Goal: Task Accomplishment & Management: Manage account settings

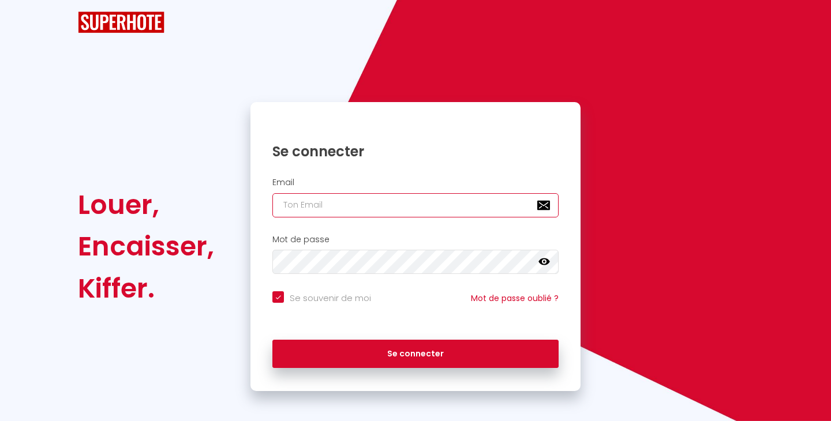
type input "[EMAIL_ADDRESS][DOMAIN_NAME]"
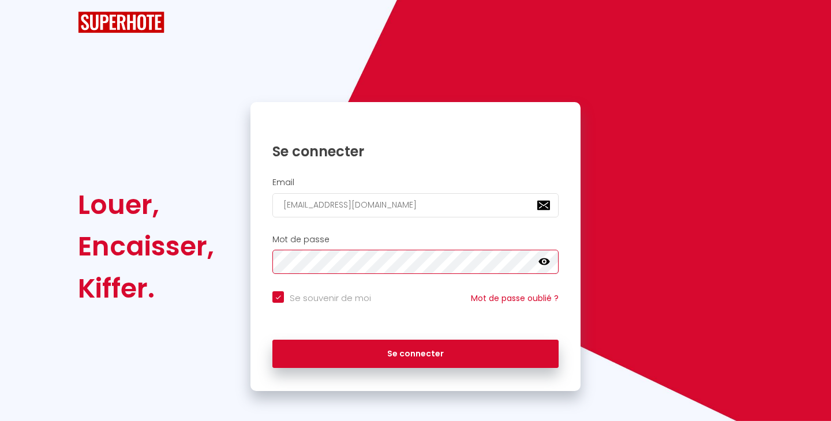
click at [416, 353] on button "Se connecter" at bounding box center [415, 354] width 286 height 29
checkbox input "true"
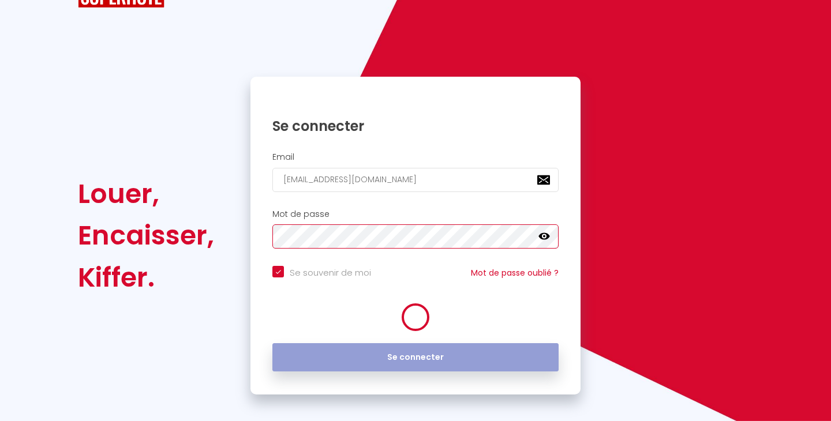
scroll to position [29, 0]
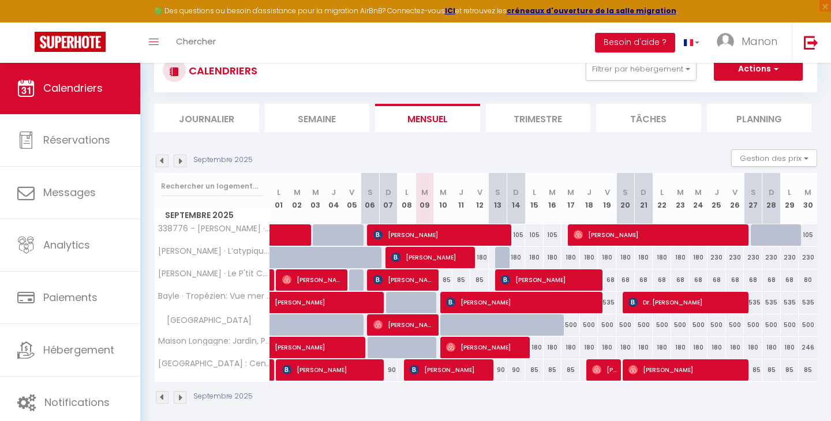
scroll to position [39, 0]
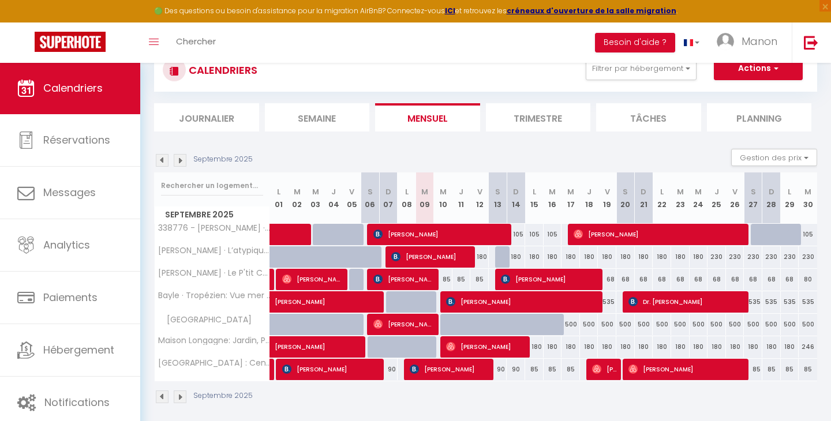
click at [500, 368] on div "90" at bounding box center [498, 369] width 18 height 21
type input "90"
type input "Sam 13 Septembre 2025"
type input "Dim 14 Septembre 2025"
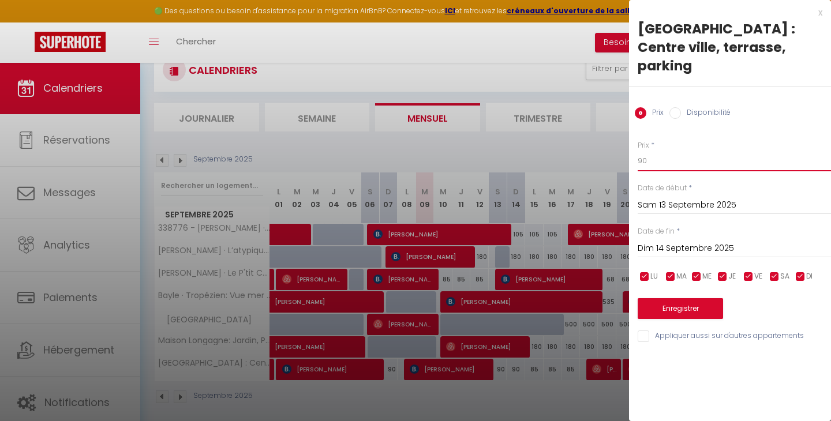
drag, startPoint x: 663, startPoint y: 144, endPoint x: 609, endPoint y: 144, distance: 53.7
click at [609, 144] on body "🟢 Des questions ou besoin d'assistance pour la migration AirBnB? Connectez-vous…" at bounding box center [415, 234] width 831 height 421
type input "85"
click at [675, 241] on input "Dim 14 Septembre 2025" at bounding box center [734, 248] width 193 height 15
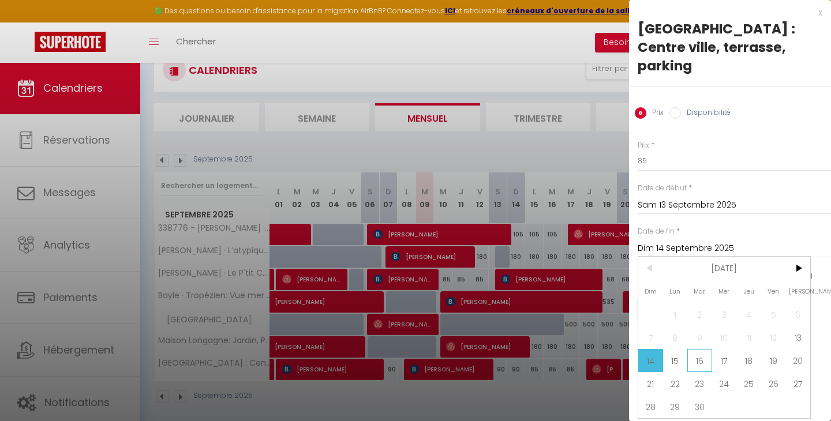
click at [703, 349] on span "16" at bounding box center [699, 360] width 25 height 23
type input "[DATE]"
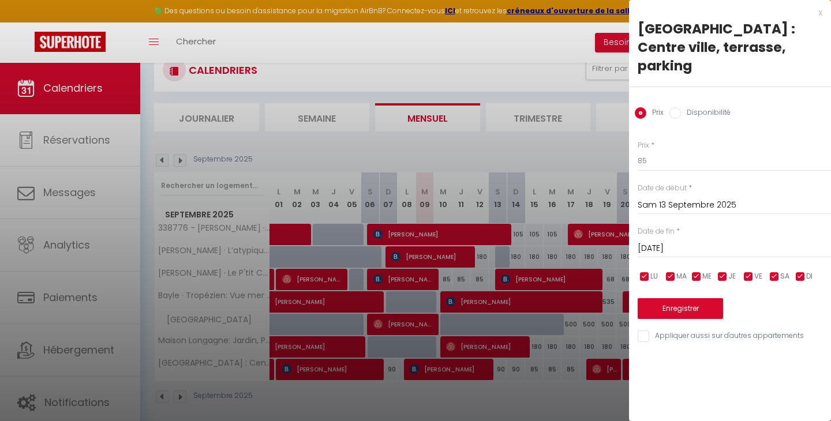
click at [687, 298] on button "Enregistrer" at bounding box center [680, 308] width 85 height 21
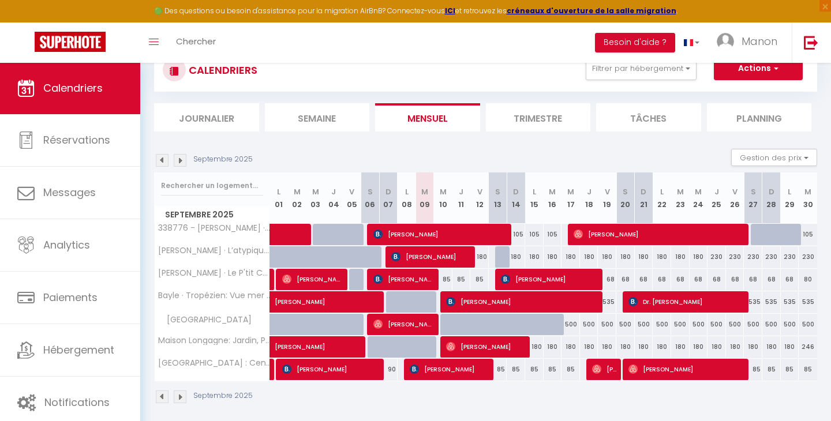
click at [571, 326] on div "500" at bounding box center [571, 324] width 18 height 21
type input "500"
type input "Mer 17 Septembre 2025"
type input "Jeu 18 Septembre 2025"
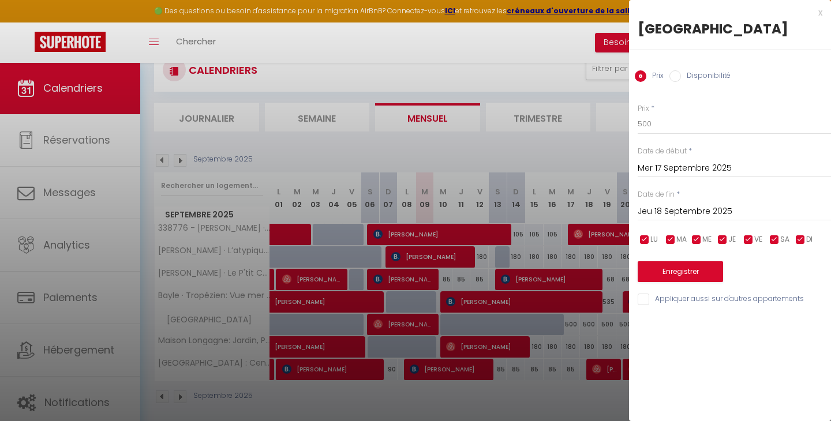
click at [675, 78] on input "Disponibilité" at bounding box center [675, 76] width 12 height 12
radio input "true"
radio input "false"
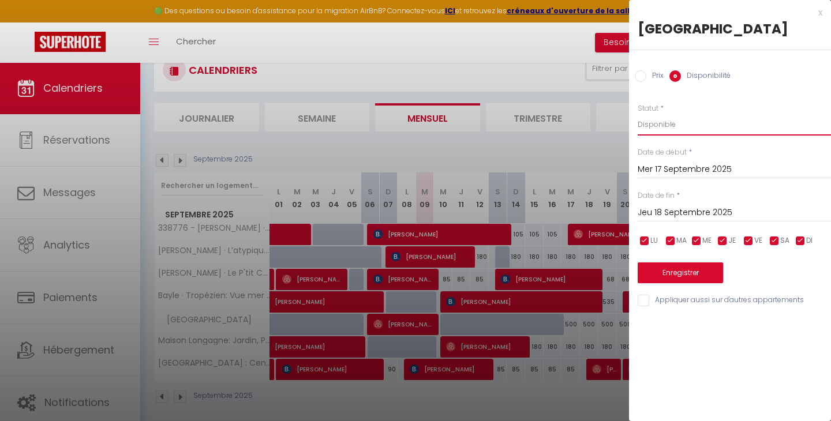
select select "0"
click at [662, 266] on button "Enregistrer" at bounding box center [680, 273] width 85 height 21
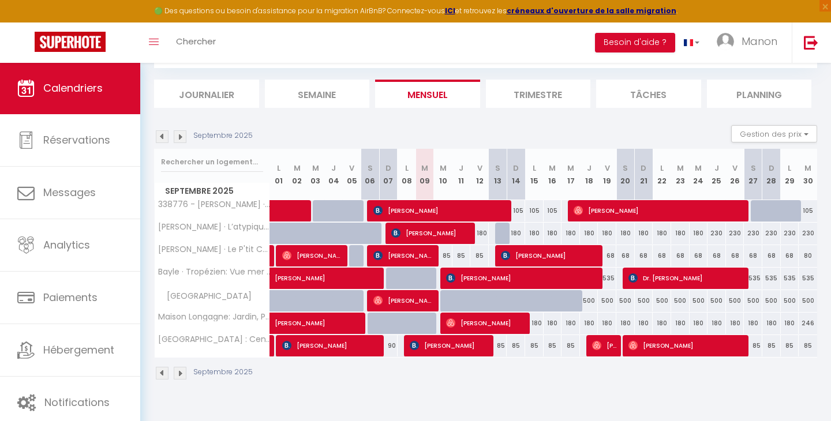
scroll to position [62, 0]
click at [176, 376] on img at bounding box center [180, 373] width 13 height 13
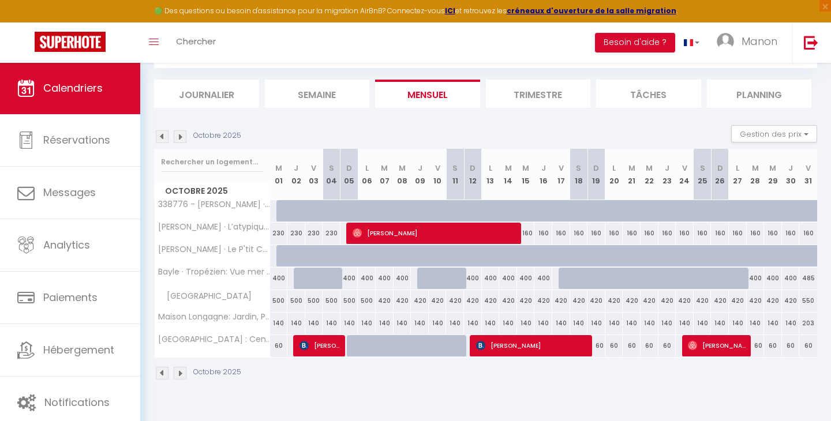
click at [160, 375] on img at bounding box center [162, 373] width 13 height 13
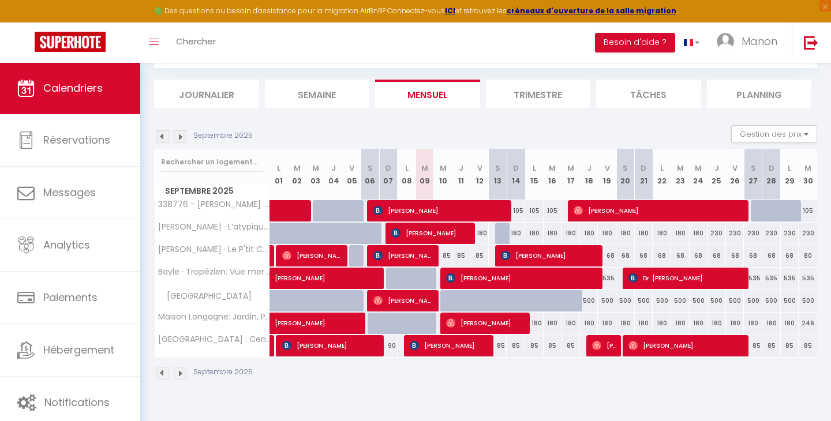
click at [182, 372] on img at bounding box center [180, 373] width 13 height 13
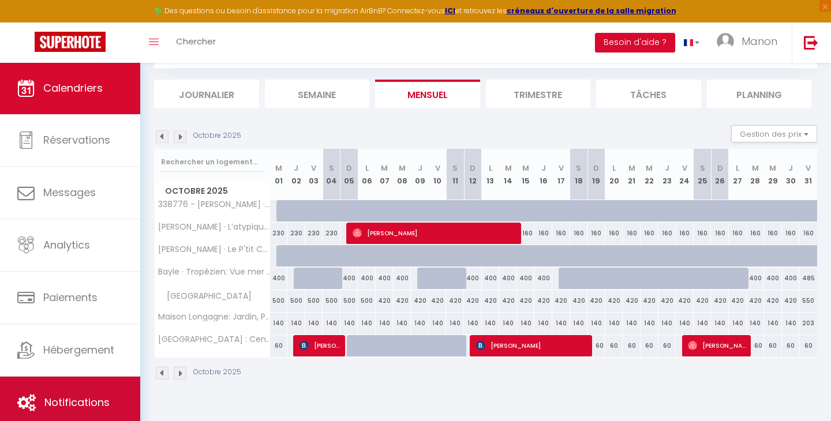
click at [79, 392] on link "Notifications" at bounding box center [70, 403] width 140 height 52
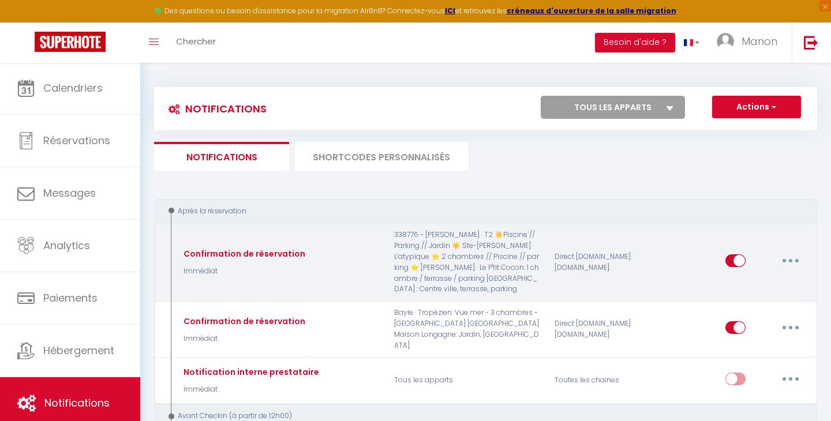
click at [319, 259] on div "Confirmation de réservation Immédiat" at bounding box center [280, 262] width 214 height 65
click at [287, 248] on div "Confirmation de réservation" at bounding box center [243, 254] width 125 height 13
click at [791, 255] on button "button" at bounding box center [791, 261] width 32 height 18
click at [750, 284] on link "Editer" at bounding box center [760, 287] width 85 height 20
type input "Confirmation de réservation"
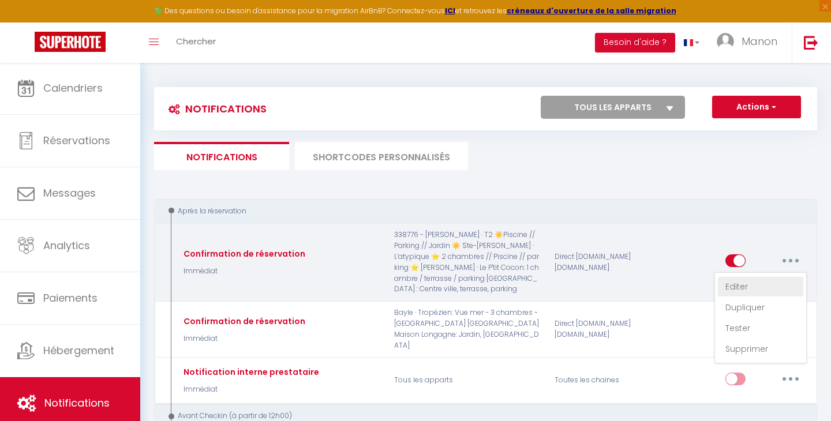
select select "Immédiat"
select select "if_booking_is_paid"
checkbox input "true"
checkbox input "false"
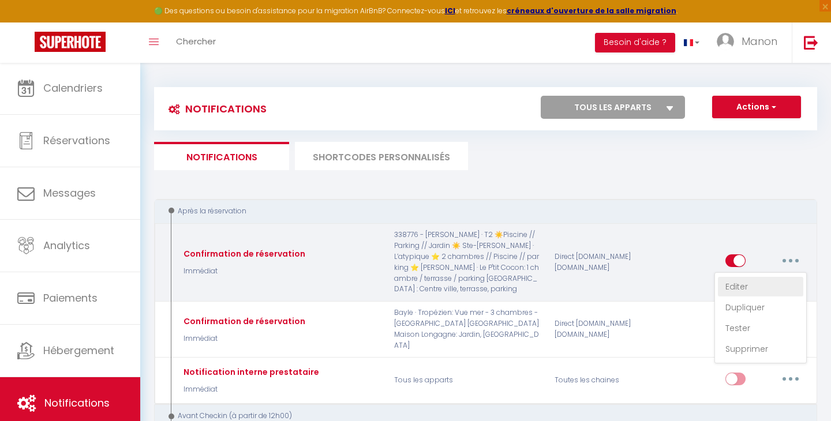
radio input "true"
type input "Merci de confirmer votre réservation - [BOOKING:ID] - [GUEST:FIRST_NAME] [GUEST…"
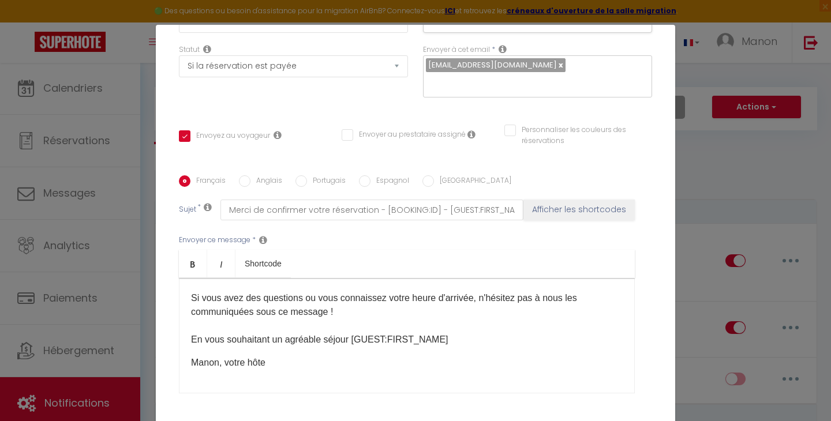
scroll to position [234, 0]
click at [705, 151] on div "Modifier la notification × Titre * Confirmation de réservation Pour cet héberge…" at bounding box center [415, 210] width 831 height 421
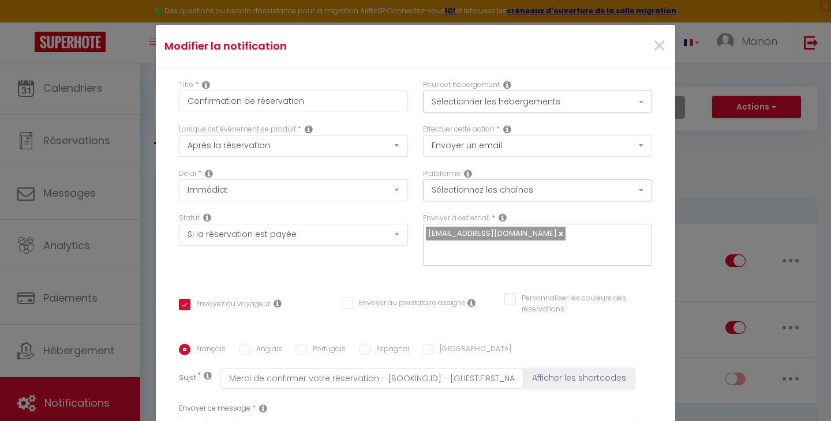
scroll to position [0, 0]
click at [658, 43] on span "×" at bounding box center [659, 46] width 14 height 35
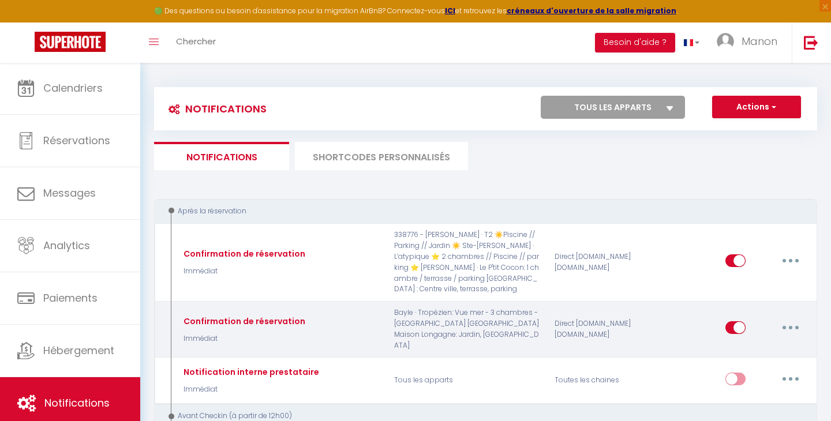
click at [791, 326] on icon "button" at bounding box center [790, 327] width 3 height 3
click at [743, 345] on link "Editer" at bounding box center [760, 355] width 85 height 20
checkbox input "true"
checkbox input "false"
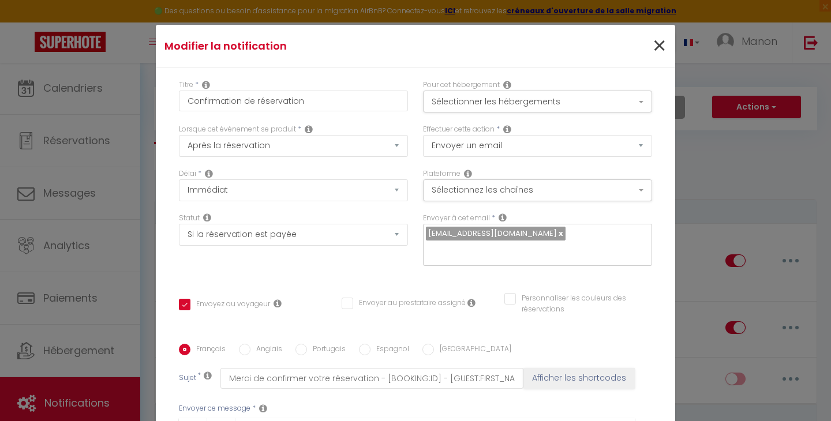
click at [658, 47] on span "×" at bounding box center [659, 46] width 14 height 35
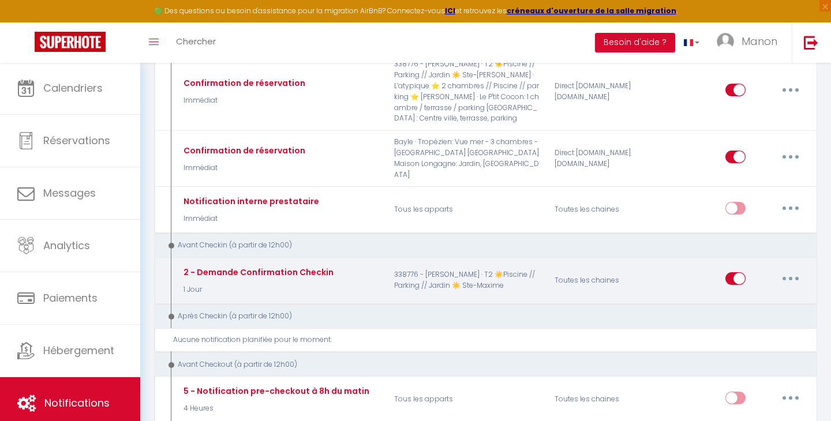
scroll to position [176, 0]
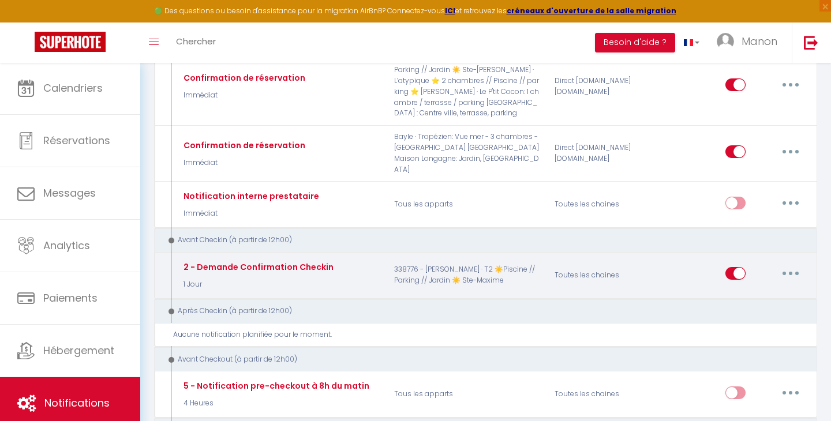
click at [792, 264] on button "button" at bounding box center [791, 273] width 32 height 18
click at [734, 290] on link "Editer" at bounding box center [760, 300] width 85 height 20
type input "2 - Demande Confirmation Checkin"
select select "1 Jour"
checkbox input "true"
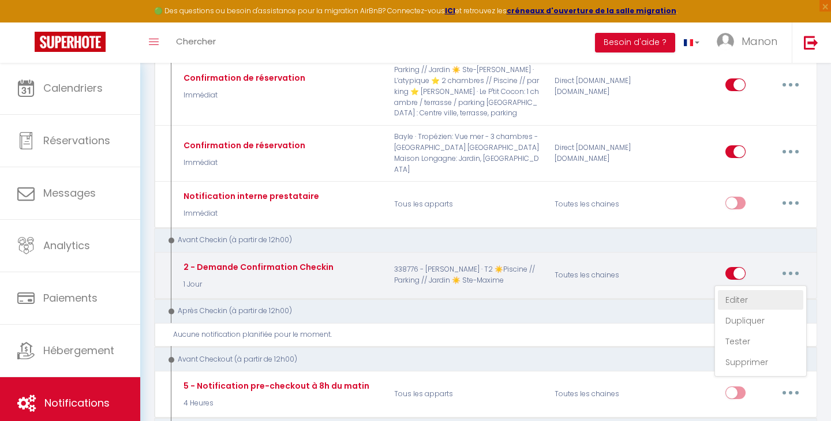
checkbox input "false"
type input "Procédure pour le checkin - [RENTAL:NAME]"
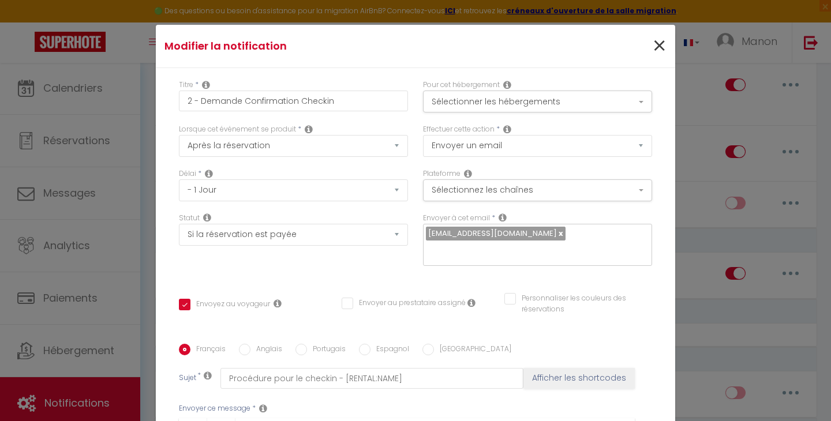
scroll to position [0, 0]
click at [658, 42] on span "×" at bounding box center [659, 46] width 14 height 35
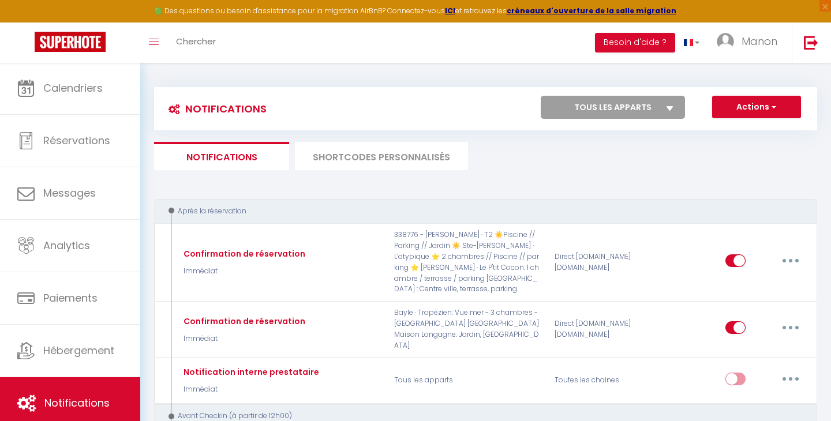
click at [427, 158] on li "SHORTCODES PERSONNALISÉS" at bounding box center [381, 156] width 173 height 28
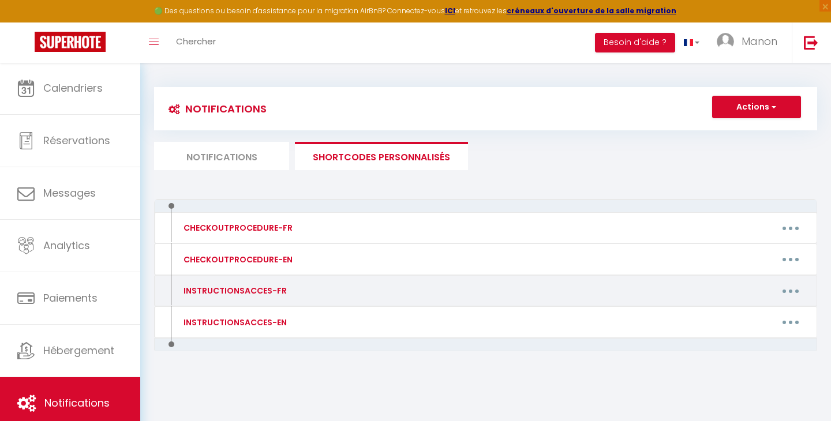
click at [265, 291] on div "INSTRUCTIONSACCES-FR" at bounding box center [234, 291] width 106 height 13
click at [801, 286] on button "button" at bounding box center [791, 291] width 32 height 18
click at [746, 317] on link "Editer" at bounding box center [760, 318] width 85 height 20
type input "INSTRUCTIONSACCES-FR"
type textarea "Il ne vous reste plus qu’à venir avec vos valises, en effet tout est fourni dan…"
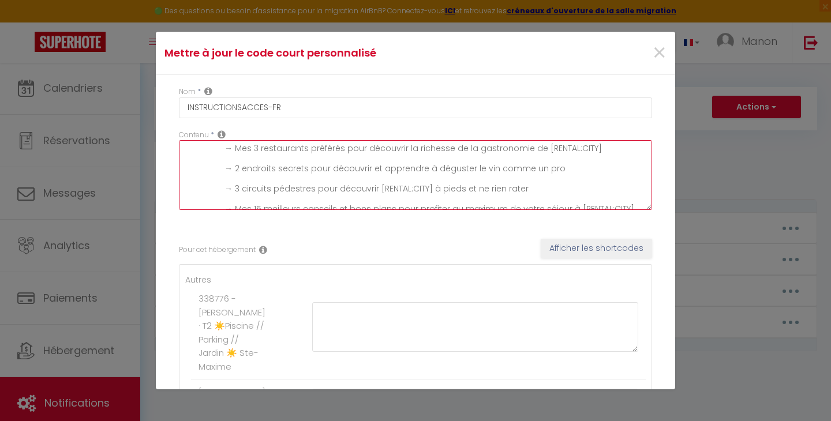
scroll to position [78, 0]
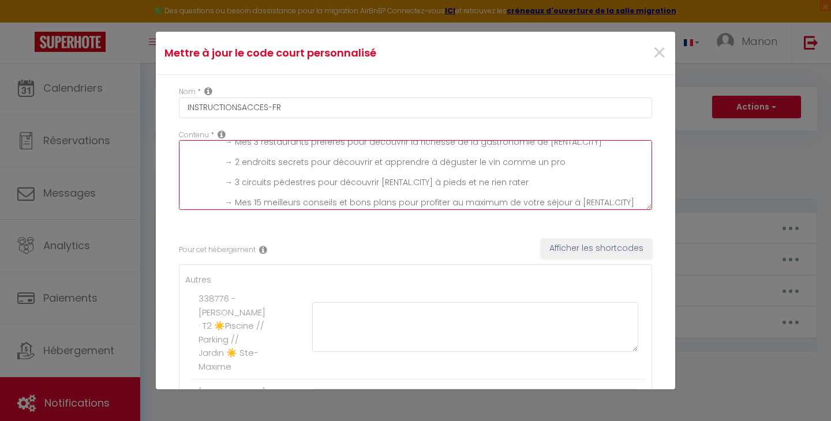
drag, startPoint x: 186, startPoint y: 149, endPoint x: 635, endPoint y: 200, distance: 451.4
click at [635, 200] on textarea "Il ne vous reste plus qu’à venir avec vos valises, en effet tout est fourni dan…" at bounding box center [415, 175] width 473 height 70
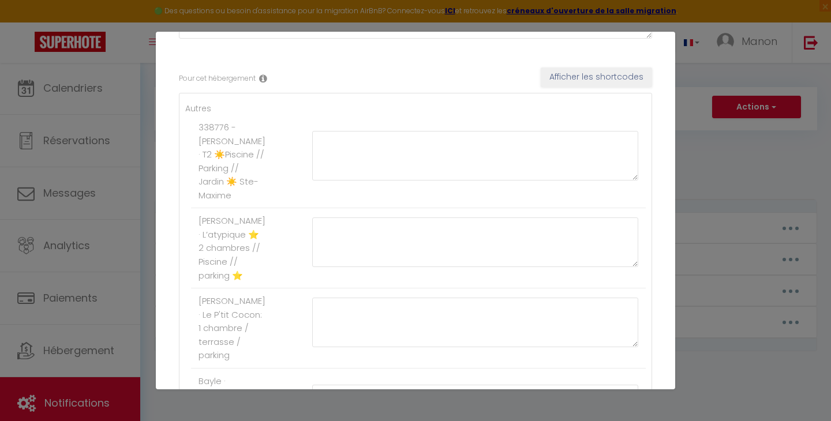
click at [265, 78] on icon at bounding box center [263, 78] width 8 height 9
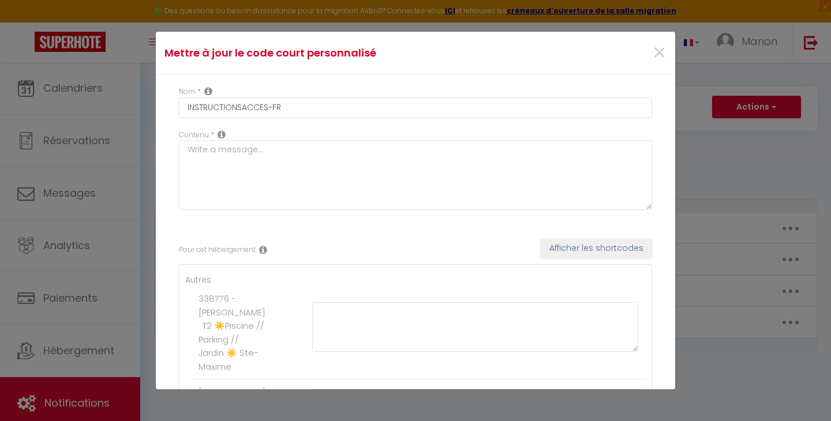
scroll to position [-1, 0]
click at [220, 135] on icon at bounding box center [222, 134] width 8 height 9
click at [208, 92] on icon at bounding box center [208, 91] width 8 height 9
click at [222, 136] on icon at bounding box center [222, 134] width 8 height 9
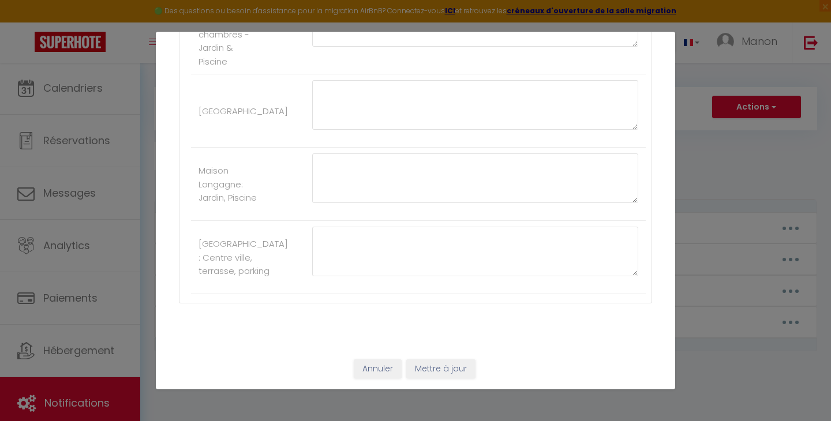
scroll to position [579, 0]
click at [455, 371] on button "Mettre à jour" at bounding box center [440, 370] width 69 height 20
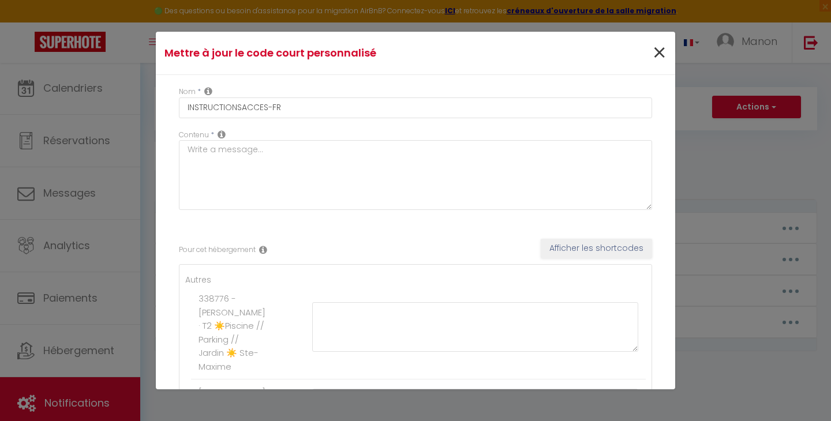
click at [663, 53] on span "×" at bounding box center [659, 53] width 14 height 35
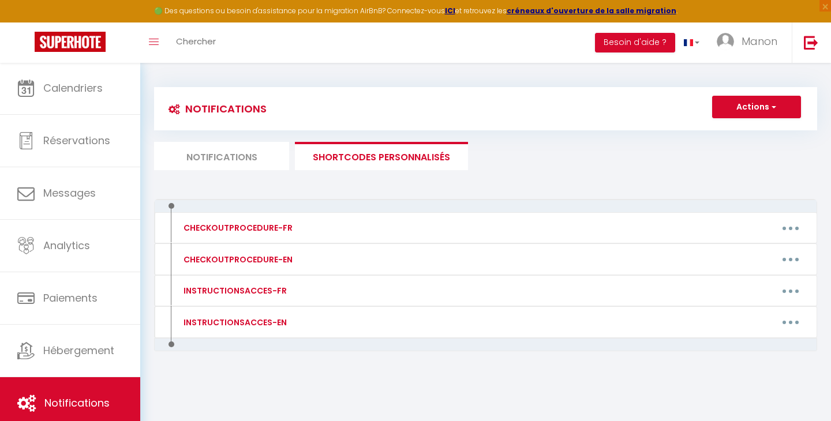
click at [261, 159] on li "Notifications" at bounding box center [221, 156] width 135 height 28
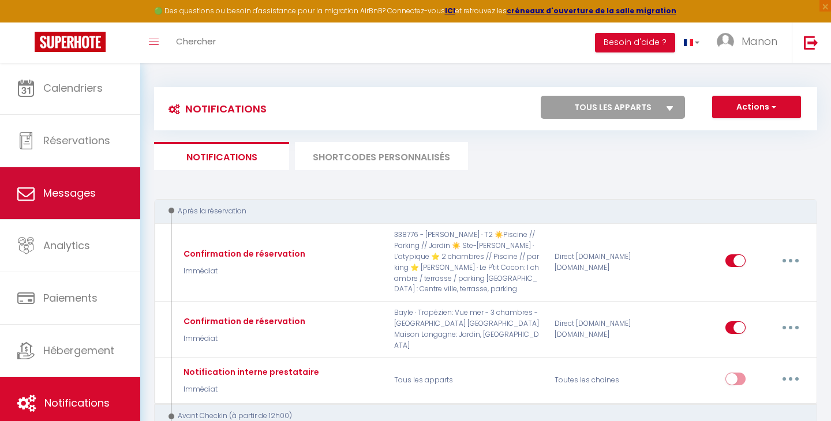
click at [84, 197] on span "Messages" at bounding box center [69, 193] width 53 height 14
select select "message"
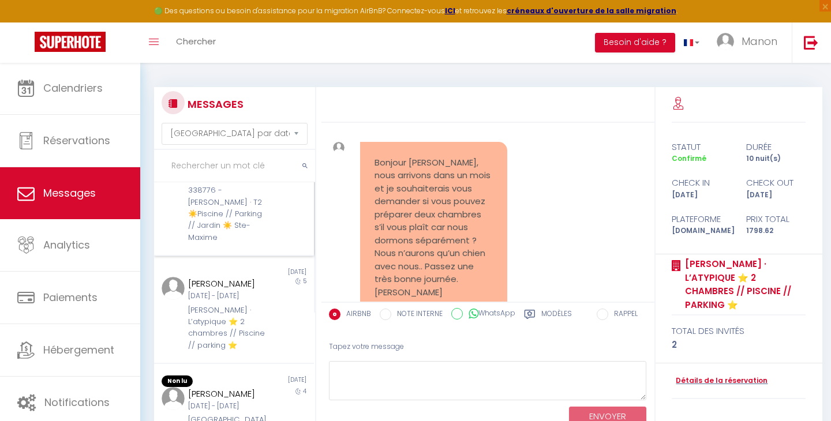
scroll to position [162, 0]
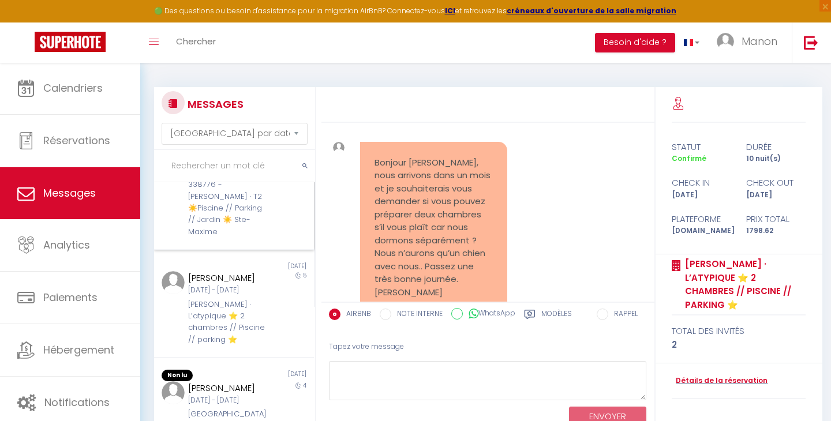
click at [196, 235] on div "338776 - [PERSON_NAME] · T2 ☀️Piscine // Parking // Jardin ☀️ Ste-Maxime" at bounding box center [227, 208] width 78 height 59
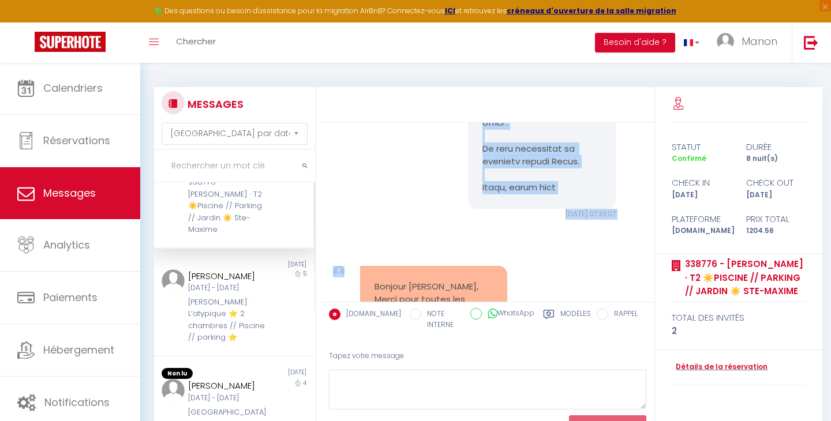
scroll to position [3089, 0]
drag, startPoint x: 482, startPoint y: 171, endPoint x: 563, endPoint y: 164, distance: 81.0
copy pre "Loremip Dolor, Si amet consecte ad elitseddo eius tempo incid u'laboree dolorem…"
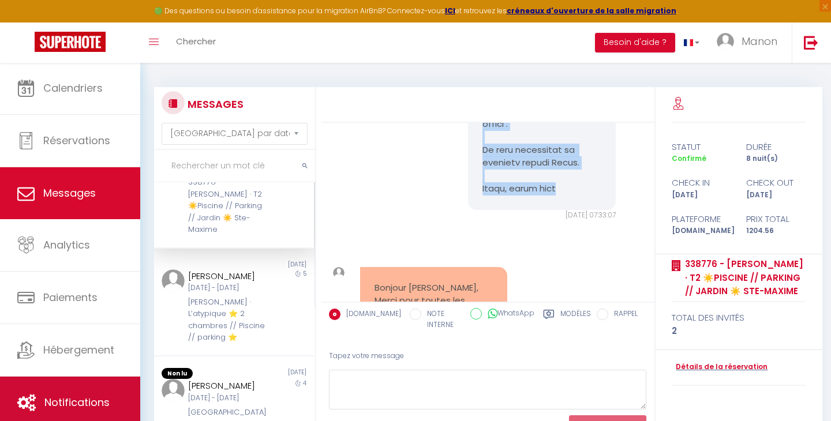
click at [68, 414] on link "Notifications" at bounding box center [70, 403] width 140 height 52
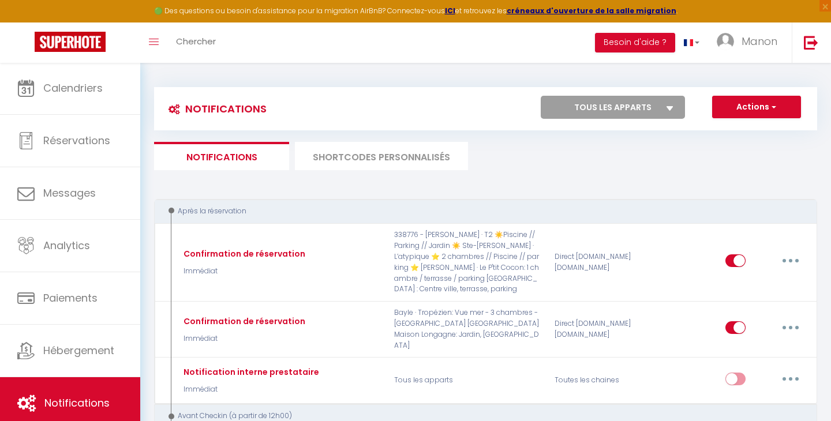
click at [368, 152] on li "SHORTCODES PERSONNALISÉS" at bounding box center [381, 156] width 173 height 28
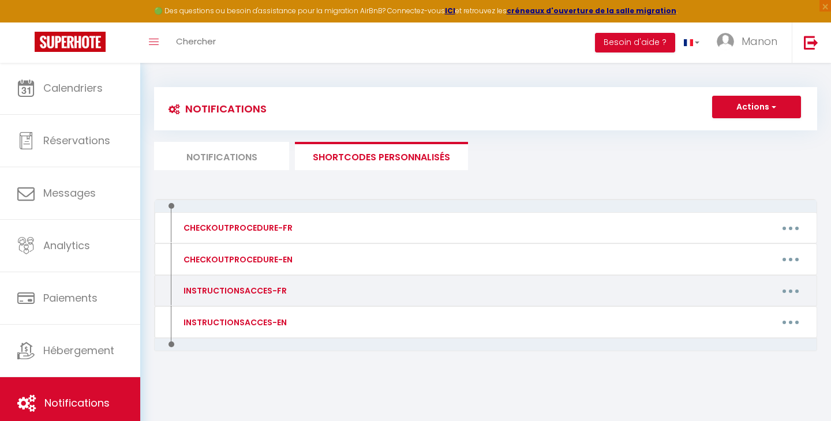
click at [792, 291] on button "button" at bounding box center [791, 291] width 32 height 18
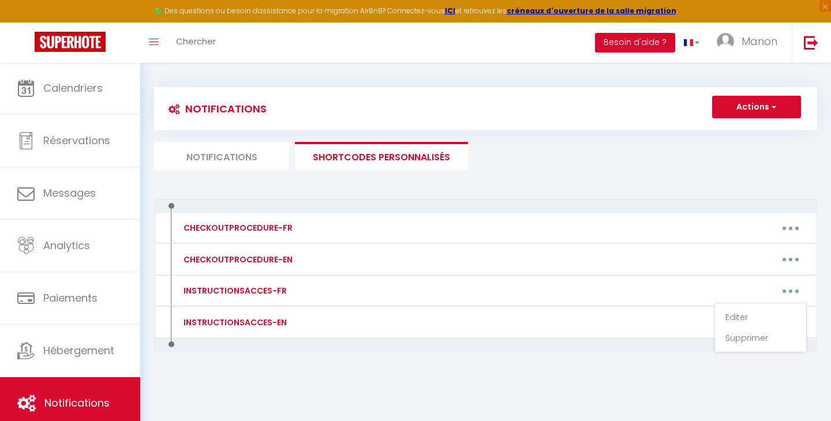
click at [235, 157] on li "Notifications" at bounding box center [221, 156] width 135 height 28
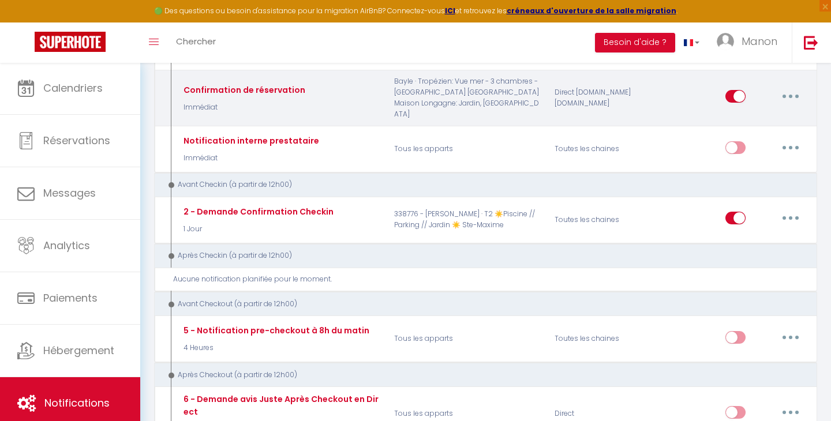
scroll to position [253, 0]
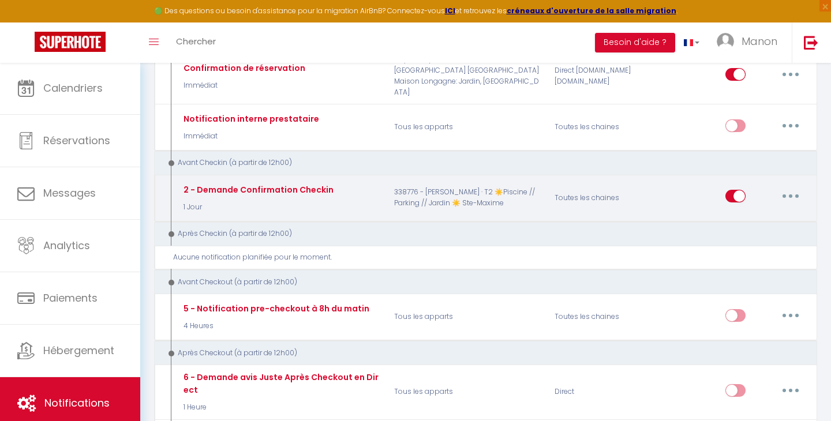
click at [785, 187] on button "button" at bounding box center [791, 196] width 32 height 18
click at [743, 213] on link "Editer" at bounding box center [760, 223] width 85 height 20
type input "2 - Demande Confirmation Checkin"
select select "1 Jour"
select select "if_booking_is_paid"
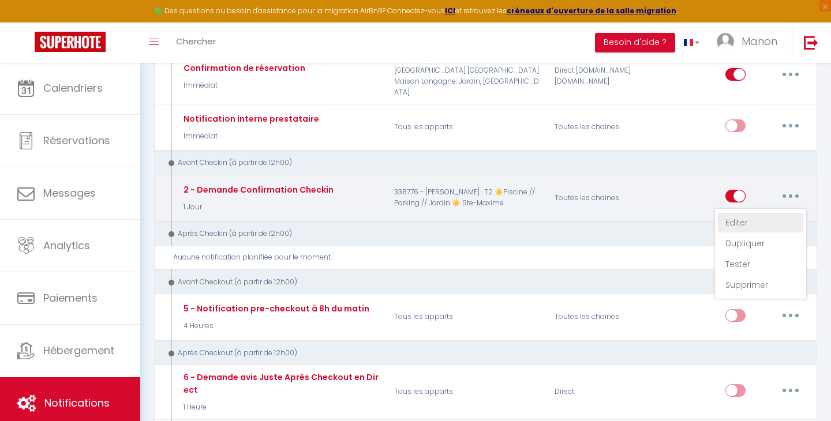
checkbox input "true"
checkbox input "false"
radio input "true"
type input "Procédure pour le checkin - [RENTAL:NAME]"
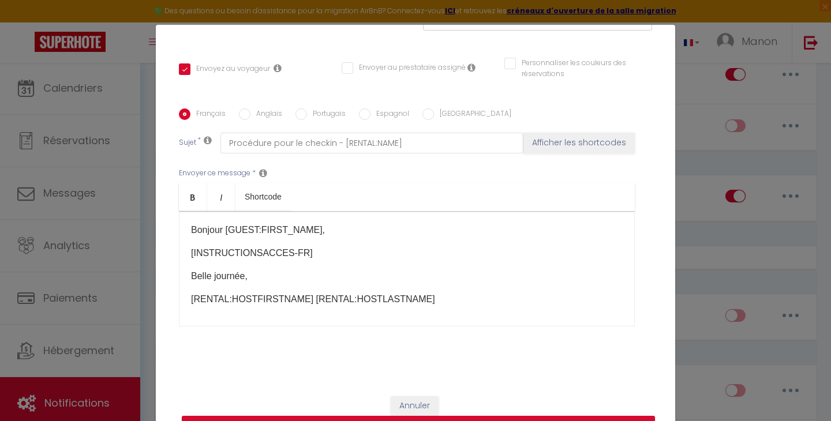
scroll to position [235, 0]
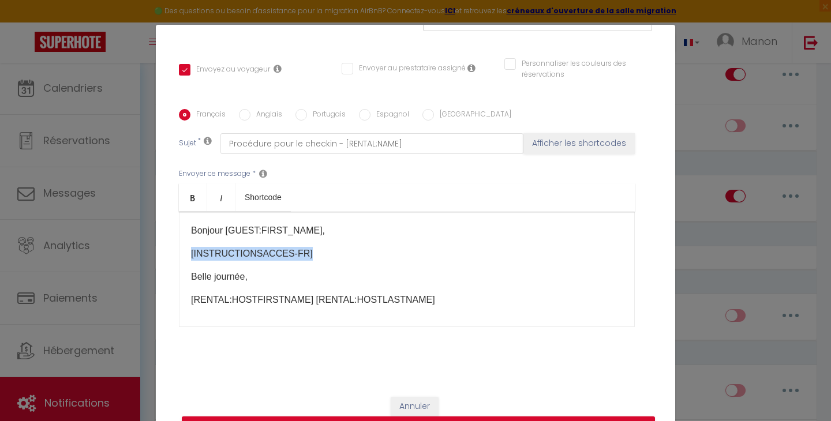
drag, startPoint x: 322, startPoint y: 253, endPoint x: 190, endPoint y: 251, distance: 132.2
click at [190, 251] on div "Bonjour [GUEST:FIRST_NAME], [INSTRUCTIONSACCES-FR]​ Belle journée, [RENTAL:HOST…" at bounding box center [407, 269] width 456 height 115
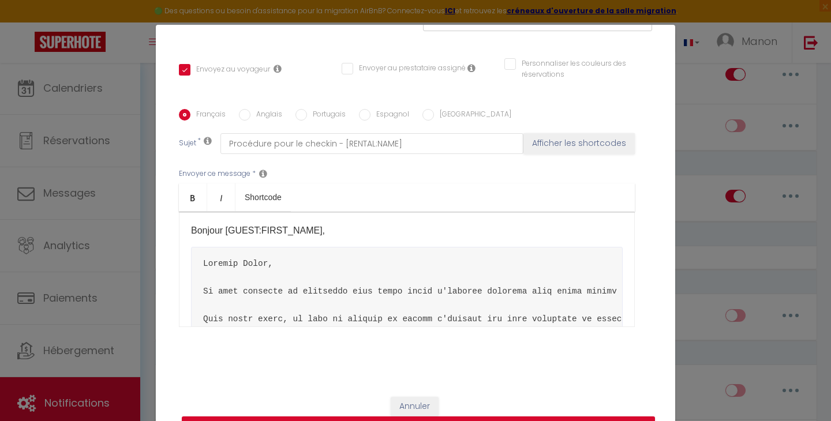
scroll to position [25, 0]
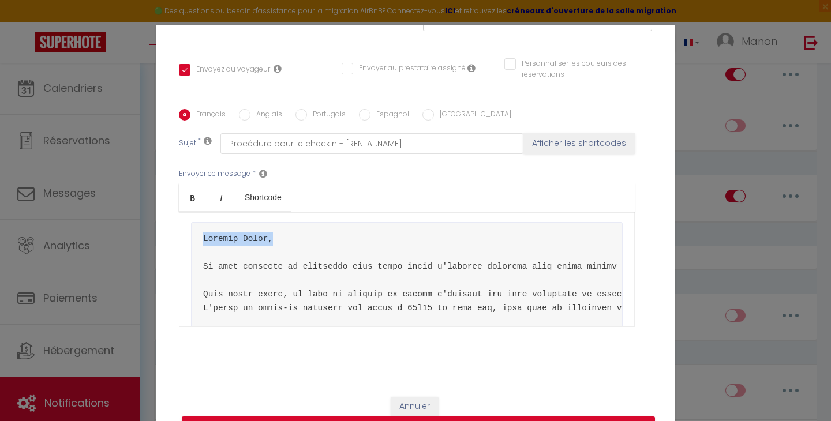
drag, startPoint x: 279, startPoint y: 238, endPoint x: 200, endPoint y: 235, distance: 79.1
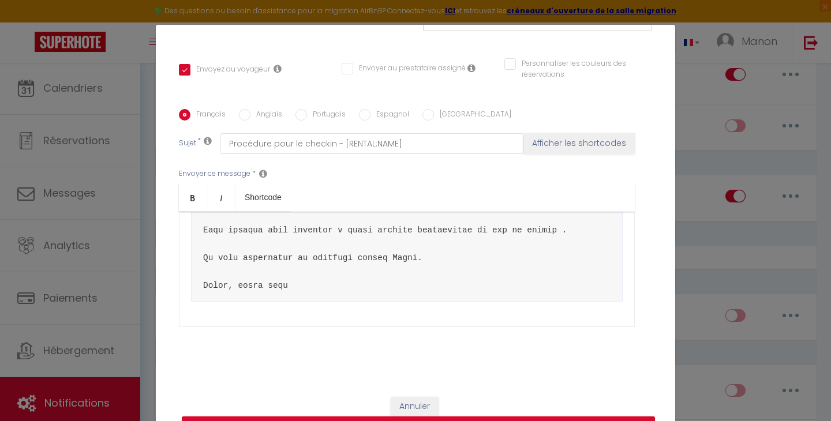
scroll to position [391, 0]
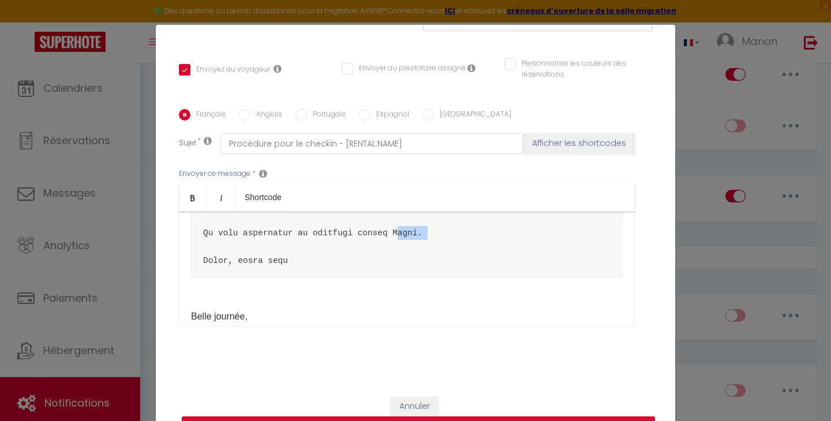
drag, startPoint x: 441, startPoint y: 250, endPoint x: 393, endPoint y: 249, distance: 47.9
click at [393, 249] on pre at bounding box center [407, 66] width 432 height 421
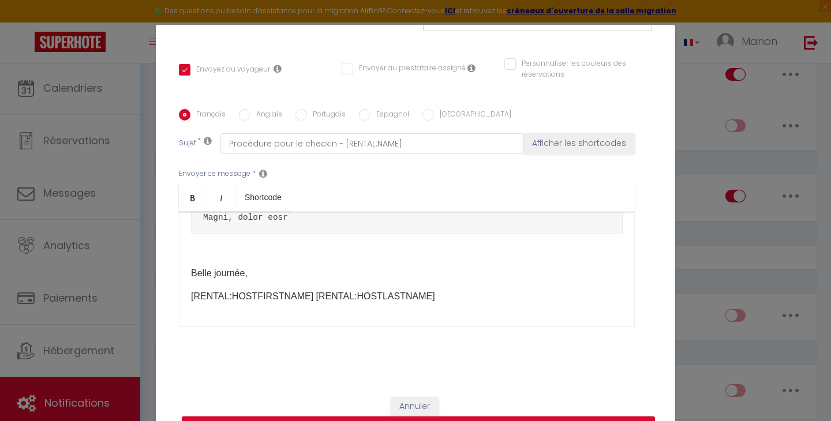
scroll to position [448, 0]
drag, startPoint x: 282, startPoint y: 272, endPoint x: 199, endPoint y: 219, distance: 97.8
click at [199, 219] on div "Bonjour [GUEST:FIRST_NAME], [PERSON_NAME], [RENTAL:HOSTFIRSTNAME] [RENTAL:HOSTL…" at bounding box center [407, 269] width 456 height 115
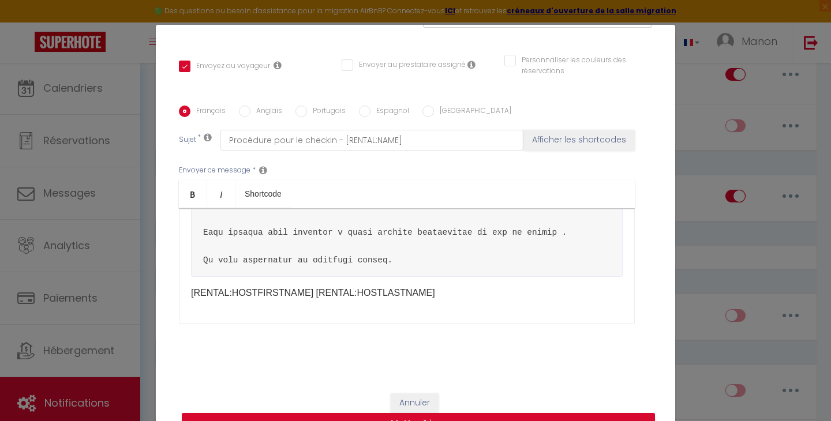
scroll to position [238, 0]
click at [446, 415] on button "Mettre à jour" at bounding box center [418, 425] width 473 height 22
checkbox input "true"
checkbox input "false"
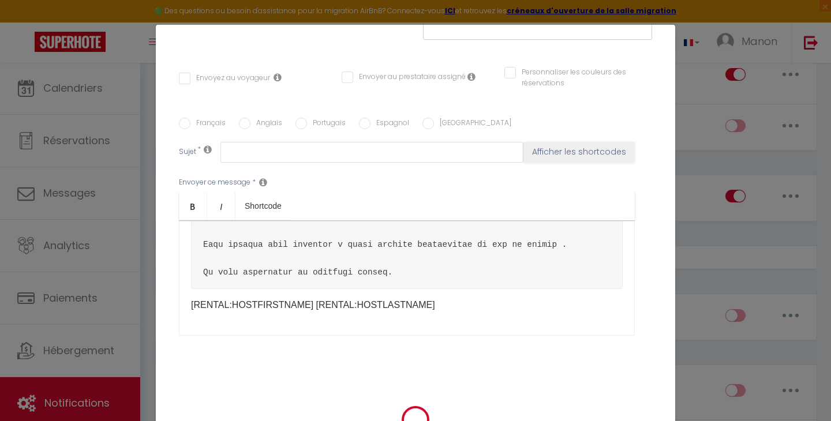
scroll to position [0, 0]
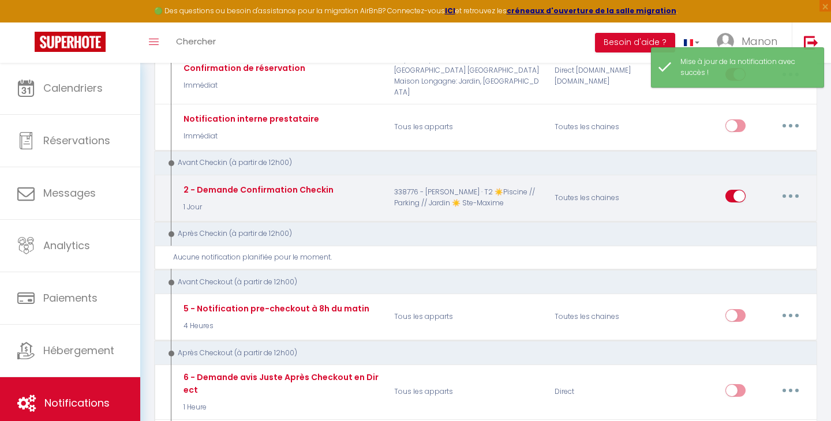
click at [787, 187] on button "button" at bounding box center [791, 196] width 32 height 18
click at [738, 213] on link "Editer" at bounding box center [760, 223] width 85 height 20
type input "2 - Demande Confirmation Checkin"
select select "1 Jour"
select select "if_booking_is_paid"
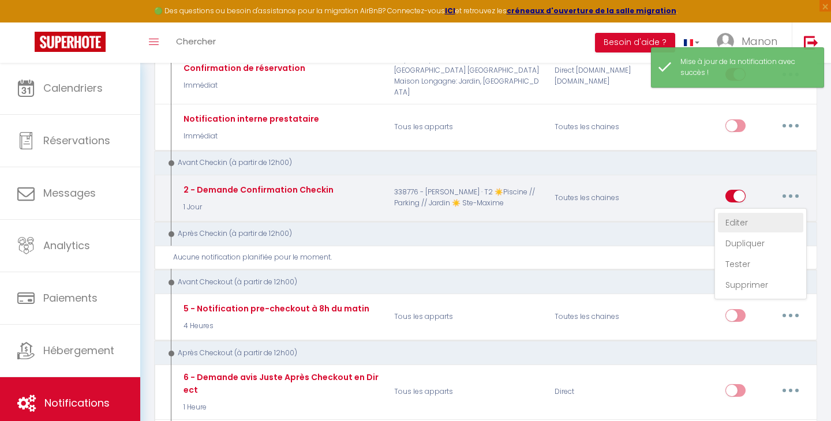
checkbox input "true"
checkbox input "false"
radio input "true"
type input "Procédure pour le checkin - [RENTAL:NAME]"
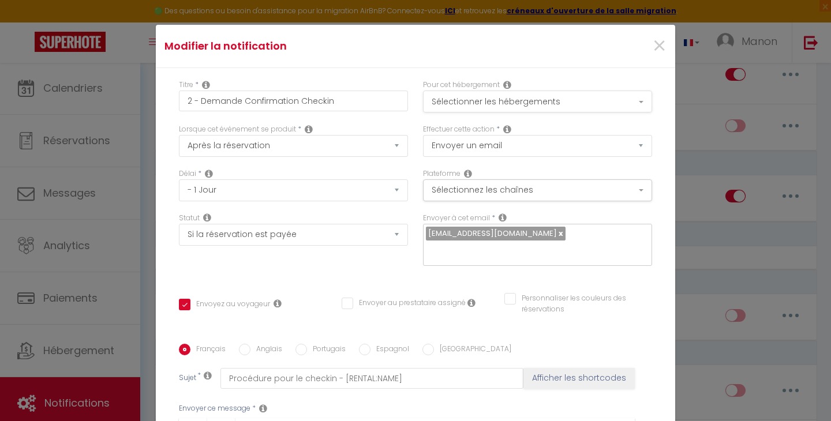
click at [530, 100] on button "Sélectionner les hébergements" at bounding box center [537, 102] width 229 height 22
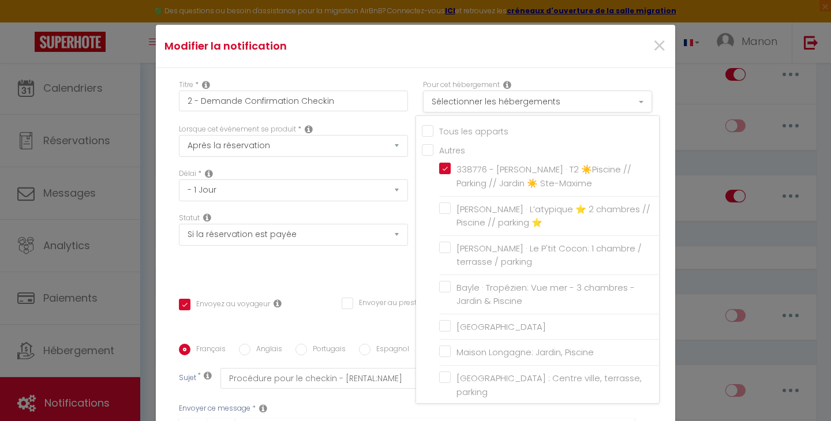
click at [530, 100] on button "Sélectionner les hébergements" at bounding box center [537, 102] width 229 height 22
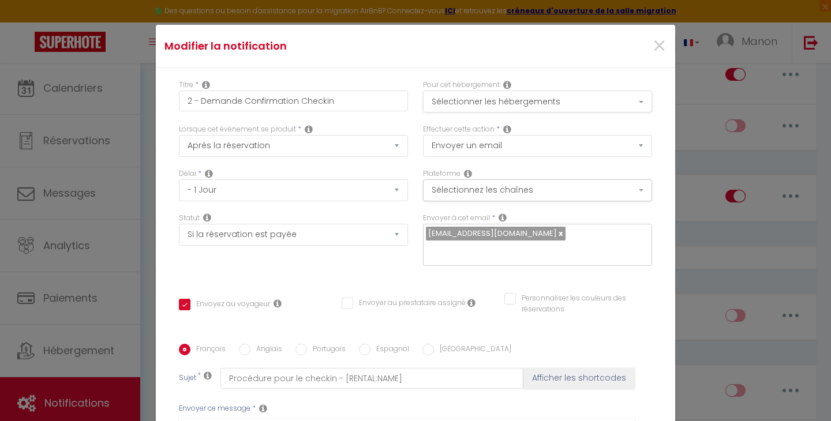
click at [530, 100] on button "Sélectionner les hébergements" at bounding box center [537, 102] width 229 height 22
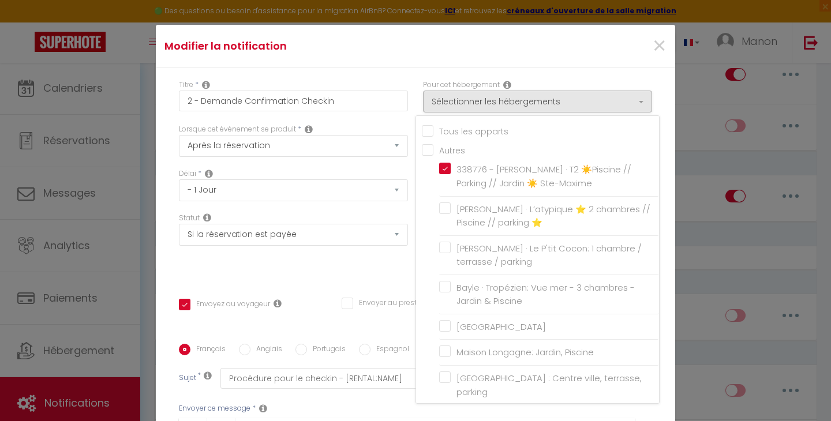
click at [552, 61] on div "Modifier la notification ×" at bounding box center [415, 46] width 519 height 43
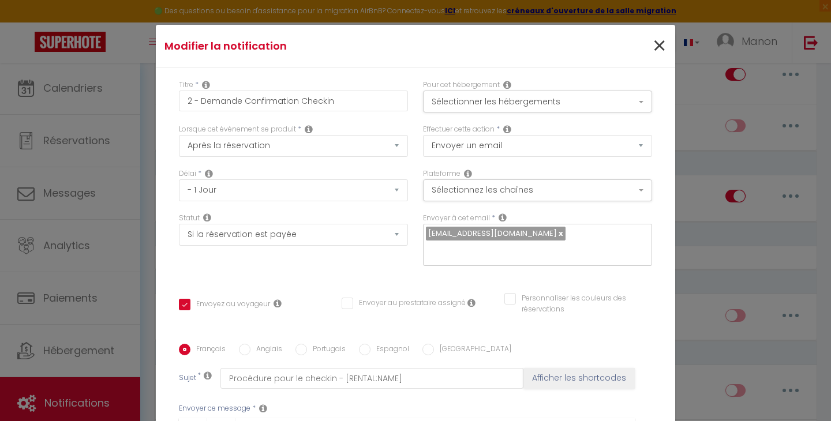
click at [654, 36] on span "×" at bounding box center [659, 46] width 14 height 35
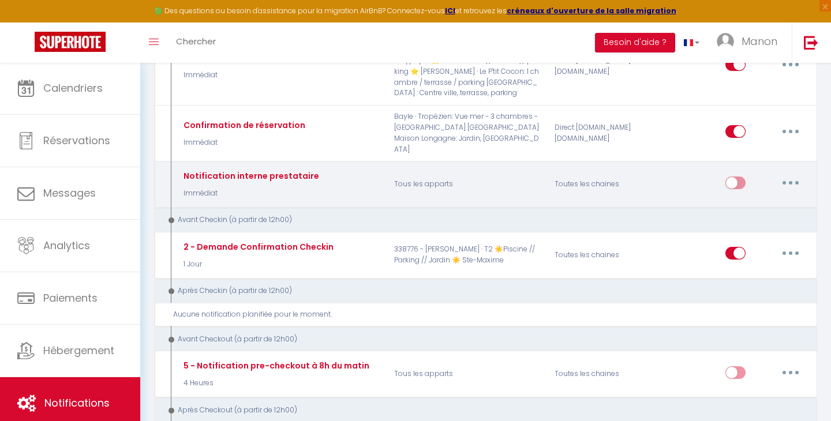
scroll to position [194, 0]
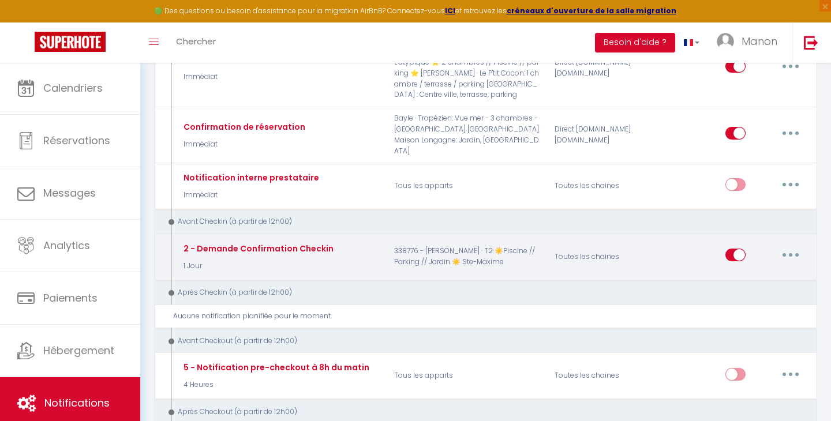
click at [786, 246] on button "button" at bounding box center [791, 255] width 32 height 18
click at [753, 272] on link "Editer" at bounding box center [760, 282] width 85 height 20
checkbox input "true"
checkbox input "false"
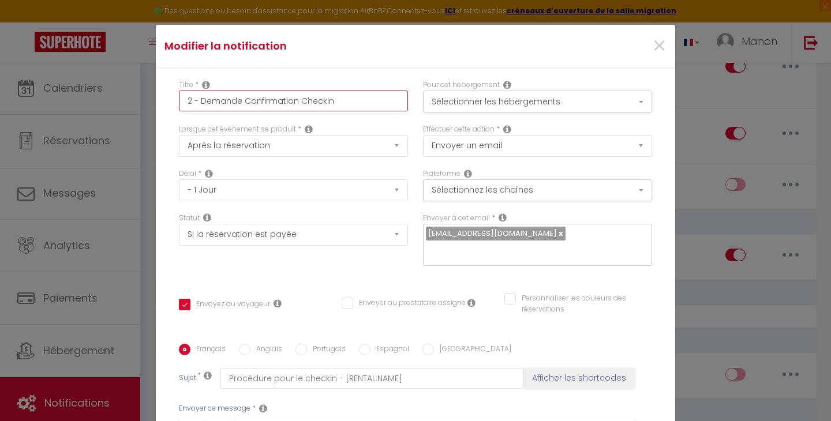
drag, startPoint x: 342, startPoint y: 104, endPoint x: 180, endPoint y: 95, distance: 161.9
click at [180, 95] on input "2 - Demande Confirmation Checkin" at bounding box center [293, 101] width 229 height 21
type input "V"
checkbox input "true"
checkbox input "false"
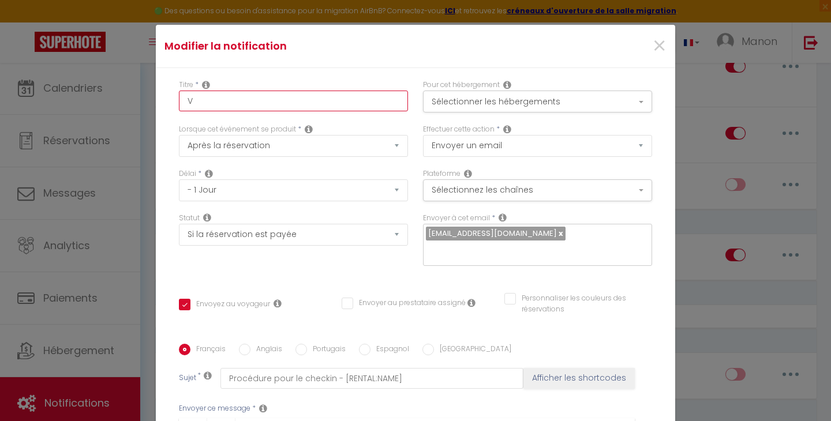
checkbox input "false"
type input "Vo"
checkbox input "true"
checkbox input "false"
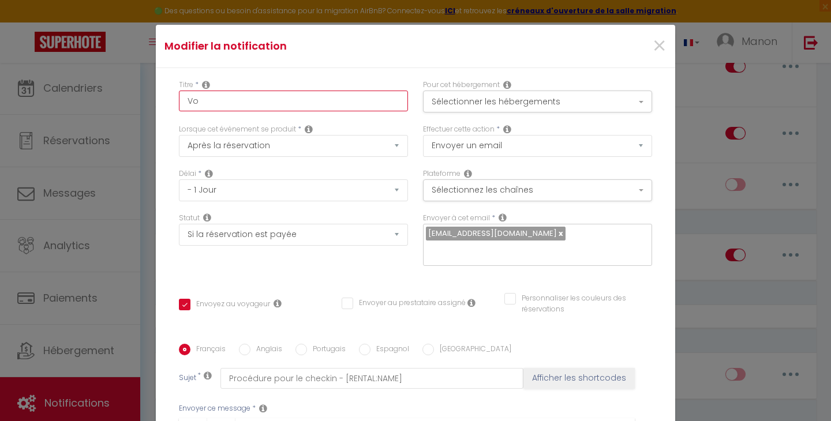
type input "Vot"
checkbox input "true"
checkbox input "false"
type input "Votr"
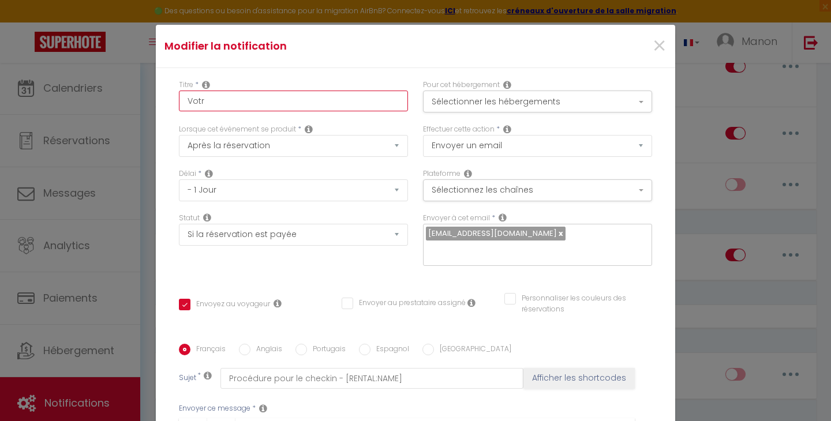
checkbox input "true"
checkbox input "false"
type input "Votre"
checkbox input "true"
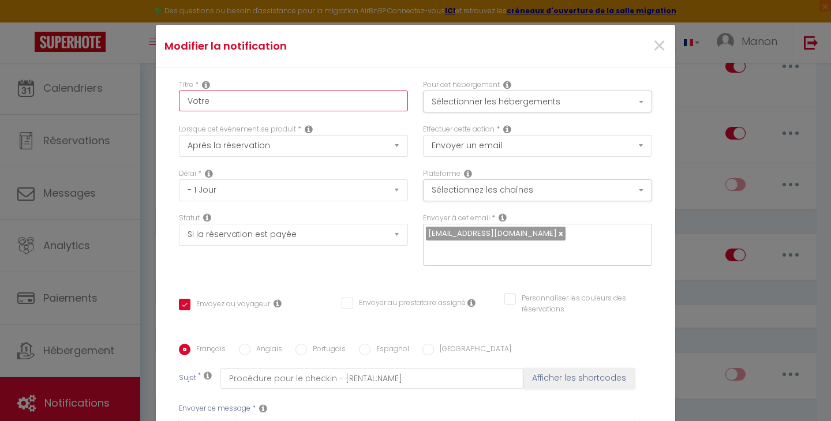
checkbox input "false"
type input "Votre"
checkbox input "true"
checkbox input "false"
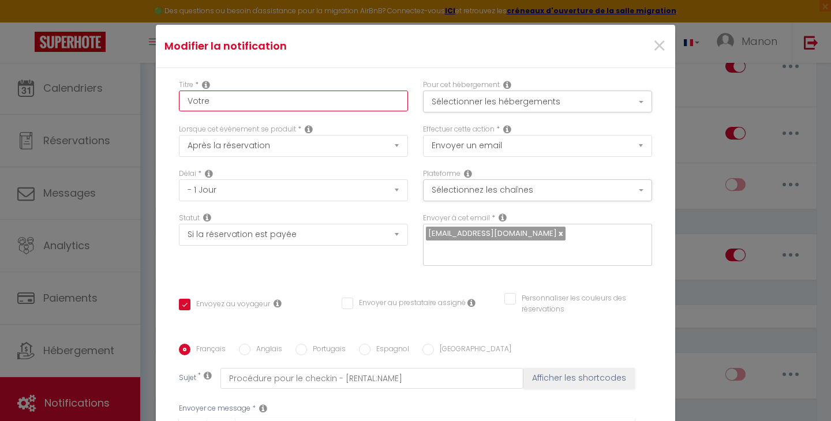
checkbox input "false"
type input "Votre a"
checkbox input "true"
checkbox input "false"
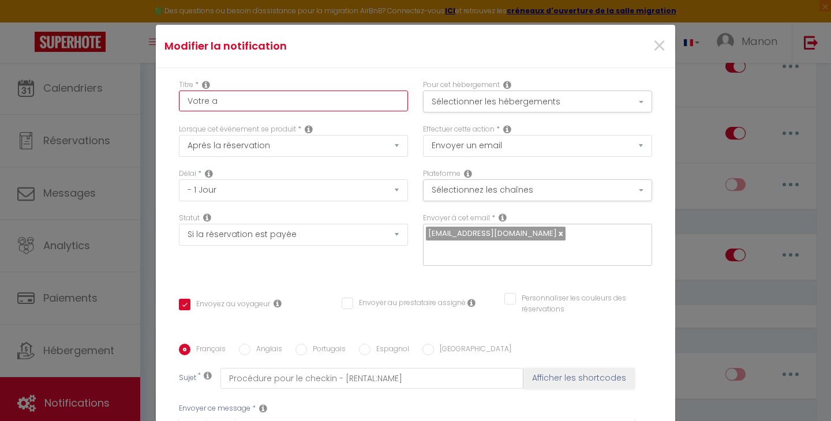
type input "Votre ar"
checkbox input "true"
checkbox input "false"
type input "Votre arr"
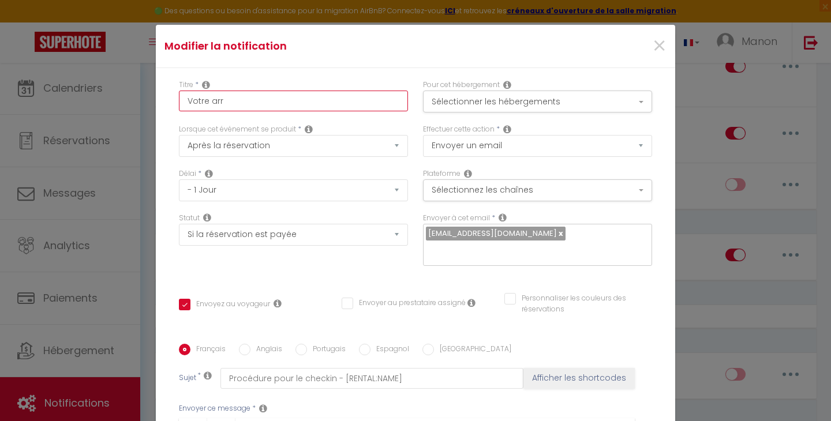
checkbox input "true"
checkbox input "false"
type input "Votre arri"
checkbox input "true"
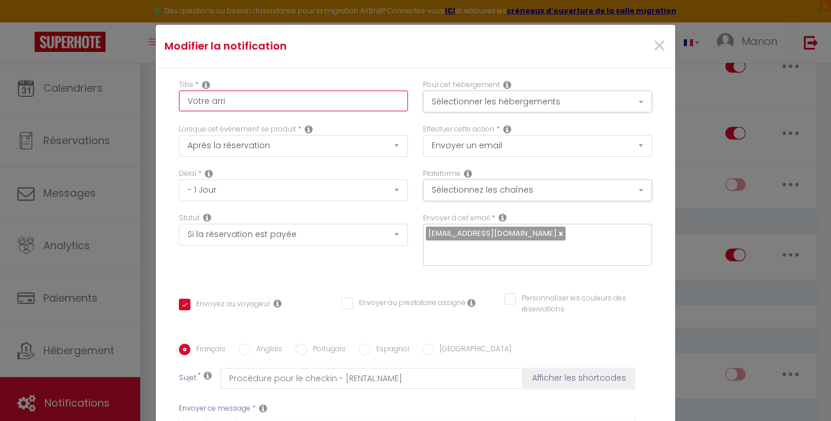
checkbox input "false"
type input "Votre arriv"
checkbox input "true"
checkbox input "false"
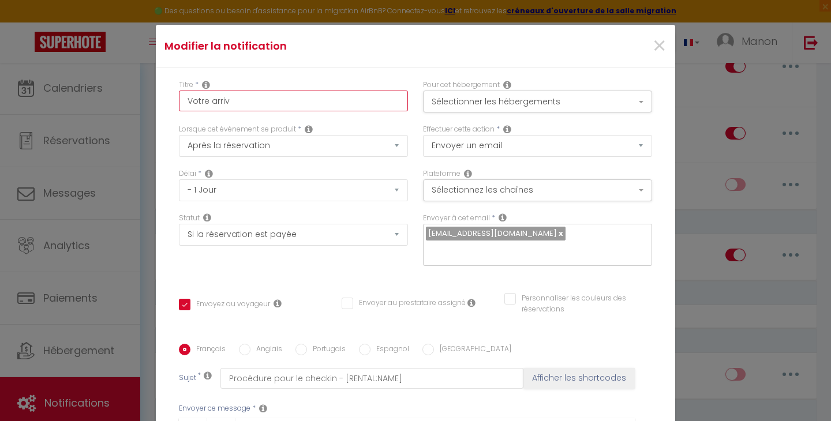
checkbox input "false"
type input "Votre arrivé"
checkbox input "true"
checkbox input "false"
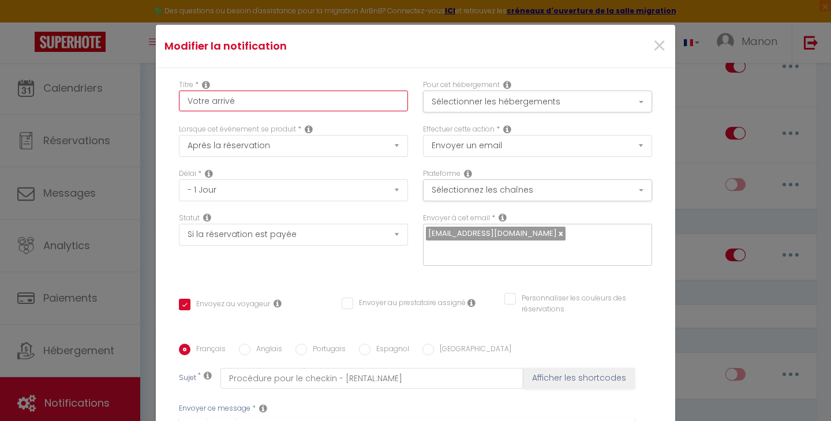
type input "Votre arrivée"
checkbox input "true"
checkbox input "false"
type input "Votre arrivée"
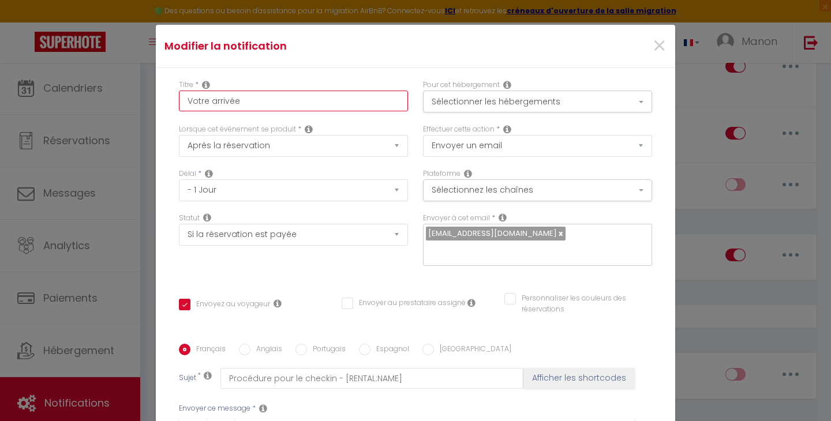
checkbox input "true"
checkbox input "false"
type input "Votre arrivée a"
checkbox input "true"
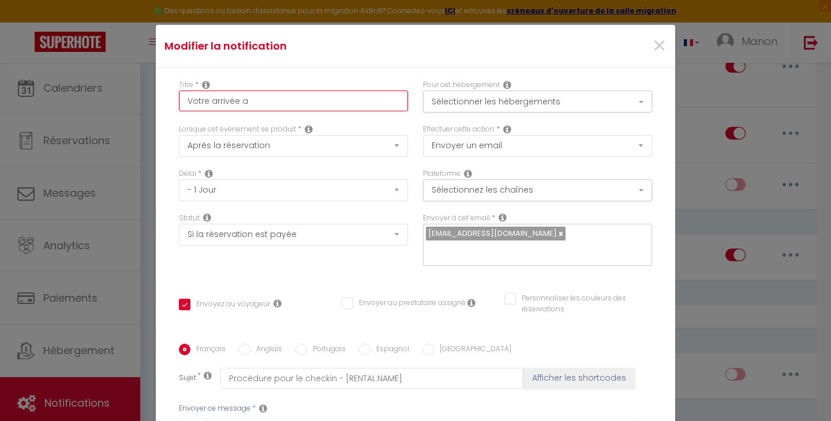
checkbox input "false"
type input "Votre arrivée ap"
checkbox input "true"
checkbox input "false"
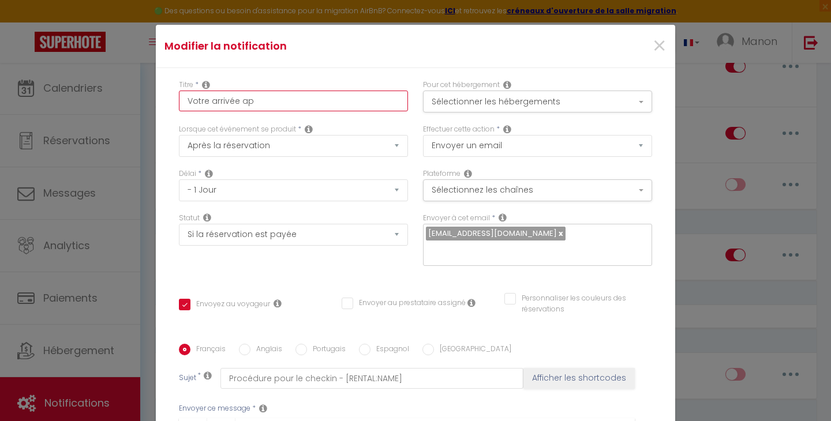
checkbox input "false"
type input "Votre arrivée app"
checkbox input "true"
checkbox input "false"
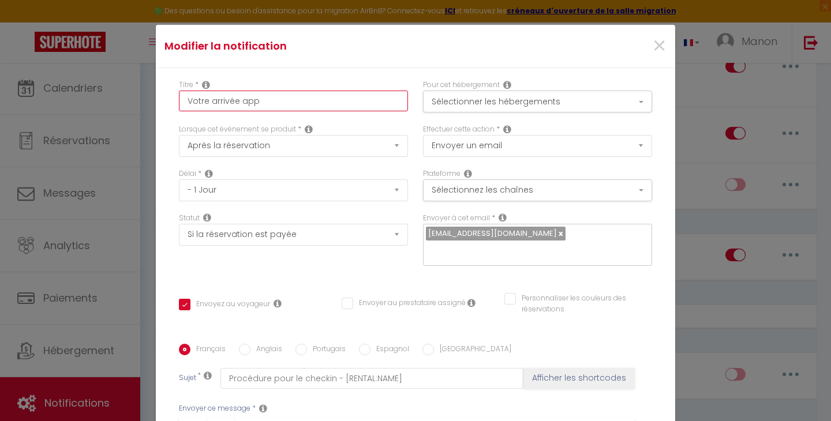
type input "Votre arrivée appr"
checkbox input "true"
checkbox input "false"
type input "Votre arrivée appro"
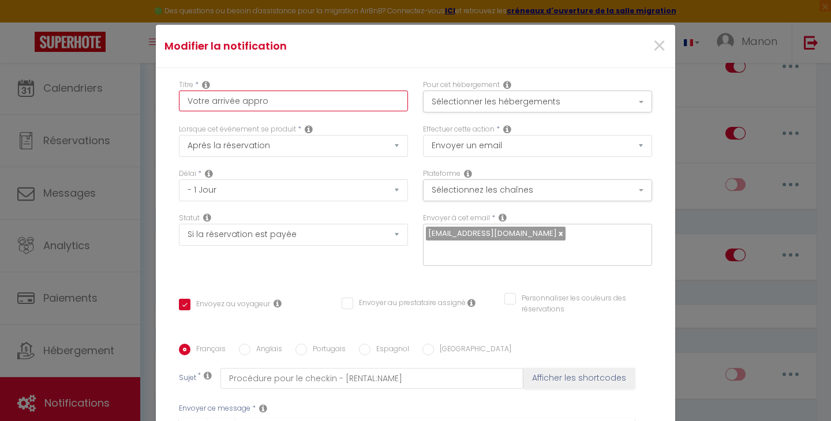
checkbox input "true"
checkbox input "false"
type input "Votre arrivée approc"
checkbox input "true"
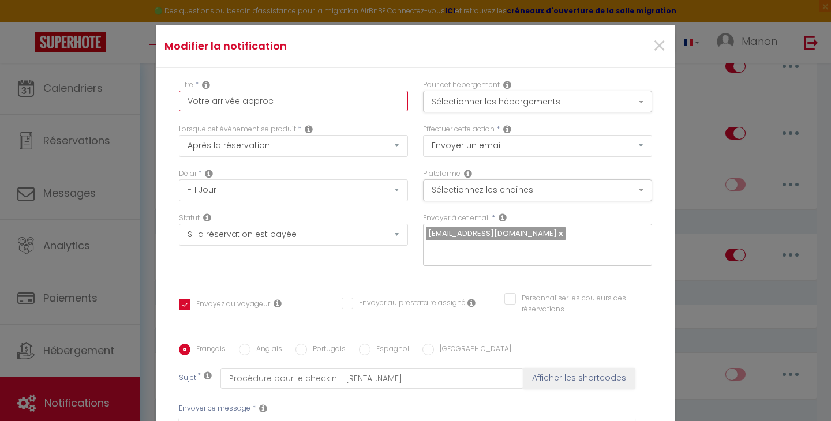
checkbox input "false"
type input "Votre arrivée approch"
checkbox input "true"
checkbox input "false"
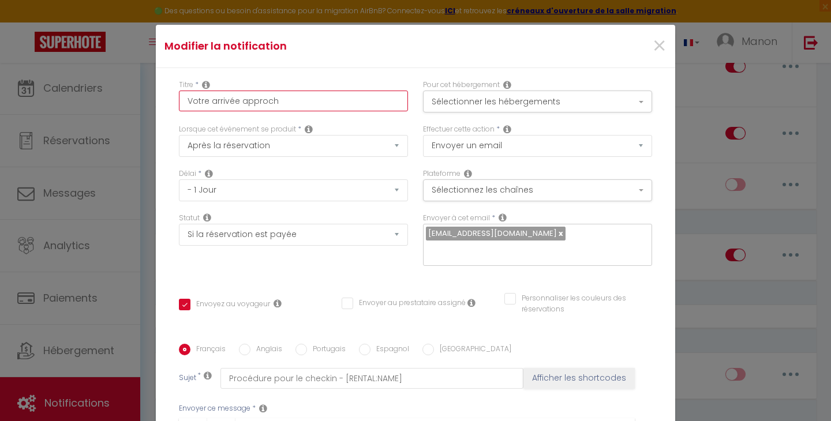
checkbox input "false"
type input "Votre arrivée approche"
checkbox input "true"
checkbox input "false"
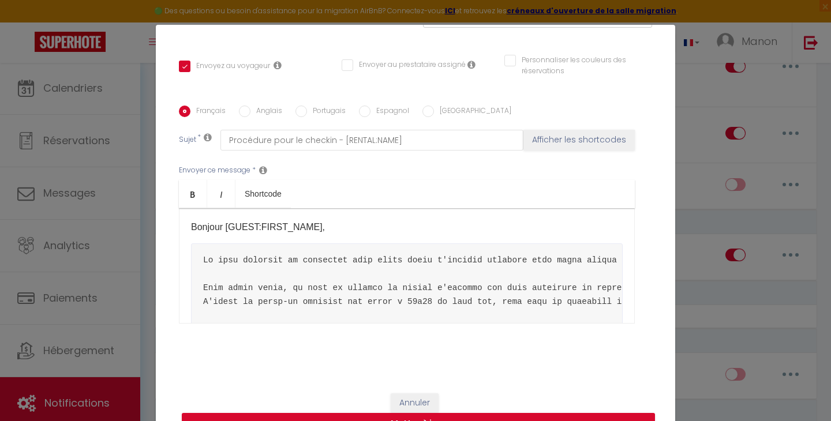
scroll to position [238, 0]
type input "Votre arrivée approche"
click at [452, 415] on button "Mettre à jour" at bounding box center [418, 425] width 473 height 22
checkbox input "true"
checkbox input "false"
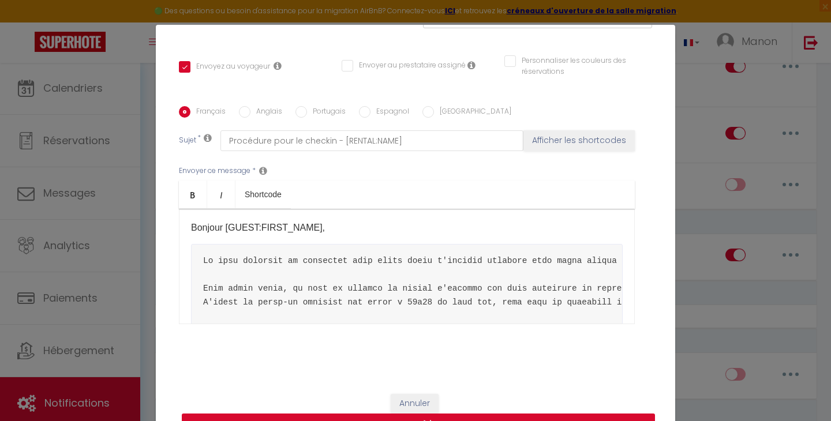
checkbox input "false"
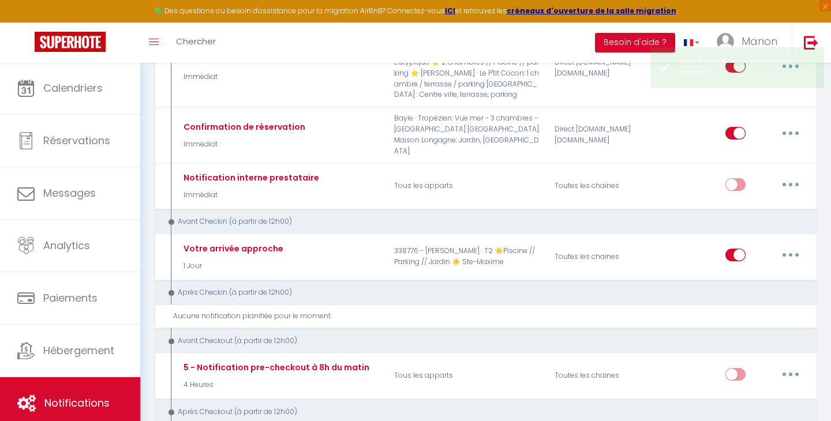
scroll to position [0, 0]
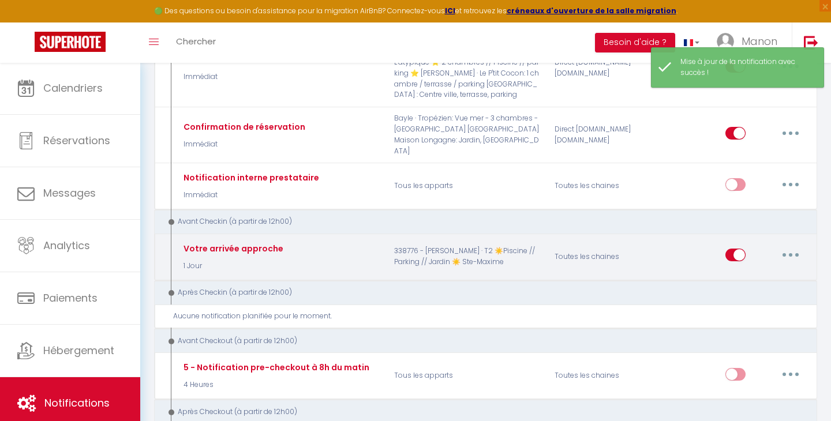
click at [790, 253] on icon "button" at bounding box center [790, 254] width 3 height 3
click at [731, 293] on link "Dupliquer" at bounding box center [760, 303] width 85 height 20
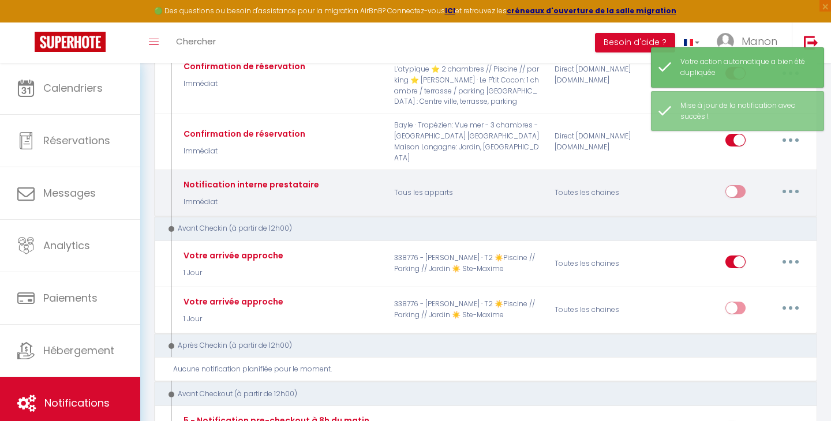
scroll to position [196, 0]
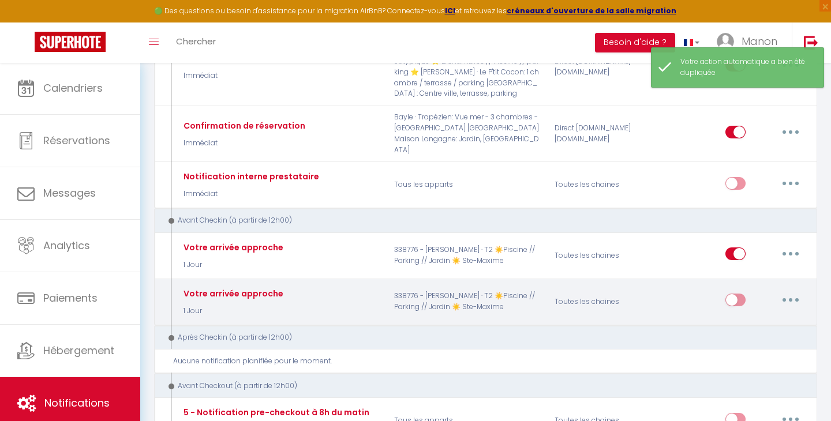
click at [787, 291] on button "button" at bounding box center [791, 300] width 32 height 18
click at [760, 317] on link "Editer" at bounding box center [760, 327] width 85 height 20
type input "Votre arrivée approche"
checkbox input "false"
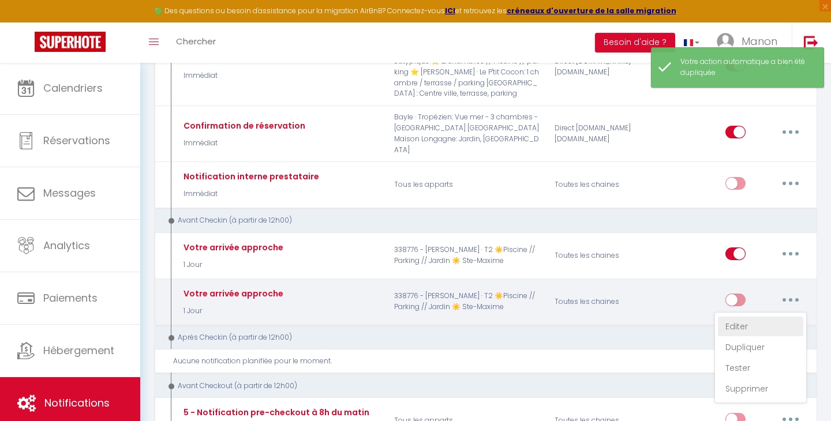
checkbox input "false"
select select "1 Jour"
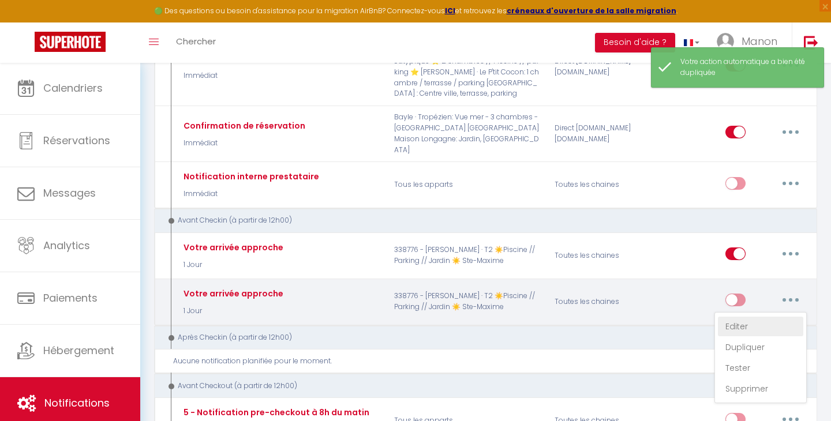
select select "if_booking_is_paid"
checkbox input "true"
checkbox input "false"
radio input "true"
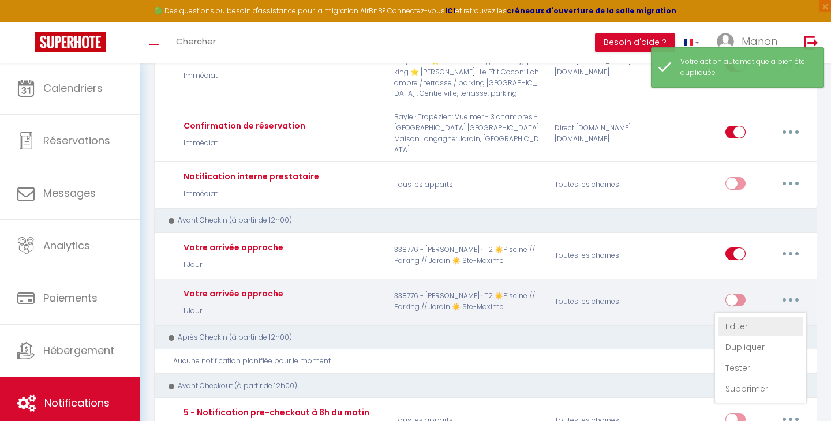
type input "Procédure pour le checkin - [RENTAL:NAME]"
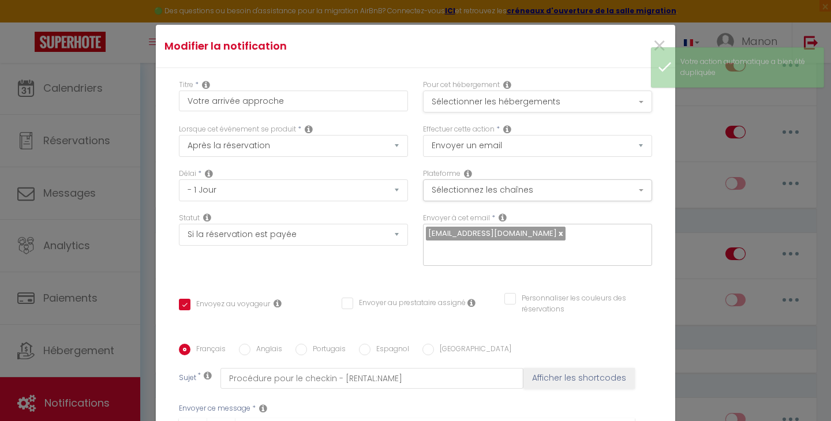
click at [614, 106] on button "Sélectionner les hébergements" at bounding box center [537, 102] width 229 height 22
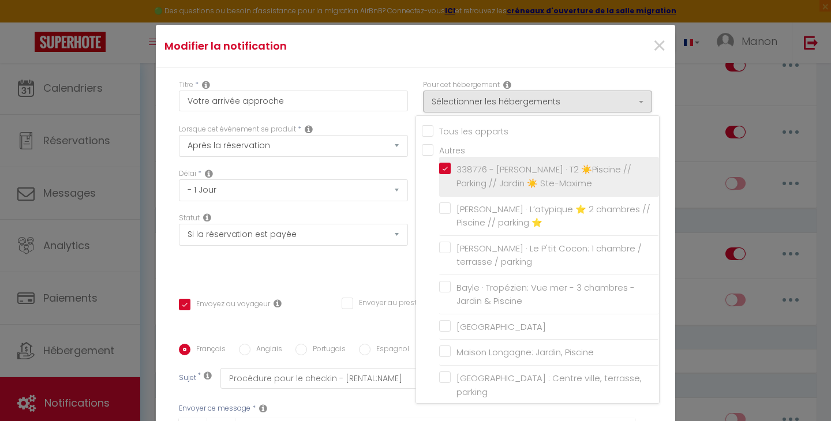
click at [451, 164] on label "338776 - [PERSON_NAME] · T2 ☀️Piscine // Parking // Jardin ☀️ Ste-Maxime" at bounding box center [551, 176] width 201 height 27
click at [444, 171] on input "338776 - [PERSON_NAME] · T2 ☀️Piscine // Parking // Jardin ☀️ Ste-Maxime" at bounding box center [549, 177] width 220 height 12
checkbox input "false"
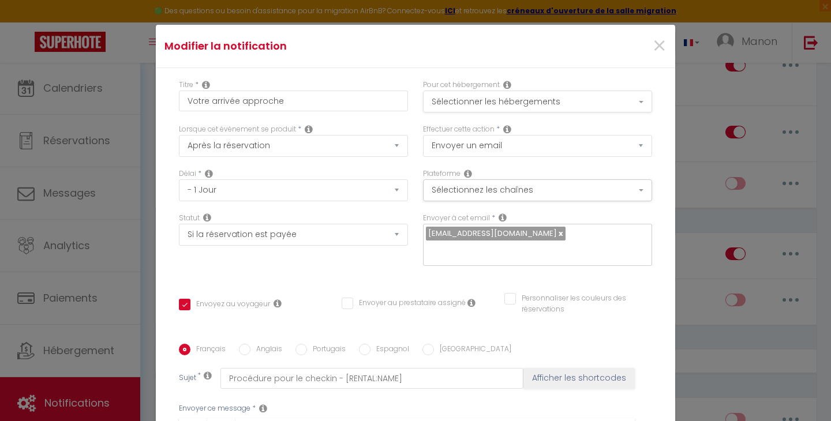
click at [511, 106] on button "Sélectionner les hébergements" at bounding box center [537, 102] width 229 height 22
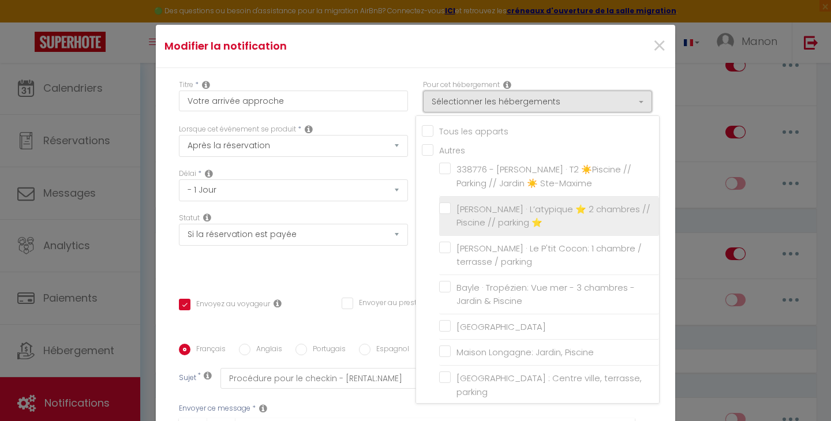
scroll to position [14, 0]
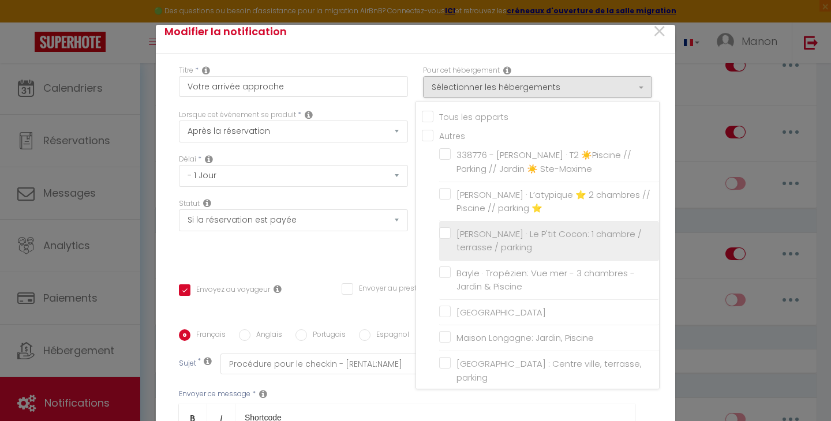
click at [451, 229] on label "[PERSON_NAME] · Le P'tit Cocon: 1 chambre / terrasse / parking" at bounding box center [551, 240] width 201 height 27
click at [448, 235] on input "[PERSON_NAME] · Le P'tit Cocon: 1 chambre / terrasse / parking" at bounding box center [549, 241] width 220 height 12
checkbox input "true"
checkbox input "false"
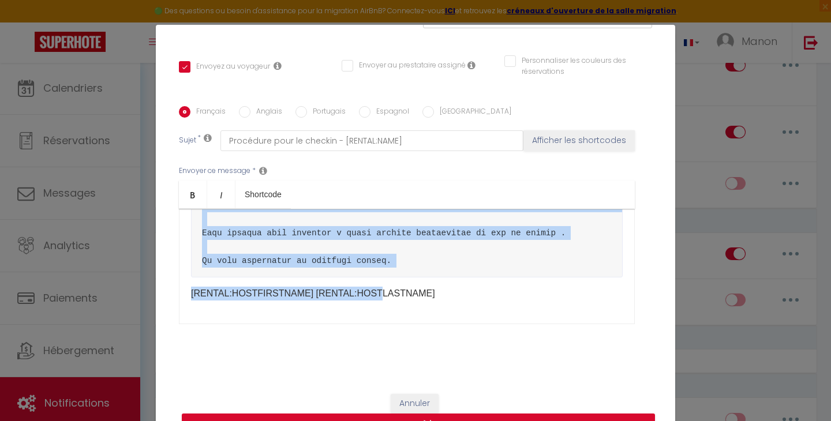
scroll to position [374, 0]
drag, startPoint x: 188, startPoint y: 247, endPoint x: 403, endPoint y: 254, distance: 216.0
click at [403, 254] on div "Bonjour [GUEST:FIRST_NAME], [RENTAL:HOSTFIRSTNAME] [RENTAL:HOSTLASTNAME]" at bounding box center [407, 266] width 456 height 115
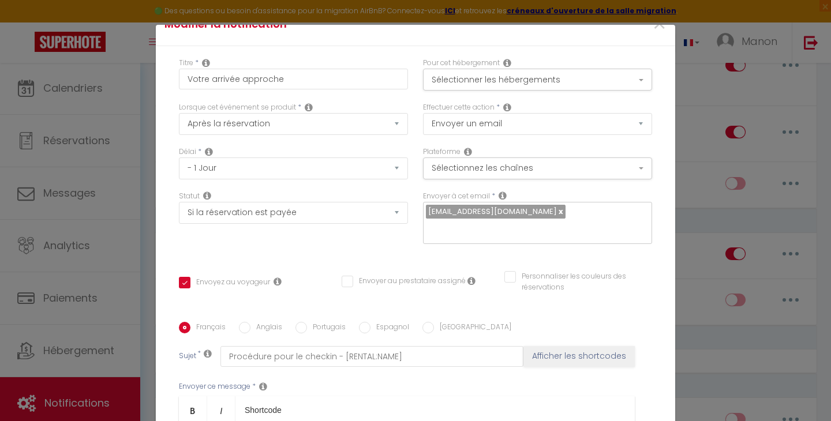
scroll to position [17, 0]
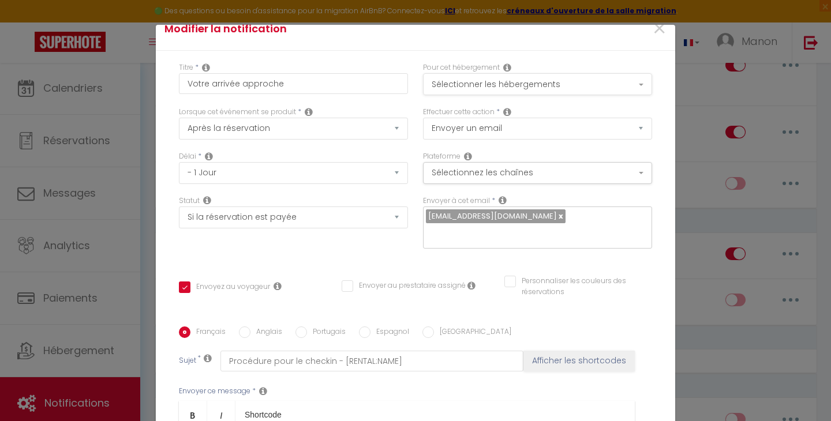
click at [642, 87] on button "Sélectionner les hébergements" at bounding box center [537, 84] width 229 height 22
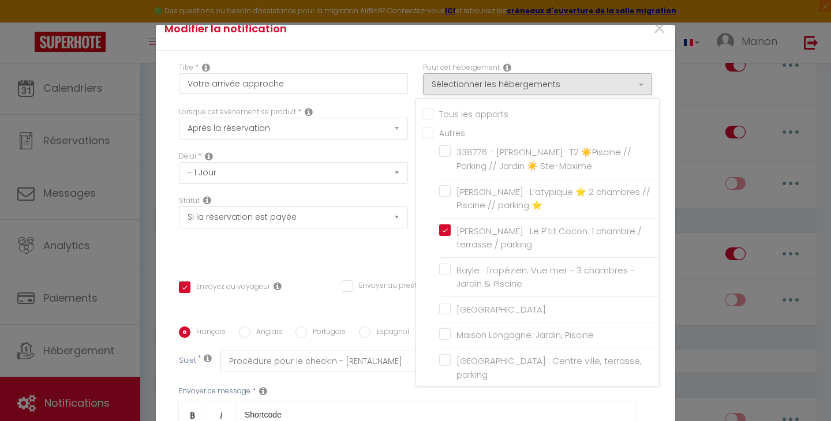
click at [633, 58] on div "Titre * Votre arrivée approche Pour cet hébergement Sélectionner les hébergemen…" at bounding box center [415, 327] width 519 height 552
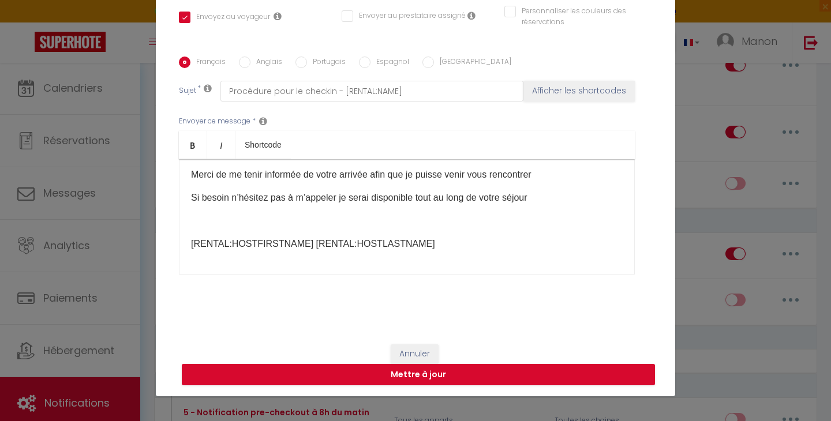
scroll to position [50, 0]
click at [245, 62] on input "Anglais" at bounding box center [245, 63] width 12 height 12
radio input "true"
checkbox input "true"
checkbox input "false"
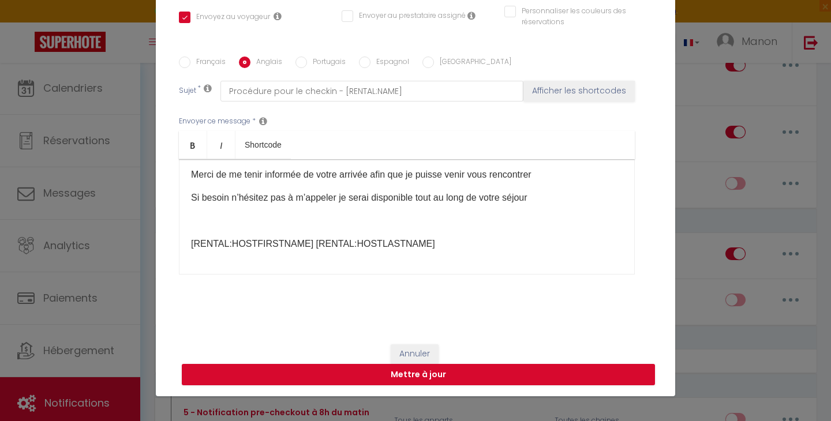
checkbox input "false"
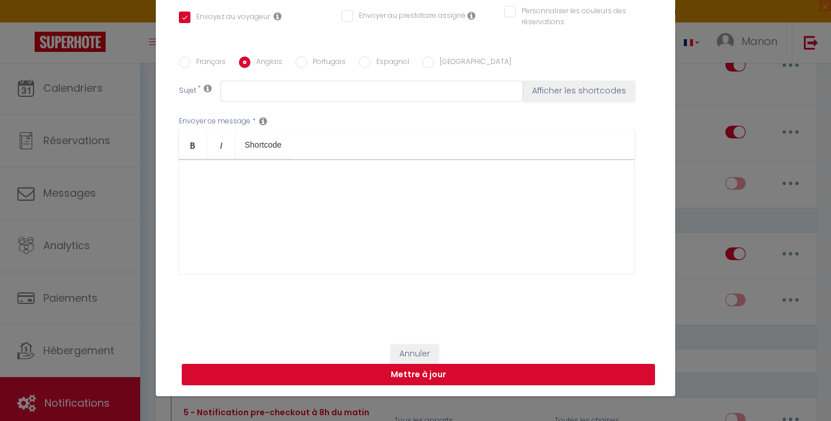
click at [255, 186] on div at bounding box center [407, 216] width 456 height 115
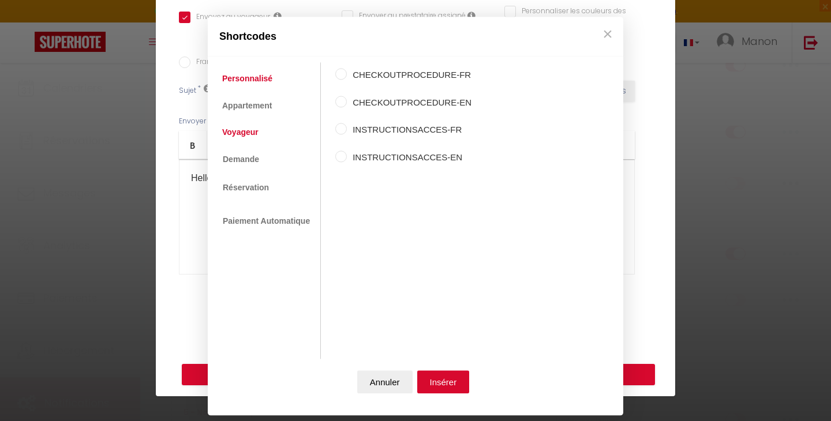
click at [248, 129] on link "Voyageur" at bounding box center [240, 132] width 48 height 21
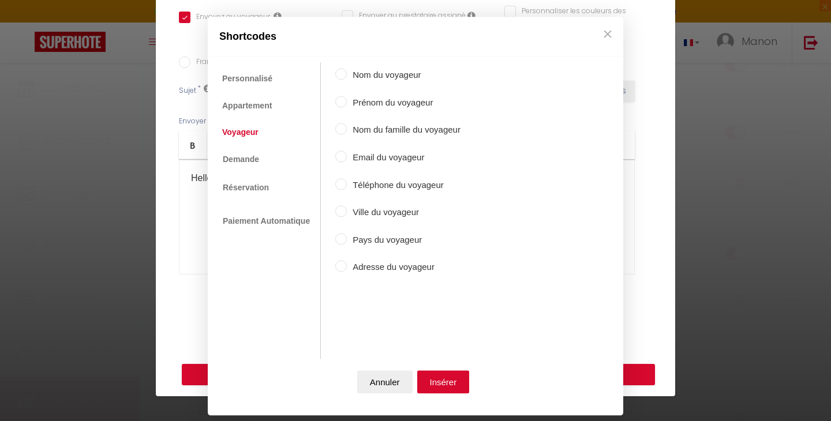
click at [345, 101] on input "Prénom du voyageur" at bounding box center [341, 102] width 12 height 12
radio input "true"
click at [436, 381] on button "Insérer" at bounding box center [443, 382] width 53 height 23
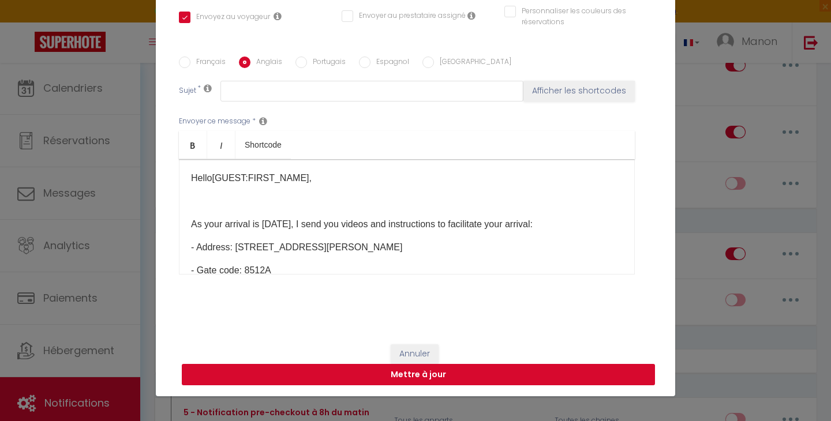
click at [327, 374] on button "Mettre à jour" at bounding box center [418, 375] width 473 height 22
checkbox input "true"
checkbox input "false"
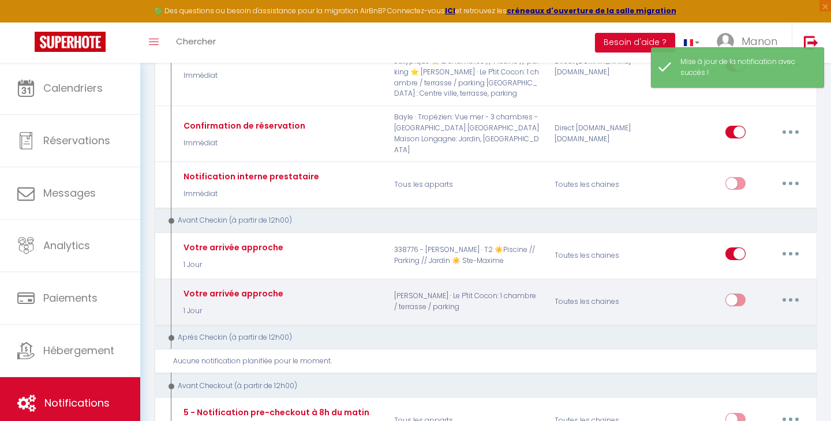
click at [736, 294] on input "checkbox" at bounding box center [735, 302] width 20 height 17
checkbox input "true"
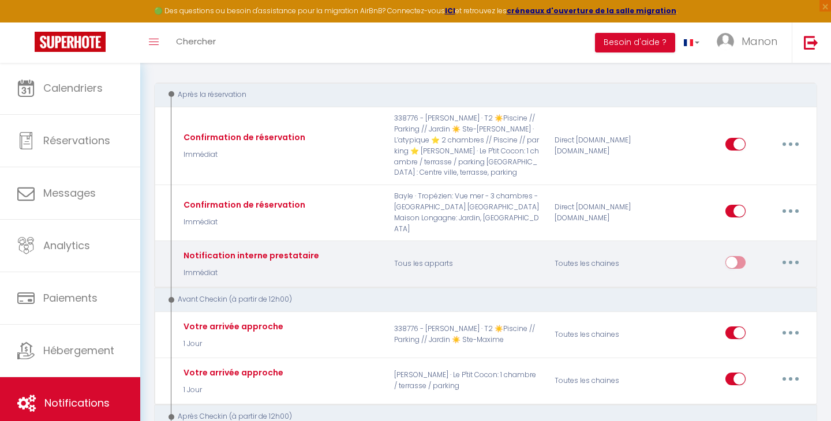
scroll to position [143, 0]
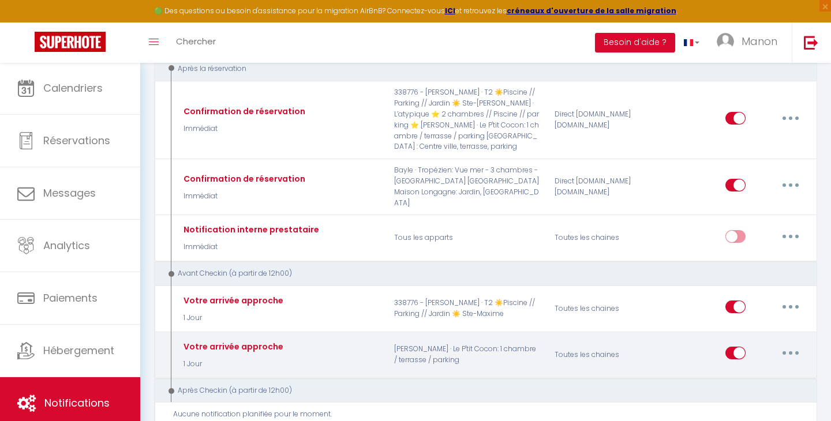
click at [793, 344] on button "button" at bounding box center [791, 353] width 32 height 18
click at [742, 370] on link "Editer" at bounding box center [760, 380] width 85 height 20
type input "Votre arrivée approche"
select select "1 Jour"
select select "if_booking_is_paid"
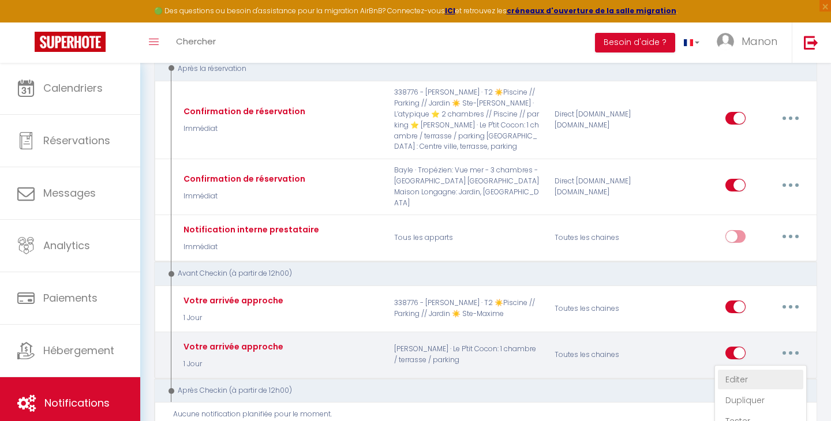
checkbox input "true"
checkbox input "false"
radio input "true"
type input "Procédure pour le checkin - [RENTAL:NAME]"
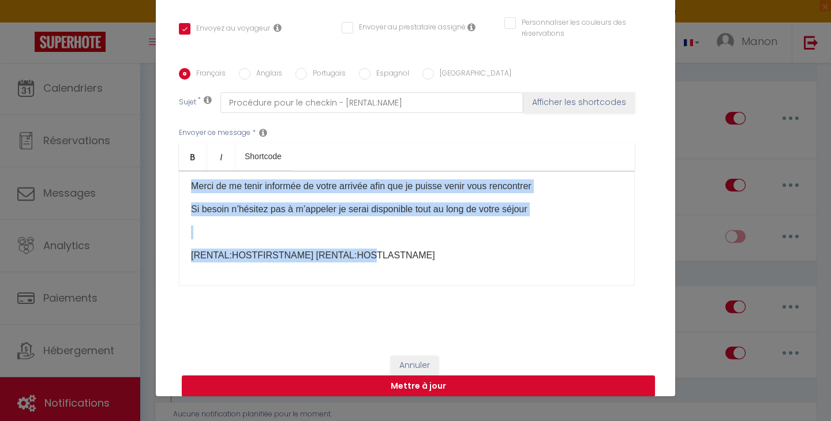
scroll to position [396, 0]
drag, startPoint x: 191, startPoint y: 208, endPoint x: 532, endPoint y: 235, distance: 341.6
click at [532, 235] on div "Bonjour [GUEST:FIRST_NAME], Votre arrivée étant [DATE] , je vous envoie comme c…" at bounding box center [407, 228] width 456 height 115
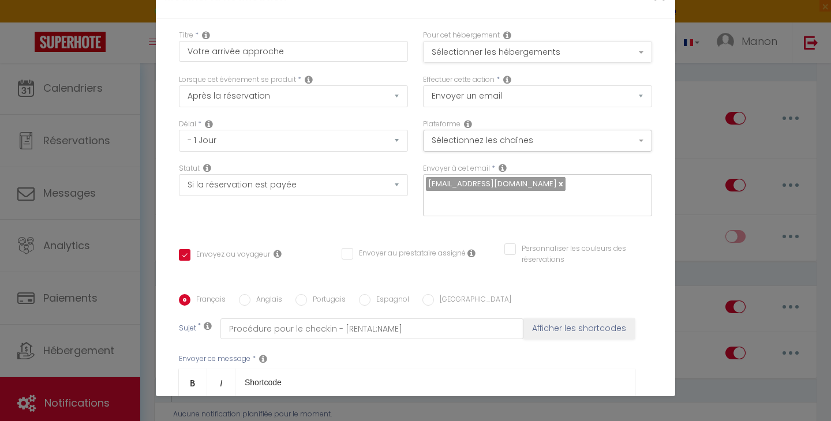
scroll to position [0, 0]
click at [610, 54] on button "Sélectionner les hébergements" at bounding box center [537, 52] width 229 height 22
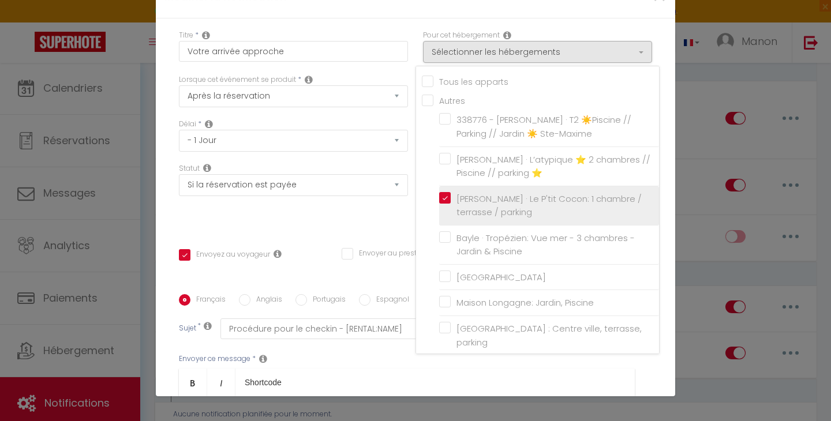
click at [445, 200] on input "[PERSON_NAME] · Le P'tit Cocon: 1 chambre / terrasse / parking" at bounding box center [549, 206] width 220 height 12
checkbox input "false"
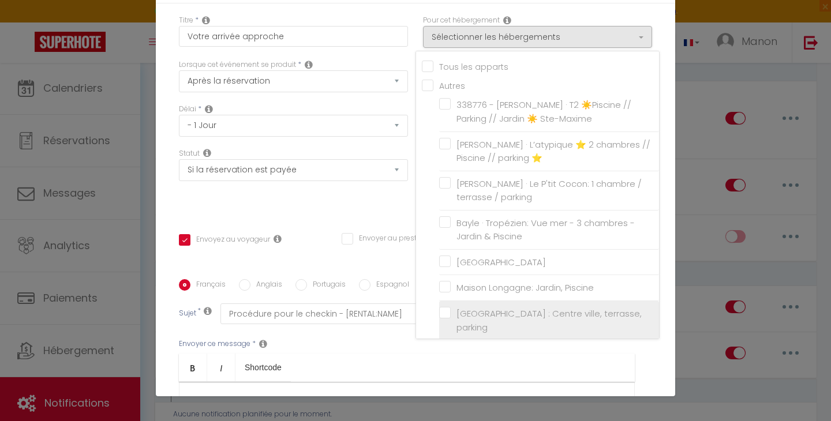
click at [448, 315] on input "[GEOGRAPHIC_DATA] : Centre ville, terrasse, parking" at bounding box center [549, 321] width 220 height 12
checkbox input "true"
checkbox input "false"
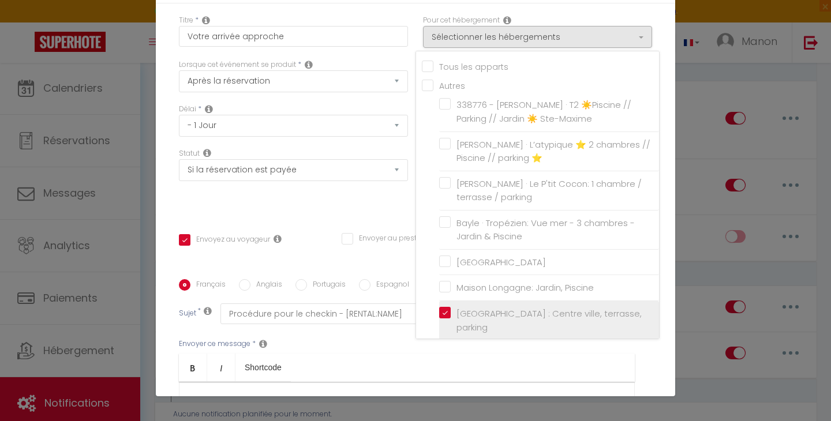
checkbox input "false"
checkbox input "true"
checkbox input "false"
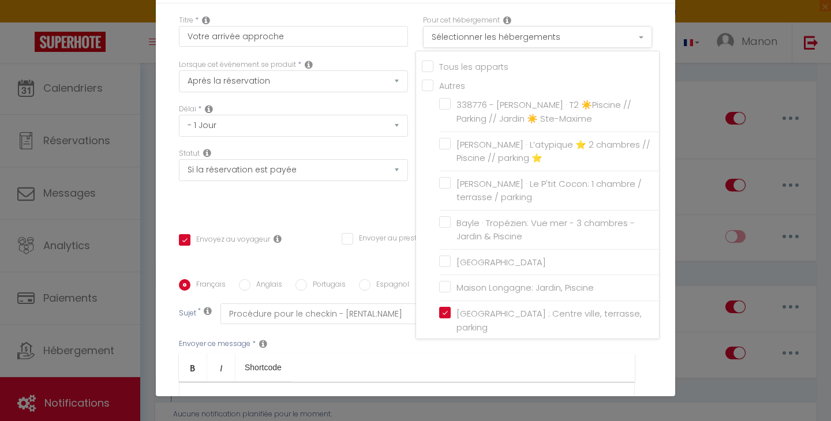
click at [501, 36] on button "Sélectionner les hébergements" at bounding box center [537, 37] width 229 height 22
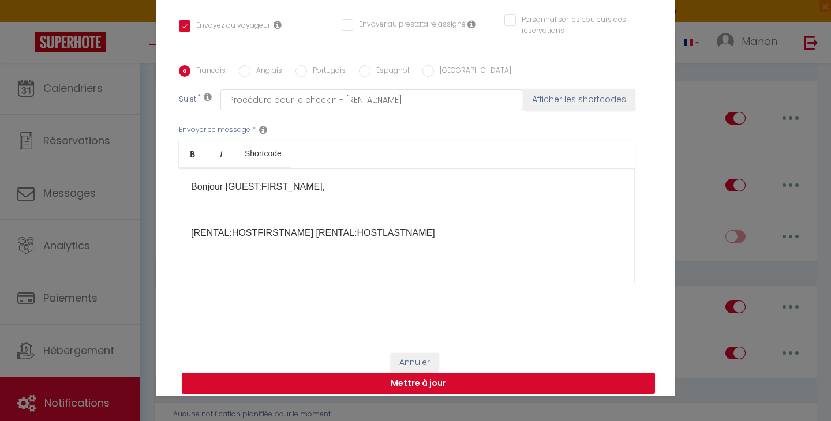
scroll to position [238, 0]
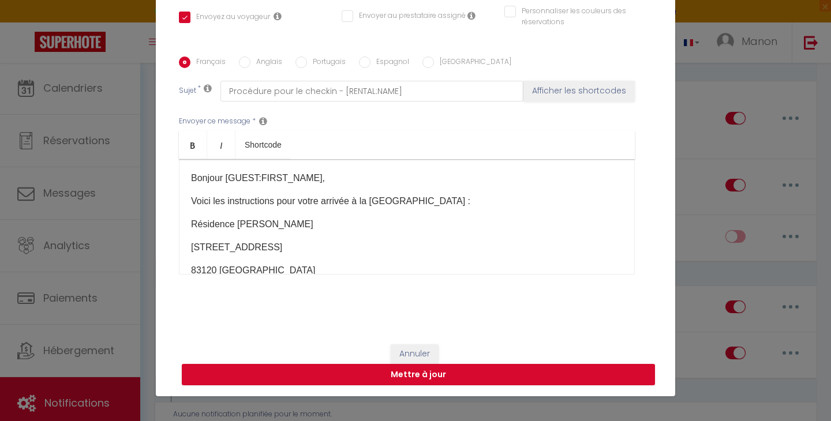
click at [190, 199] on div "Bonjour [GUEST:FIRST_NAME], Voici les instructions pour votre arrivée à la Suit…" at bounding box center [407, 216] width 456 height 115
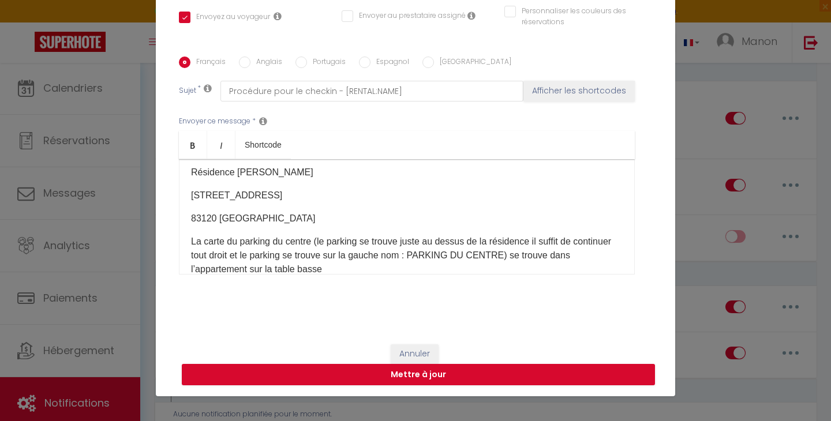
scroll to position [53, 0]
click at [390, 256] on p "La carte du parking du centre (le parking se trouve juste au dessus de la résid…" at bounding box center [407, 255] width 432 height 42
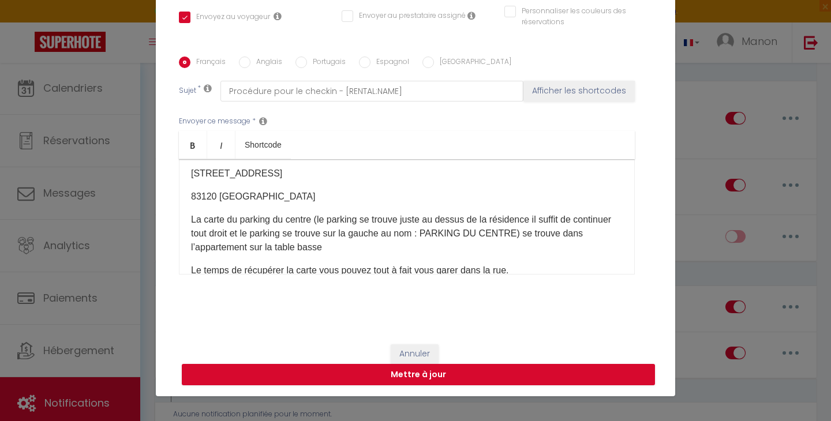
scroll to position [72, 0]
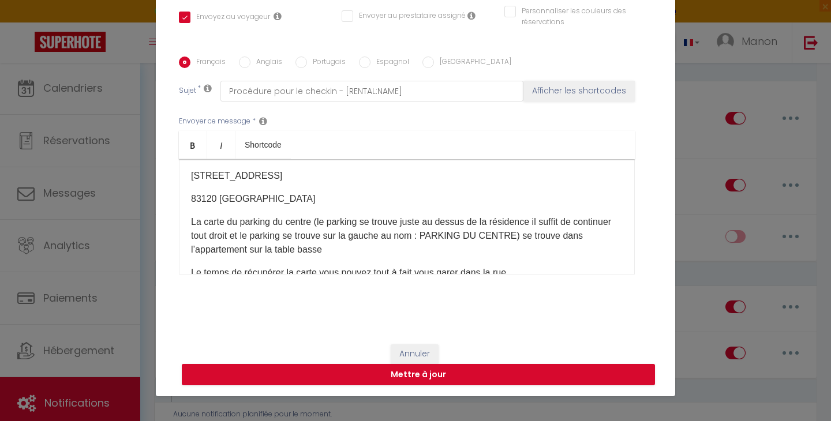
click at [336, 253] on p "La carte du parking du centre (le parking se trouve juste au dessus de la résid…" at bounding box center [407, 236] width 432 height 42
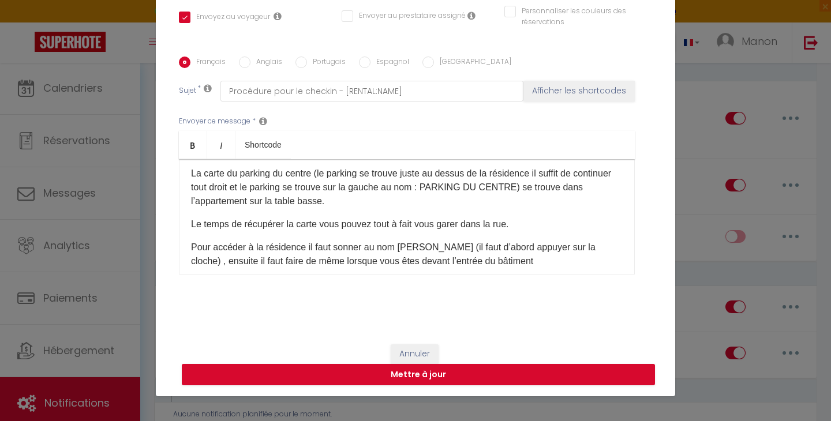
scroll to position [139, 0]
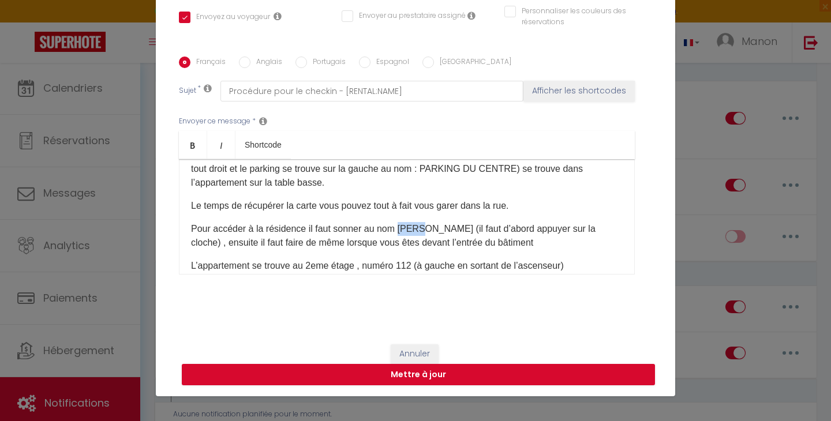
drag, startPoint x: 424, startPoint y: 229, endPoint x: 400, endPoint y: 228, distance: 23.7
click at [400, 228] on p "Pour accéder à la résidence il faut sonner au nom [PERSON_NAME] (il faut d’abor…" at bounding box center [407, 236] width 432 height 28
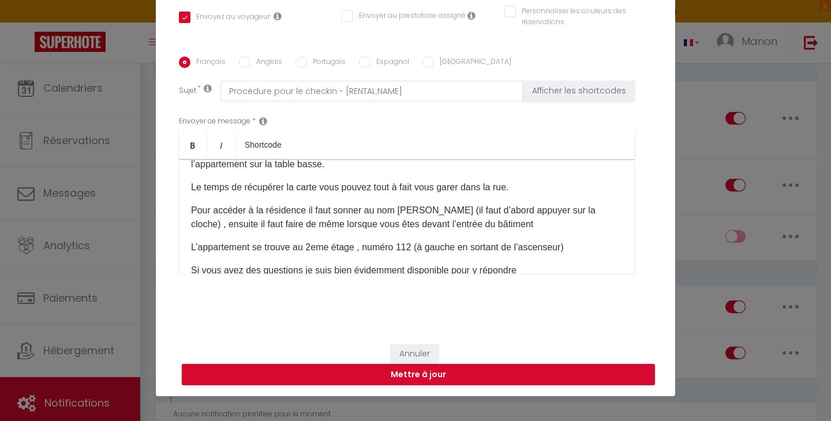
scroll to position [156, 0]
drag, startPoint x: 583, startPoint y: 211, endPoint x: 557, endPoint y: 211, distance: 26.0
click at [557, 211] on p "Pour accéder à la résidence il faut sonner au nom [PERSON_NAME] (il faut d’abor…" at bounding box center [407, 218] width 432 height 28
click at [590, 210] on p "Pour accéder à la résidence il faut sonner au nom [PERSON_NAME] (il faut d’abor…" at bounding box center [407, 218] width 432 height 28
drag, startPoint x: 582, startPoint y: 211, endPoint x: 556, endPoint y: 212, distance: 26.0
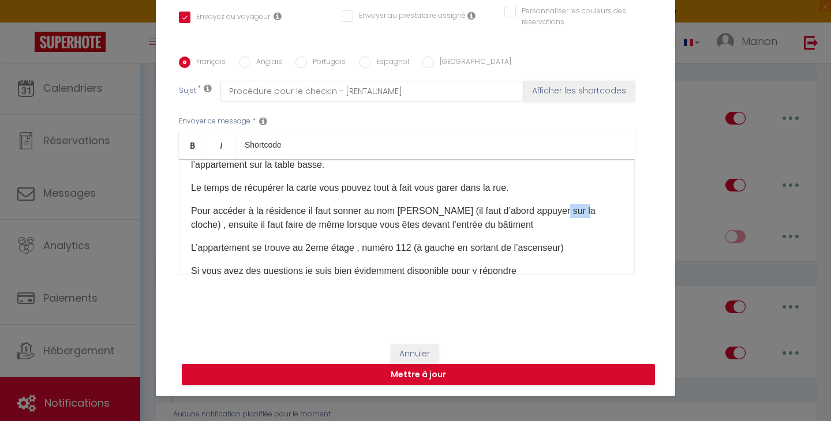
click at [556, 212] on p "Pour accéder à la résidence il faut sonner au nom [PERSON_NAME] (il faut d’abor…" at bounding box center [407, 218] width 432 height 28
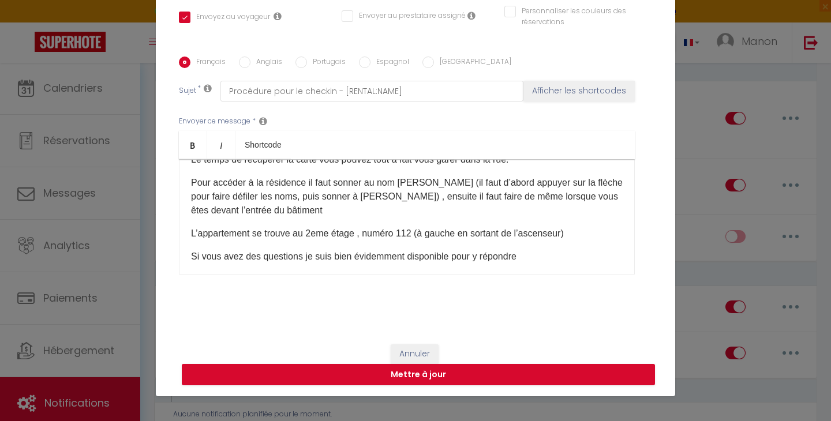
scroll to position [186, 0]
click at [285, 210] on p "Pour accéder à la résidence il faut sonner au nom [PERSON_NAME] (il faut d’abor…" at bounding box center [407, 196] width 432 height 42
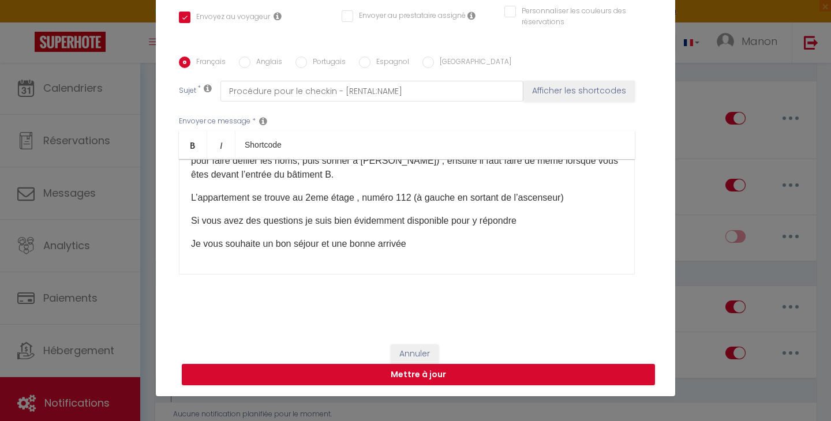
scroll to position [225, 0]
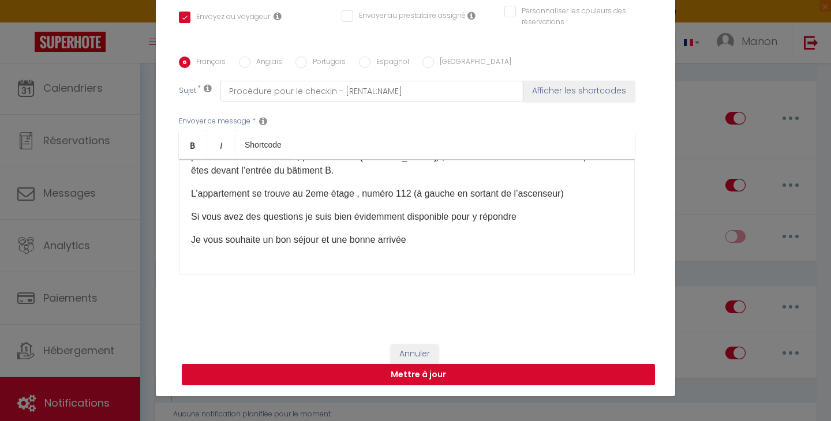
click at [583, 193] on p "L’appartement se trouve au 2eme étage , numéro 112 (à gauche en sortant de l’as…" at bounding box center [407, 194] width 432 height 14
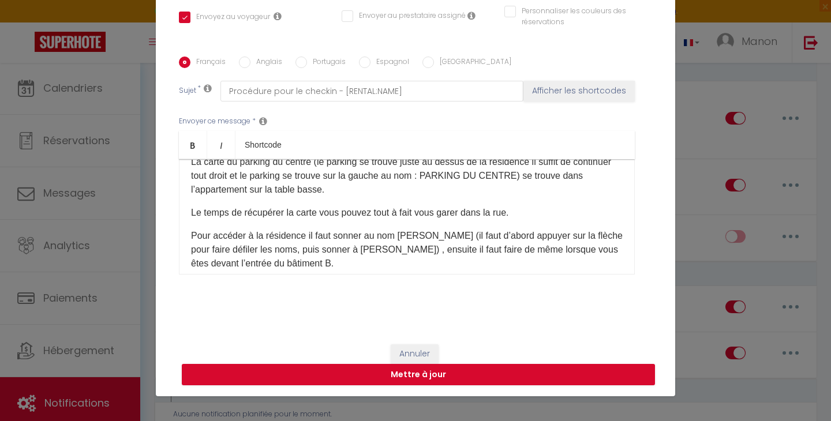
scroll to position [125, 0]
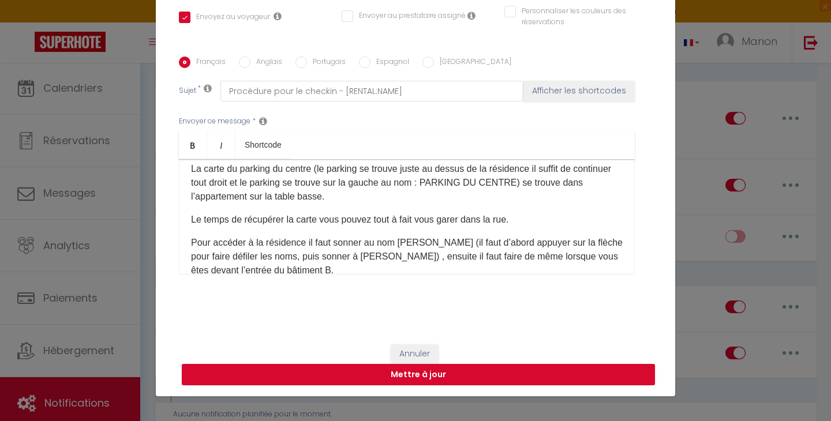
click at [350, 199] on p "La carte du parking du centre (le parking se trouve juste au dessus de la résid…" at bounding box center [407, 183] width 432 height 42
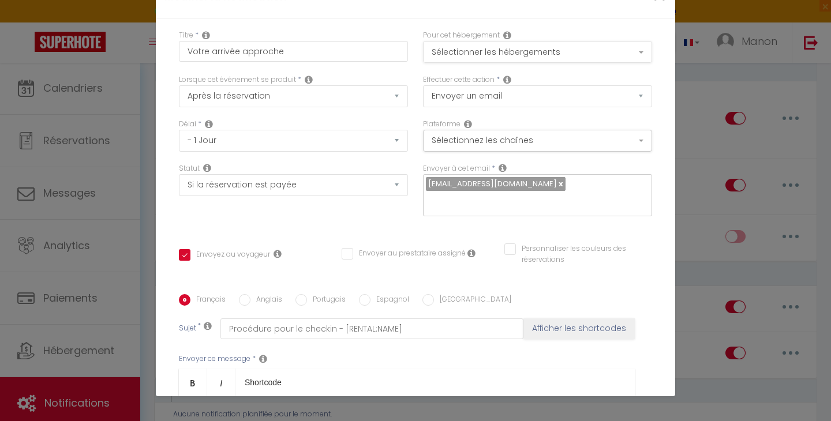
scroll to position [0, 0]
click at [510, 50] on button "Sélectionner les hébergements" at bounding box center [537, 52] width 229 height 22
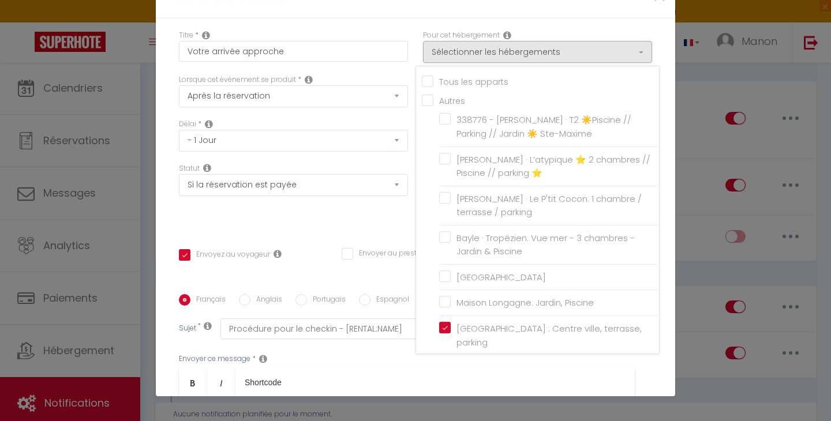
click at [361, 235] on div "Titre * Votre arrivée approche Pour cet hébergement Sélectionner les hébergemen…" at bounding box center [415, 294] width 519 height 552
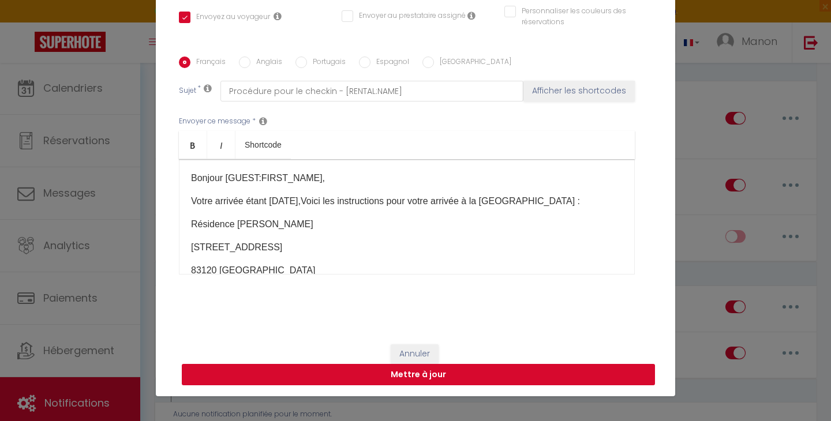
click at [361, 369] on button "Mettre à jour" at bounding box center [418, 375] width 473 height 22
checkbox input "true"
checkbox input "false"
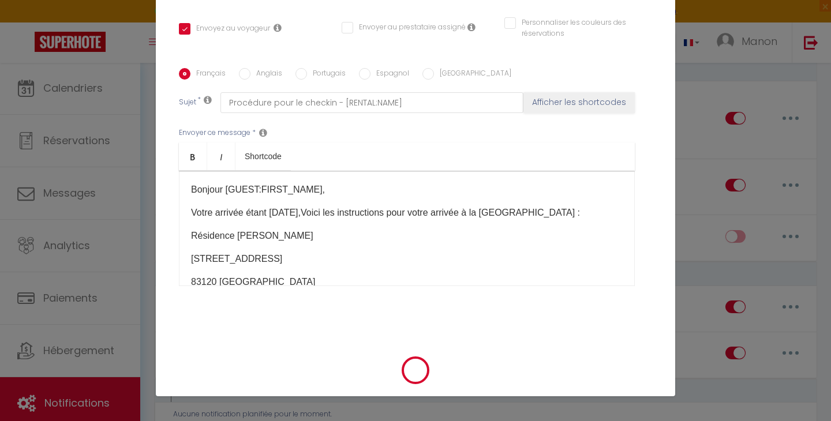
scroll to position [226, 0]
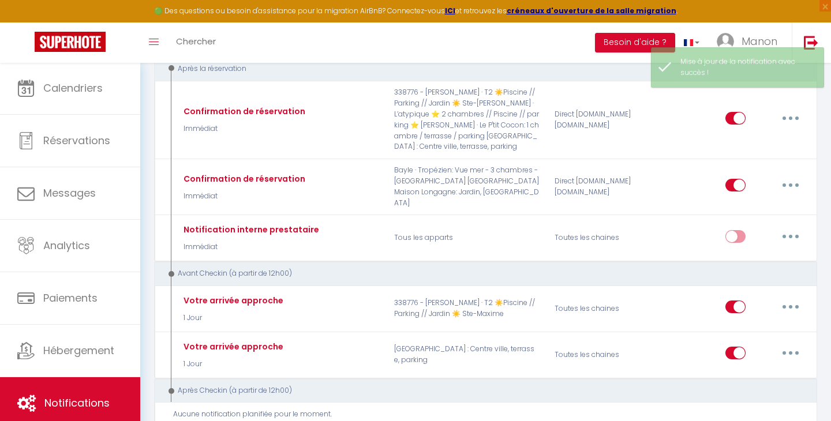
checkbox input "true"
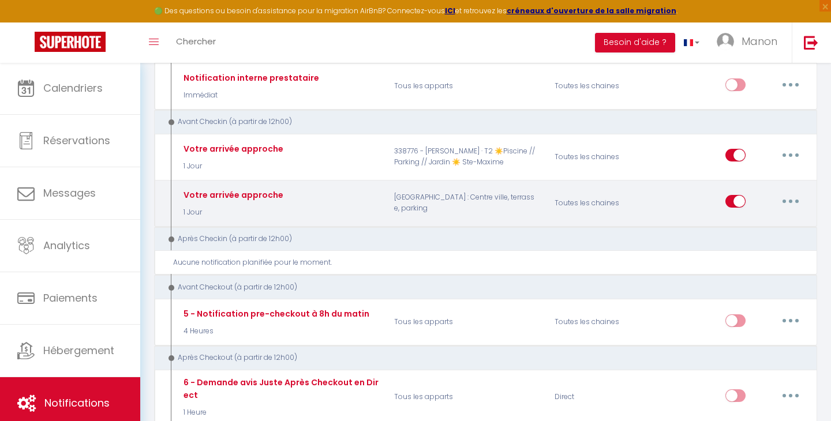
scroll to position [304, 0]
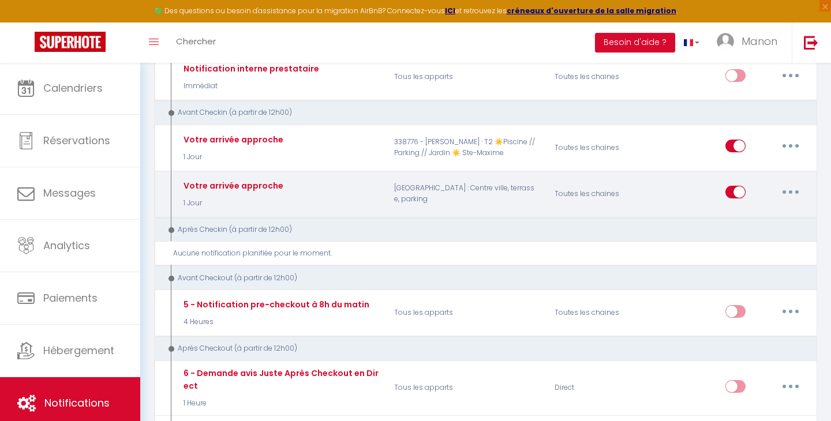
click at [790, 190] on icon "button" at bounding box center [790, 191] width 3 height 3
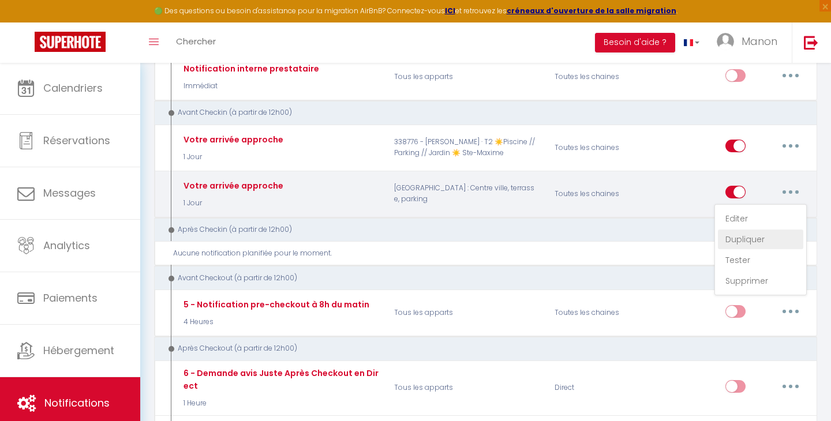
click at [742, 230] on link "Dupliquer" at bounding box center [760, 240] width 85 height 20
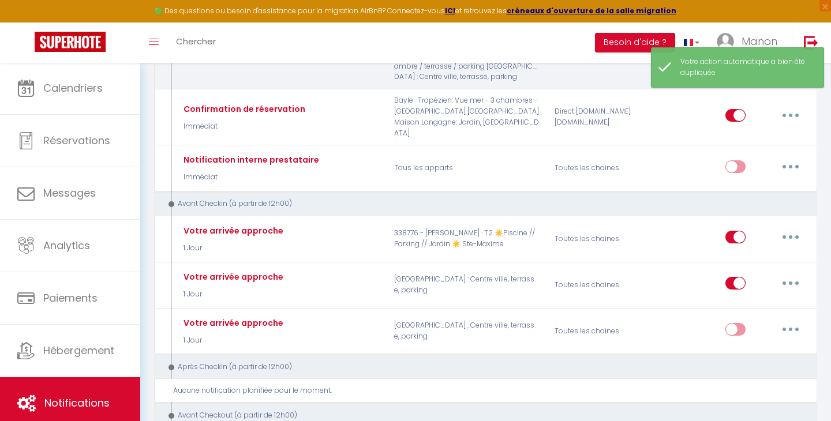
scroll to position [224, 0]
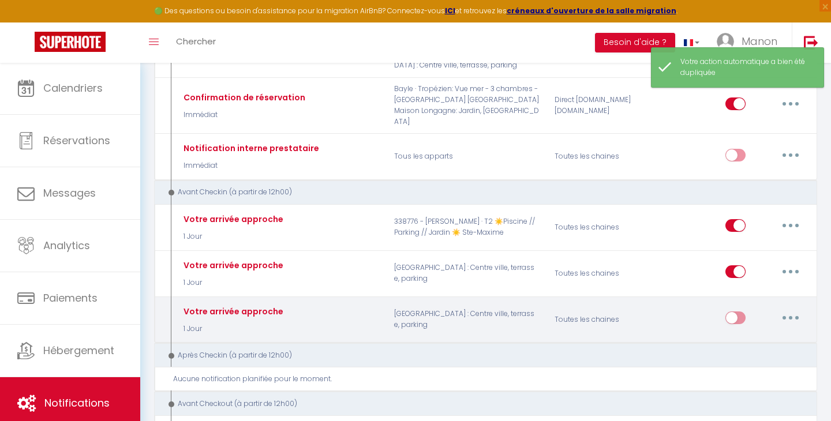
click at [792, 309] on button "button" at bounding box center [791, 318] width 32 height 18
click at [750, 335] on link "Editer" at bounding box center [760, 345] width 85 height 20
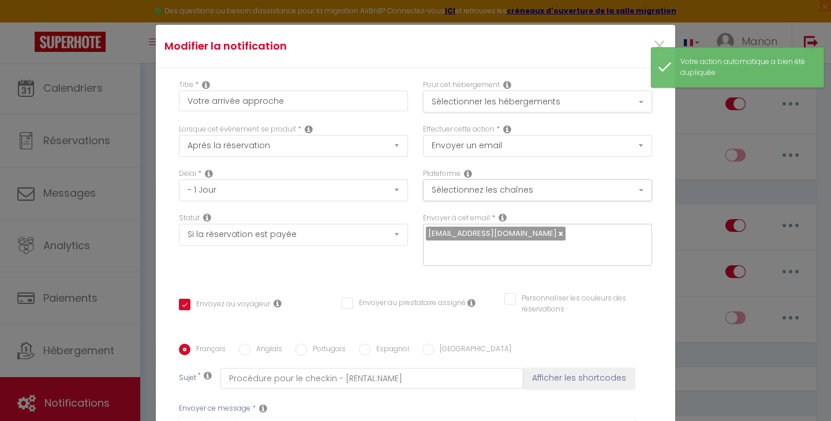
click at [510, 109] on button "Sélectionner les hébergements" at bounding box center [537, 102] width 229 height 22
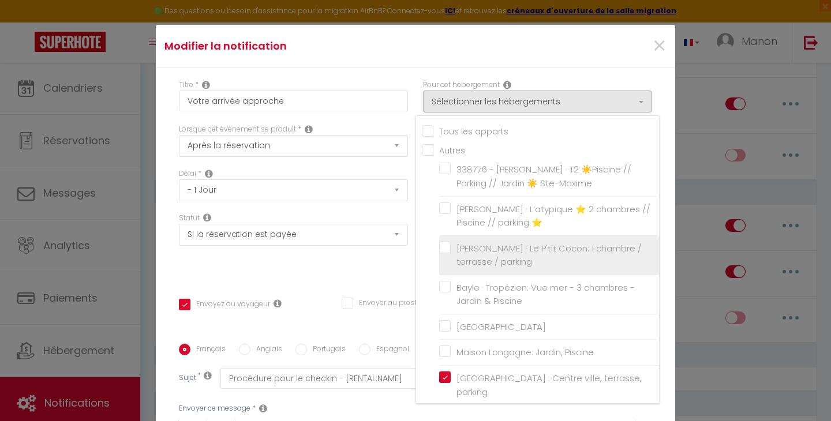
click at [447, 250] on input "[PERSON_NAME] · Le P'tit Cocon: 1 chambre / terrasse / parking" at bounding box center [549, 255] width 220 height 12
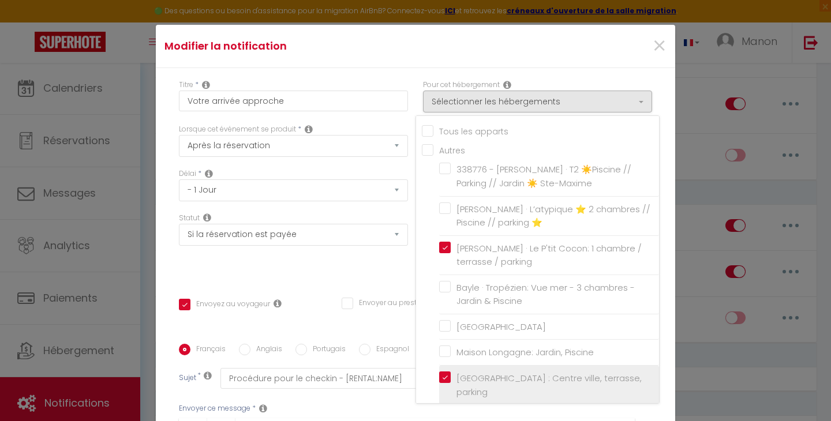
click at [444, 380] on input "[GEOGRAPHIC_DATA] : Centre ville, terrasse, parking" at bounding box center [549, 386] width 220 height 12
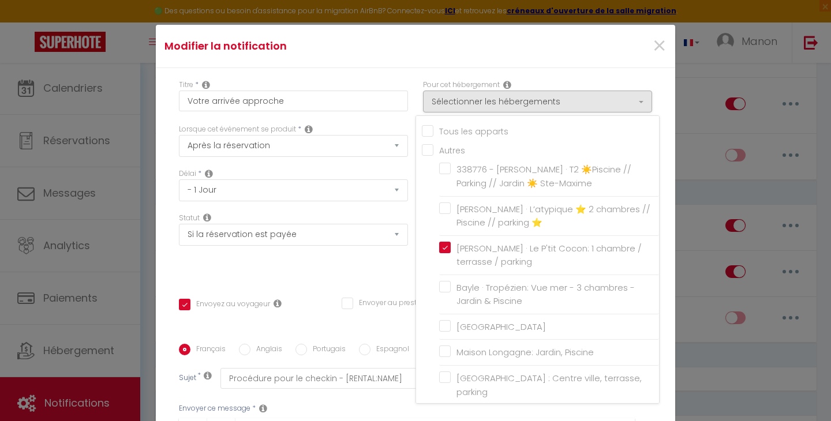
click at [381, 268] on div "Statut Aucun Si la réservation est payée Si réservation non payée Si la caution…" at bounding box center [293, 245] width 244 height 65
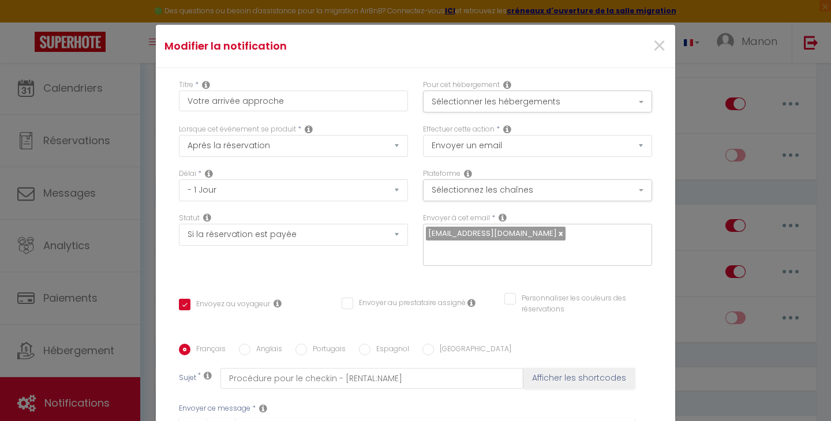
scroll to position [2, 0]
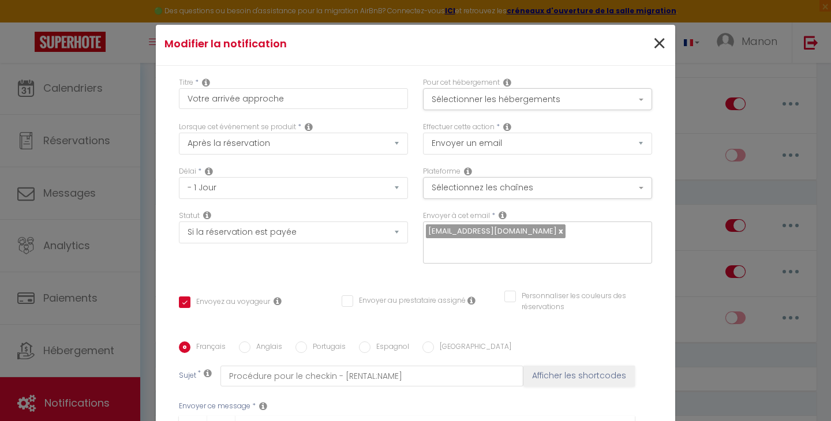
click at [657, 51] on span "×" at bounding box center [659, 44] width 14 height 35
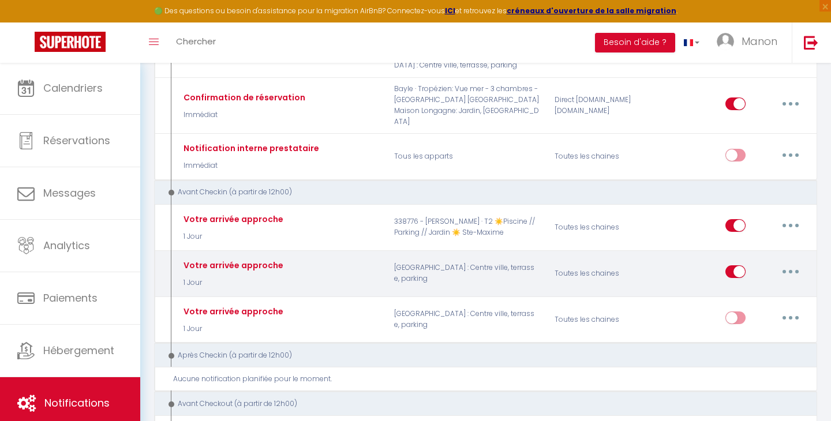
click at [791, 263] on button "button" at bounding box center [791, 272] width 32 height 18
click at [742, 289] on link "Editer" at bounding box center [760, 299] width 85 height 20
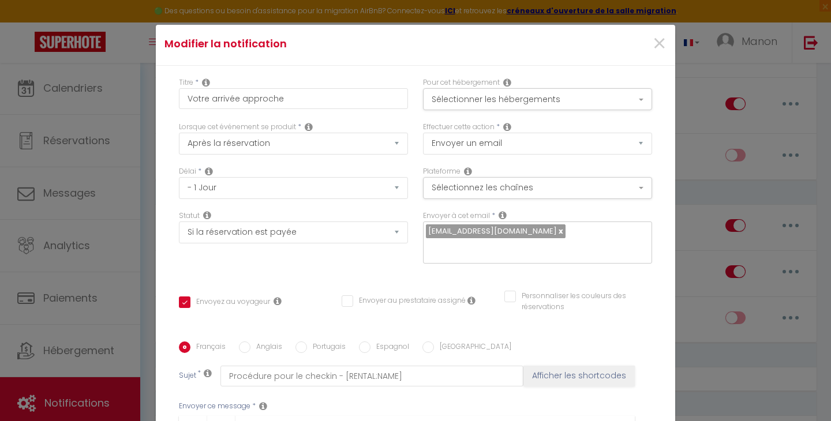
scroll to position [80, 0]
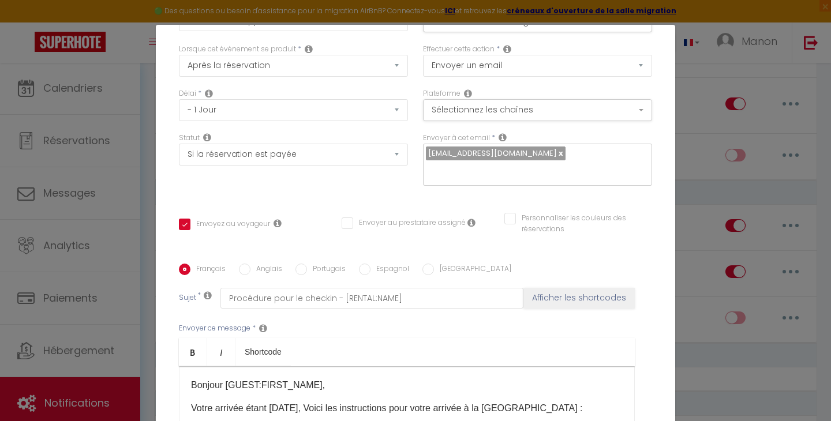
click at [254, 269] on label "Anglais" at bounding box center [266, 270] width 32 height 13
click at [250, 269] on input "Anglais" at bounding box center [245, 270] width 12 height 12
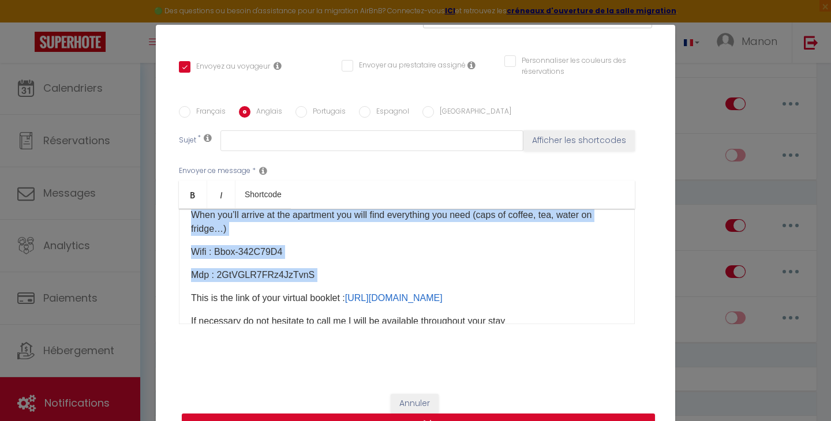
scroll to position [387, 0]
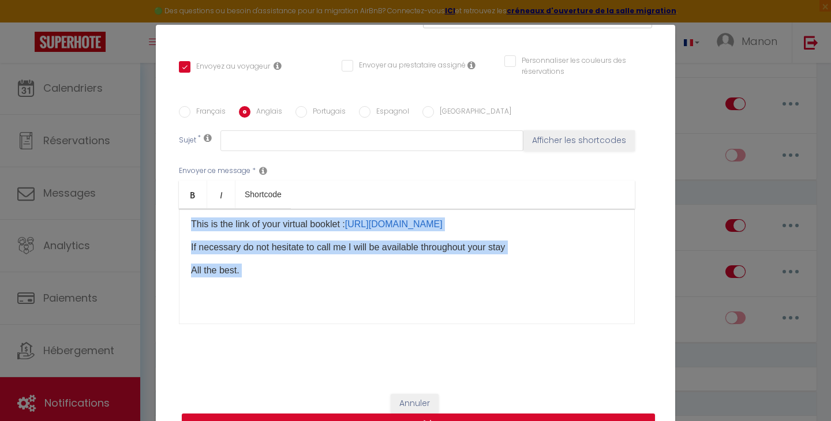
copy div "Lorem [IPSUM:DOLOR_SITA], Co adip elitsed do eiusmodt, I utla etd magnaa eni ad…"
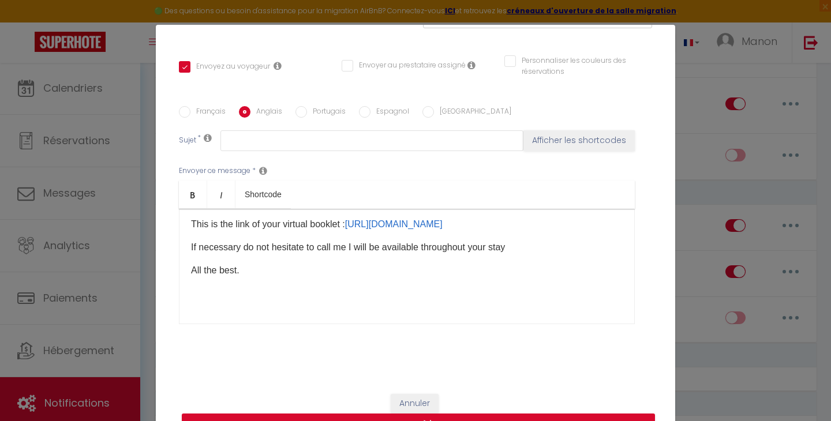
scroll to position [0, 0]
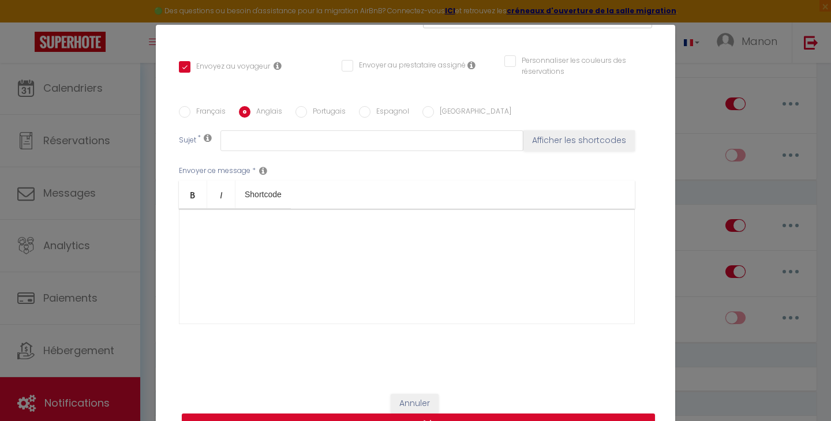
drag, startPoint x: 189, startPoint y: 224, endPoint x: 359, endPoint y: 286, distance: 181.3
click at [359, 286] on div "​" at bounding box center [407, 266] width 456 height 115
click at [484, 415] on button "Mettre à jour" at bounding box center [418, 425] width 473 height 22
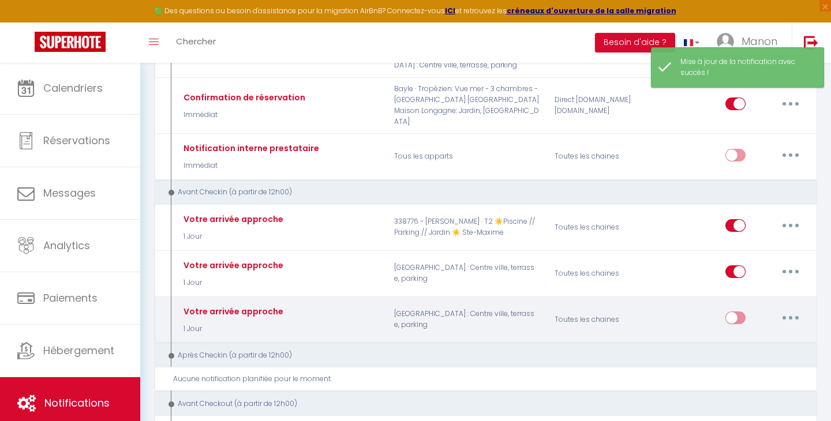
click at [795, 309] on button "button" at bounding box center [791, 318] width 32 height 18
click at [747, 335] on link "Editer" at bounding box center [760, 345] width 85 height 20
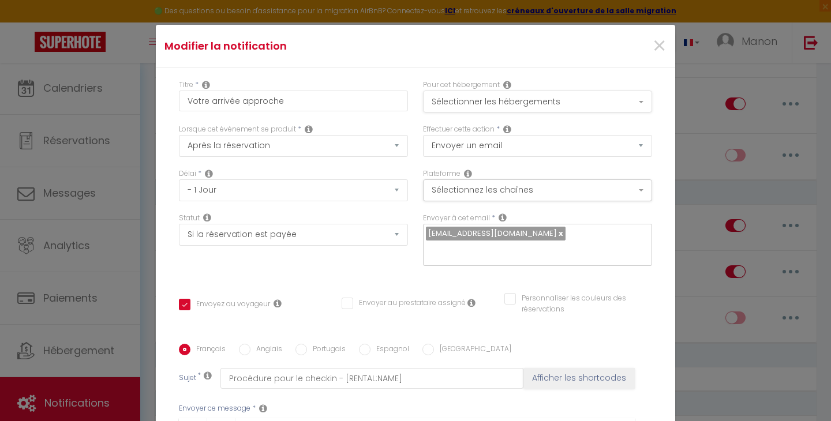
click at [545, 98] on button "Sélectionner les hébergements" at bounding box center [537, 102] width 229 height 22
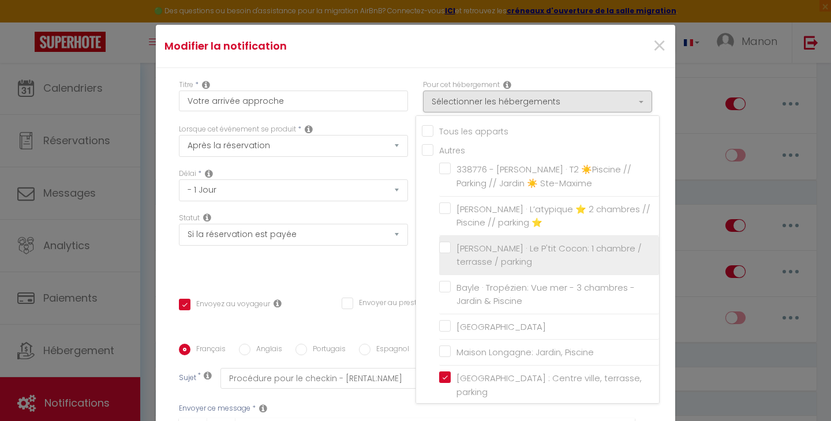
click at [451, 246] on label "[PERSON_NAME] · Le P'tit Cocon: 1 chambre / terrasse / parking" at bounding box center [551, 255] width 201 height 27
click at [443, 249] on input "[PERSON_NAME] · Le P'tit Cocon: 1 chambre / terrasse / parking" at bounding box center [549, 255] width 220 height 12
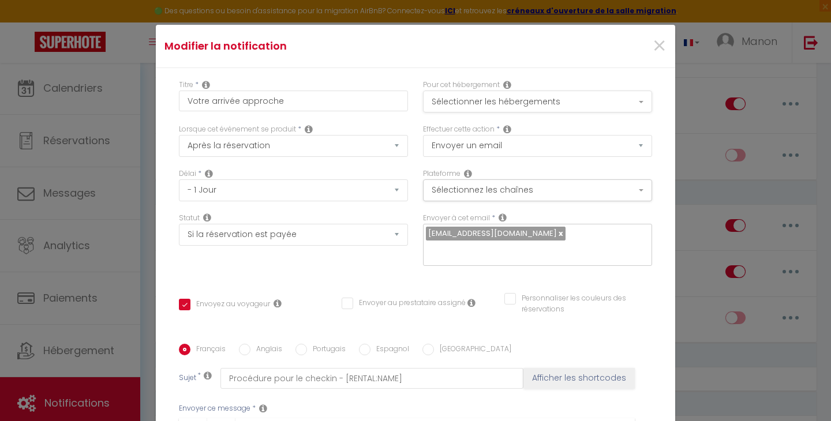
click at [486, 106] on button "Sélectionner les hébergements" at bounding box center [537, 102] width 229 height 22
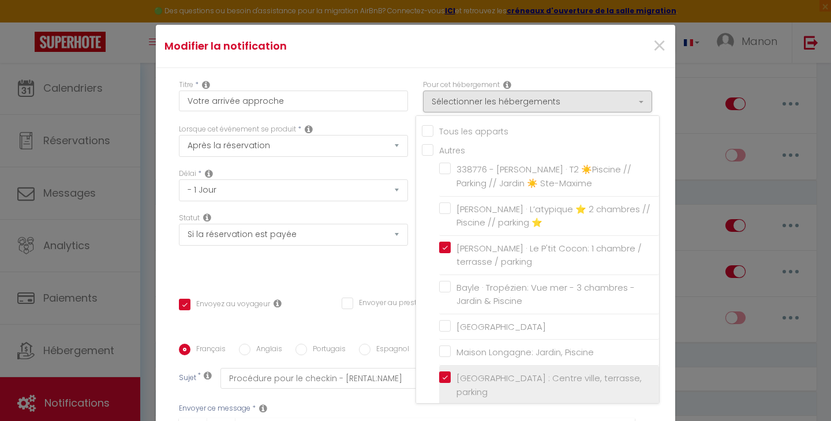
click at [446, 380] on input "[GEOGRAPHIC_DATA] : Centre ville, terrasse, parking" at bounding box center [549, 386] width 220 height 12
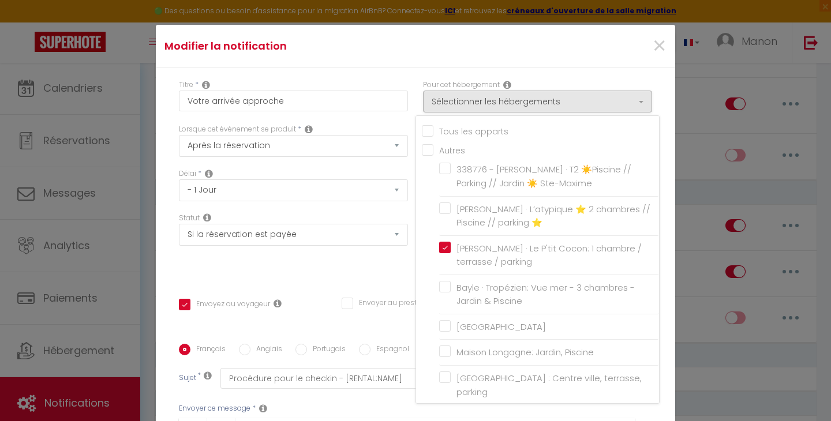
click at [367, 281] on div "Titre * Votre arrivée approche Pour cet hébergement Sélectionner les hébergemen…" at bounding box center [415, 344] width 519 height 552
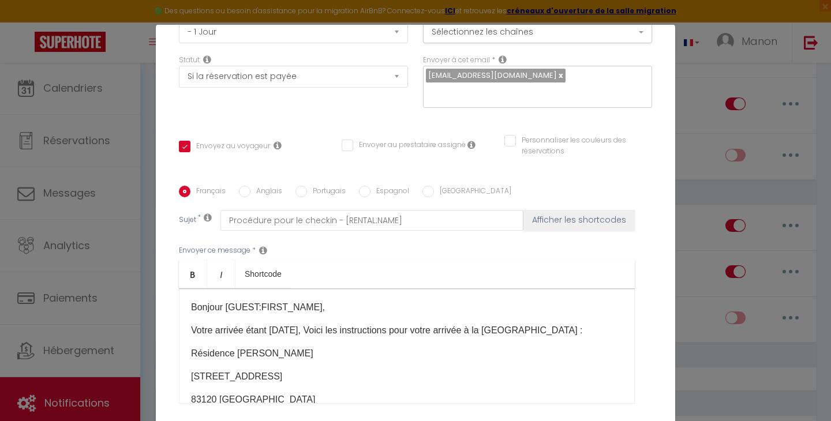
scroll to position [162, 0]
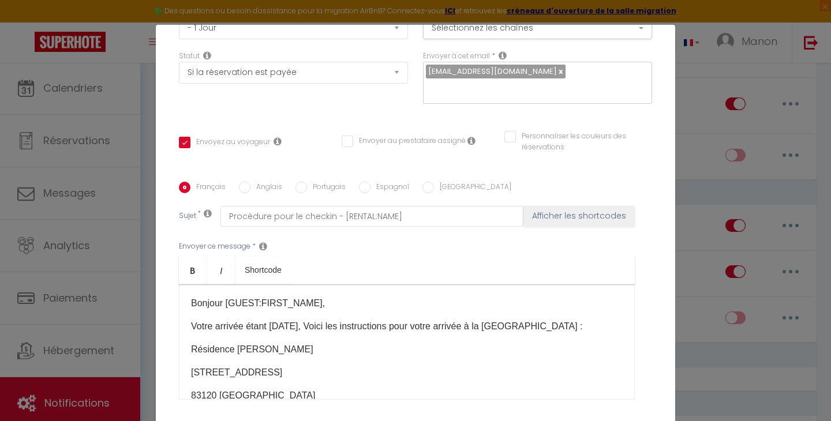
click at [242, 190] on input "Anglais" at bounding box center [245, 188] width 12 height 12
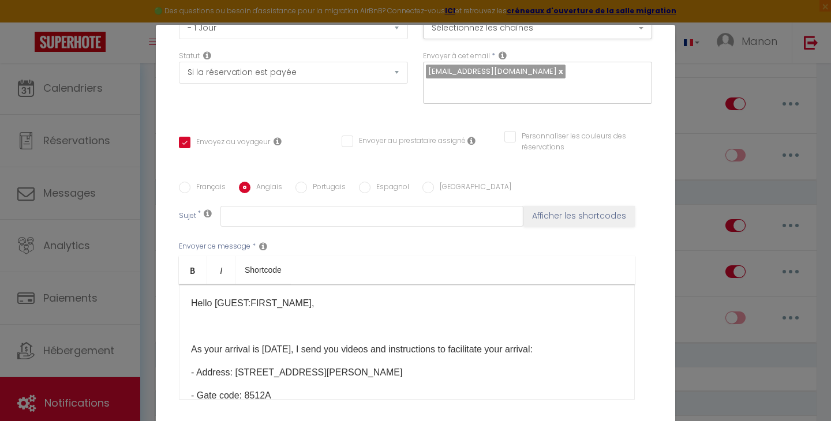
click at [199, 188] on label "Français" at bounding box center [207, 188] width 35 height 13
click at [190, 188] on input "Français" at bounding box center [185, 188] width 12 height 12
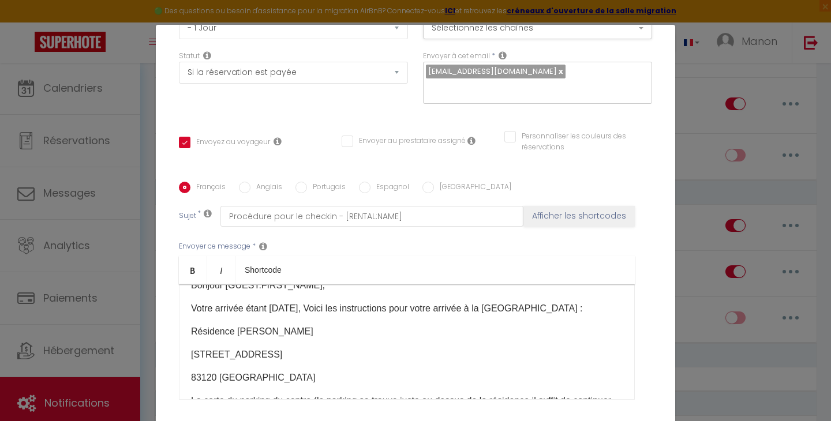
scroll to position [20, 0]
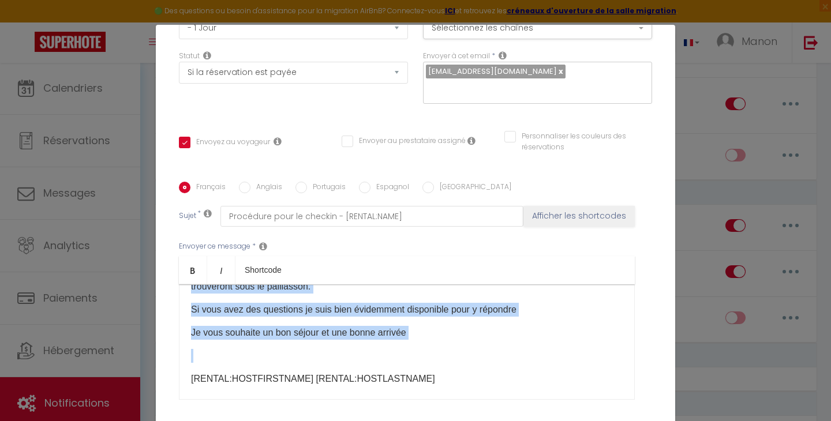
drag, startPoint x: 190, startPoint y: 302, endPoint x: 371, endPoint y: 351, distance: 186.6
click at [371, 351] on div "Bonjour [GUEST:FIRST_NAME], Votre arrivée étant [DATE], Voici les instructions …" at bounding box center [407, 342] width 456 height 115
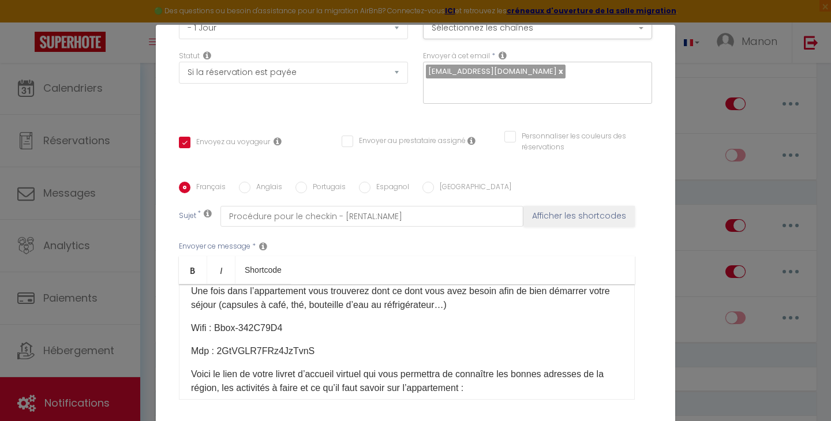
scroll to position [3, 0]
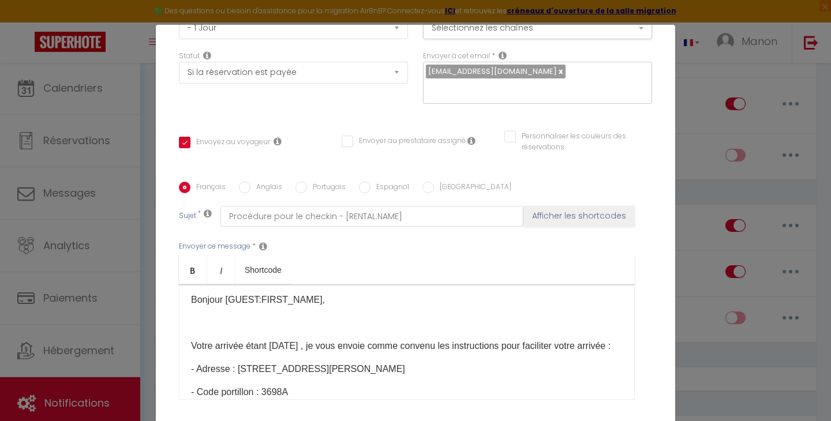
click at [294, 319] on p at bounding box center [407, 323] width 432 height 14
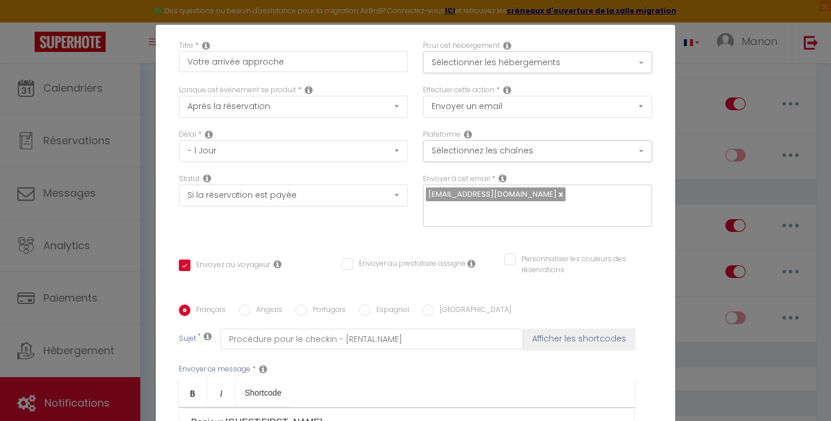
scroll to position [32, 0]
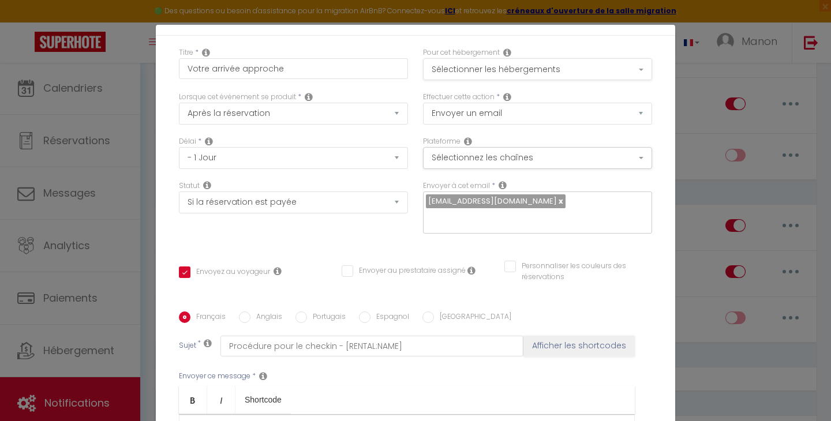
click at [541, 72] on button "Sélectionner les hébergements" at bounding box center [537, 69] width 229 height 22
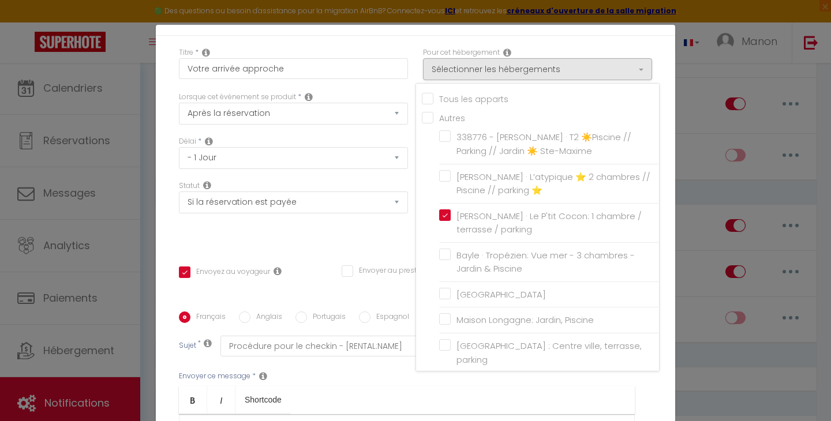
click at [340, 249] on div "Titre * Votre arrivée approche Pour cet hébergement Sélectionner les hébergemen…" at bounding box center [415, 312] width 519 height 552
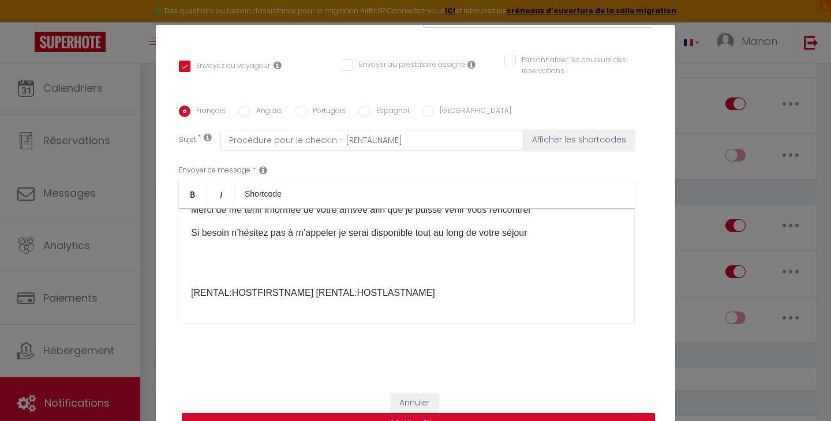
scroll to position [238, 0]
click at [333, 417] on button "Mettre à jour" at bounding box center [418, 425] width 473 height 22
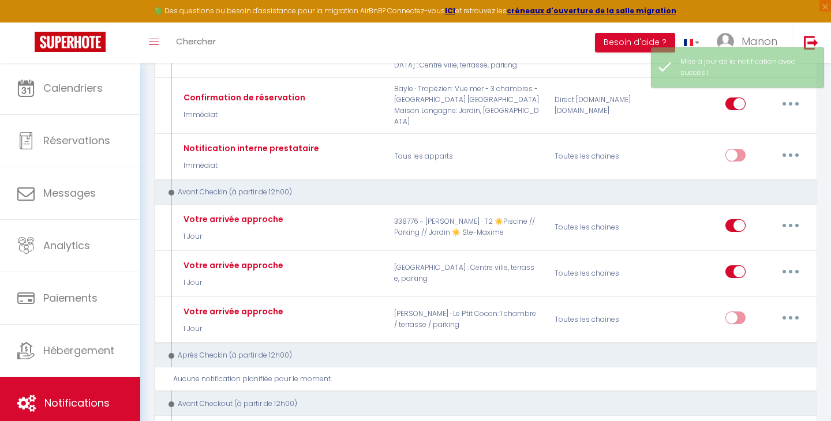
scroll to position [0, 0]
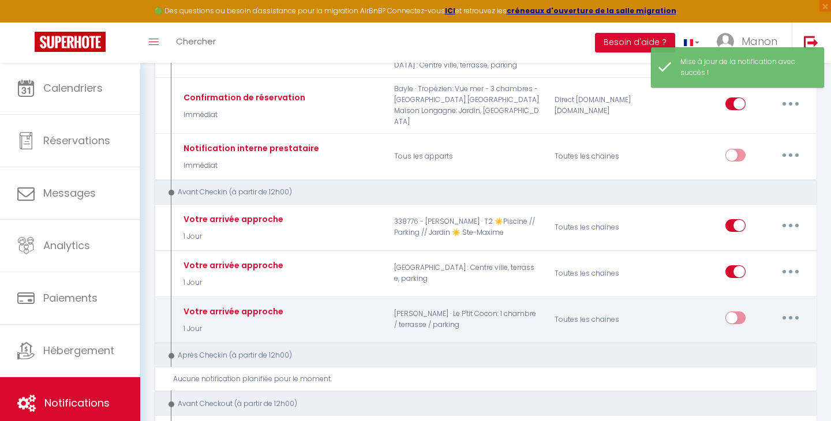
click at [741, 312] on input "checkbox" at bounding box center [735, 320] width 20 height 17
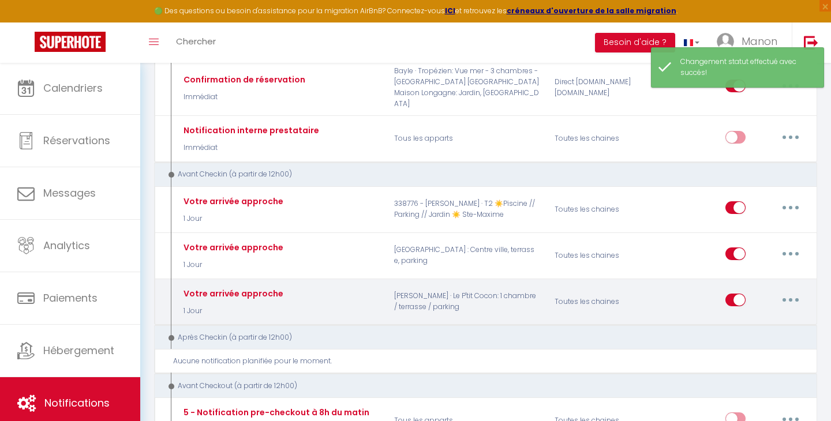
scroll to position [242, 0]
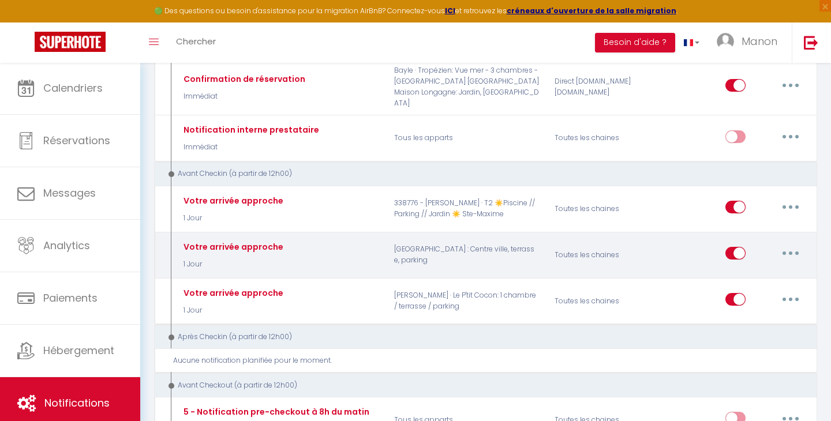
click at [791, 244] on button "button" at bounding box center [791, 253] width 32 height 18
click at [749, 270] on link "Editer" at bounding box center [760, 280] width 85 height 20
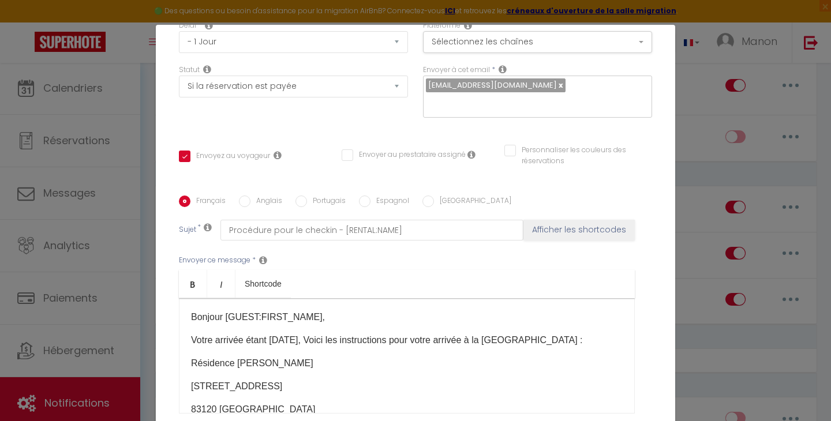
scroll to position [144, 0]
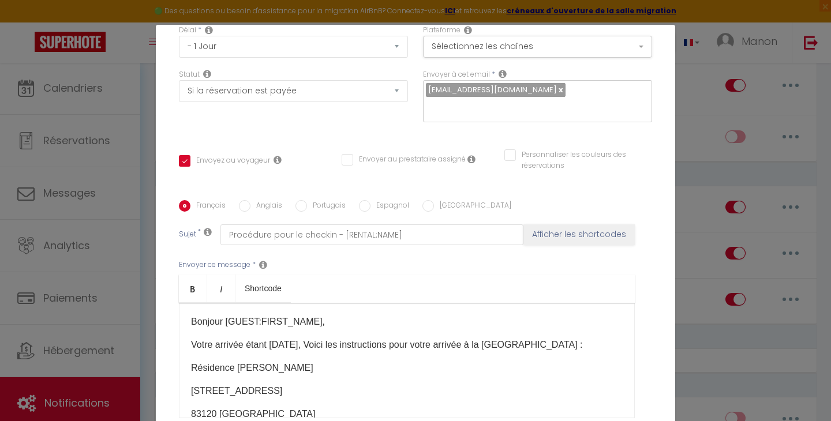
click at [250, 209] on input "Anglais" at bounding box center [245, 206] width 12 height 12
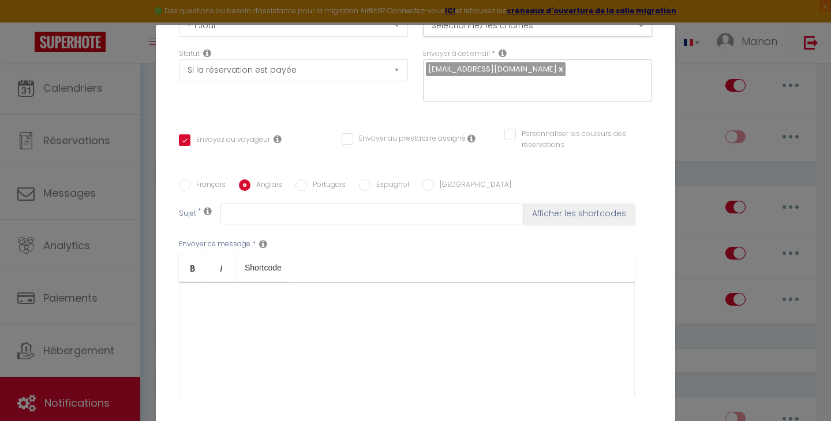
scroll to position [174, 0]
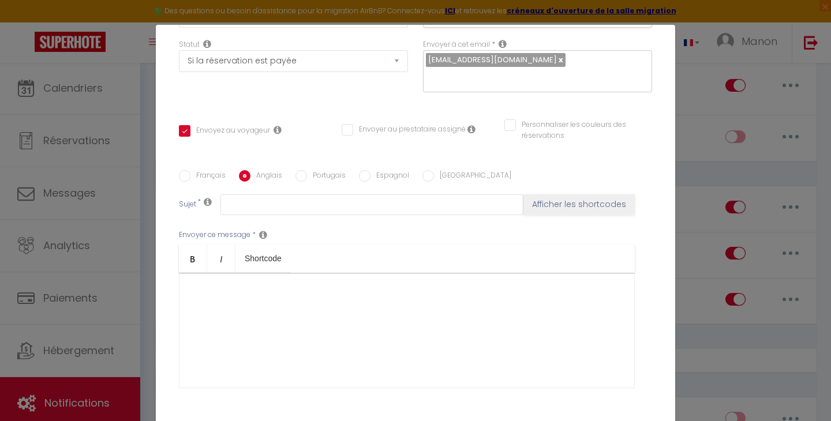
click at [218, 331] on div "​" at bounding box center [407, 330] width 456 height 115
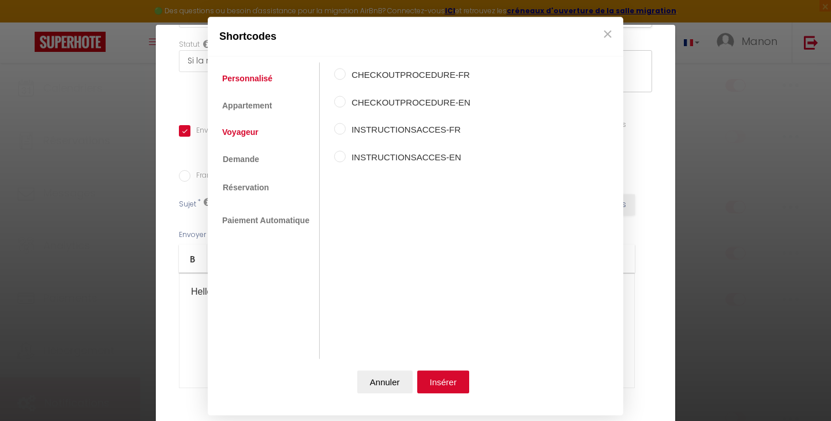
click at [246, 127] on link "Voyageur" at bounding box center [240, 132] width 48 height 21
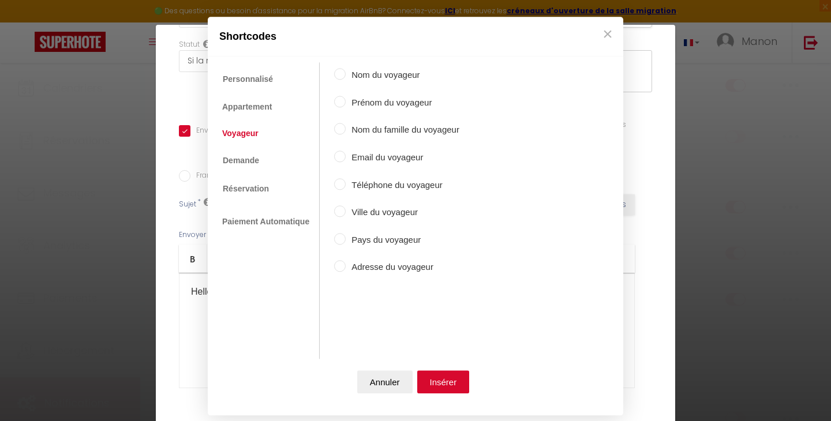
click at [340, 102] on input "Prénom du voyageur" at bounding box center [340, 102] width 12 height 12
click at [444, 381] on button "Insérer" at bounding box center [443, 382] width 53 height 23
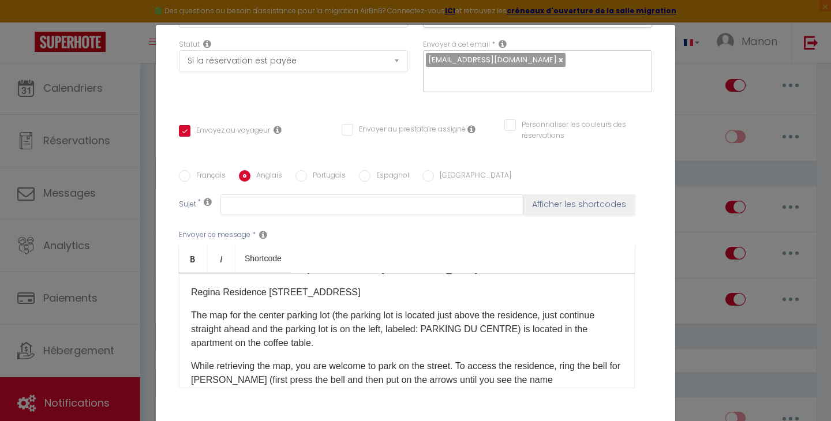
scroll to position [81, 0]
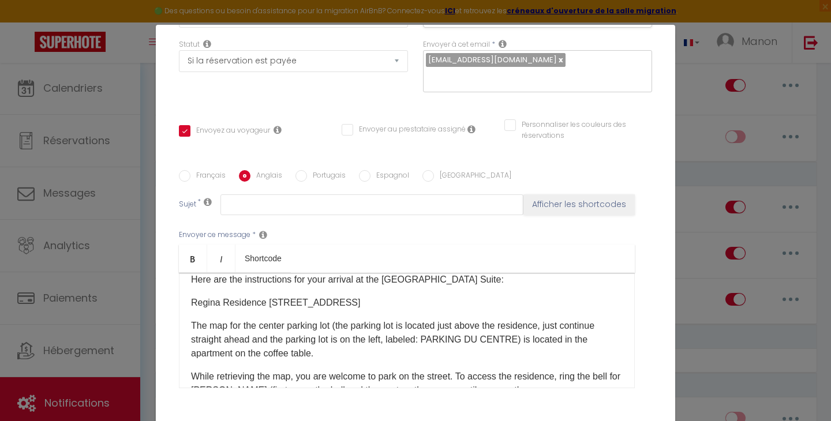
click at [332, 356] on p "The map for the center parking lot (the parking lot is located just above the r…" at bounding box center [407, 340] width 432 height 42
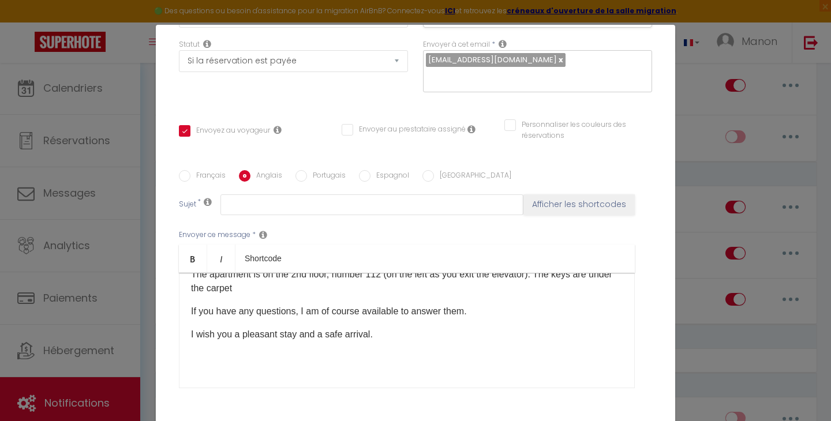
scroll to position [248, 0]
click at [383, 351] on p "​" at bounding box center [407, 358] width 432 height 14
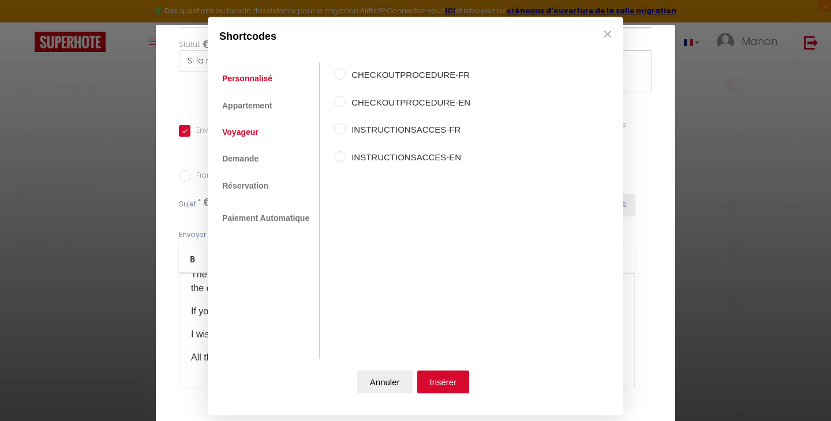
click at [239, 135] on link "Voyageur" at bounding box center [240, 132] width 48 height 21
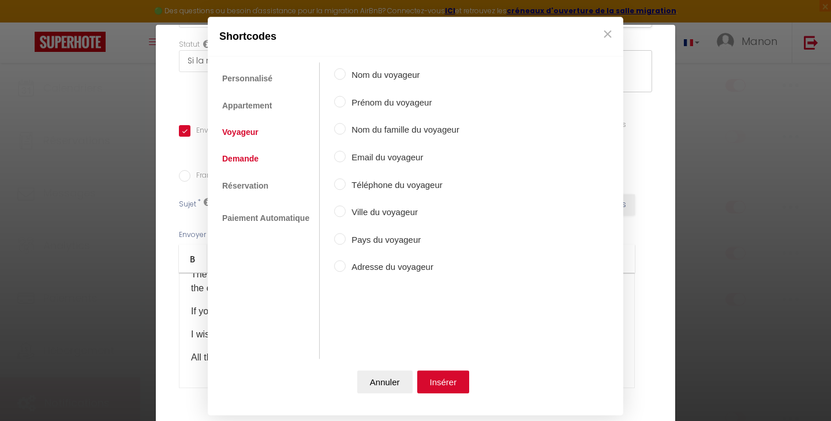
click at [240, 154] on link "Demande" at bounding box center [240, 159] width 48 height 21
click at [244, 109] on link "Appartement" at bounding box center [246, 105] width 61 height 21
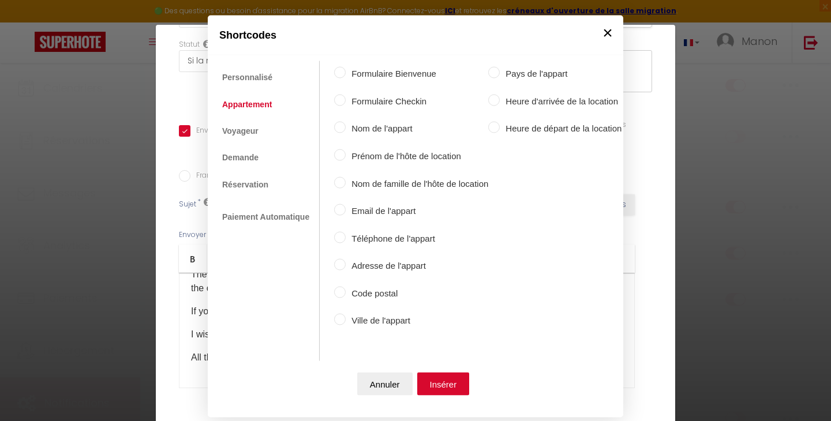
click at [605, 35] on button "×" at bounding box center [607, 32] width 17 height 23
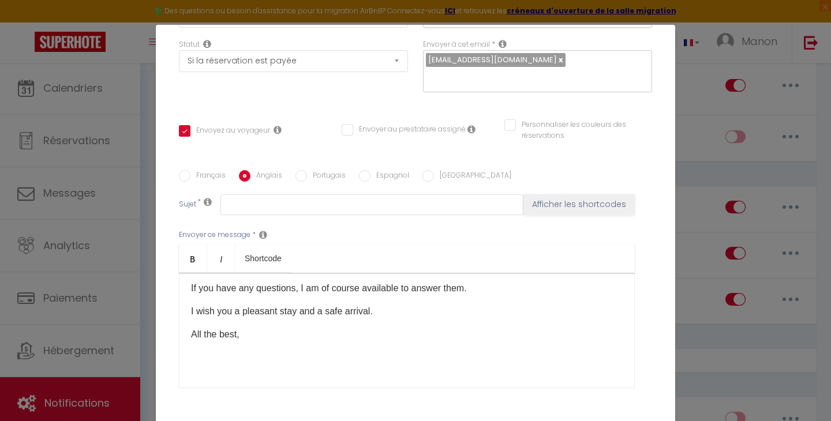
scroll to position [271, 0]
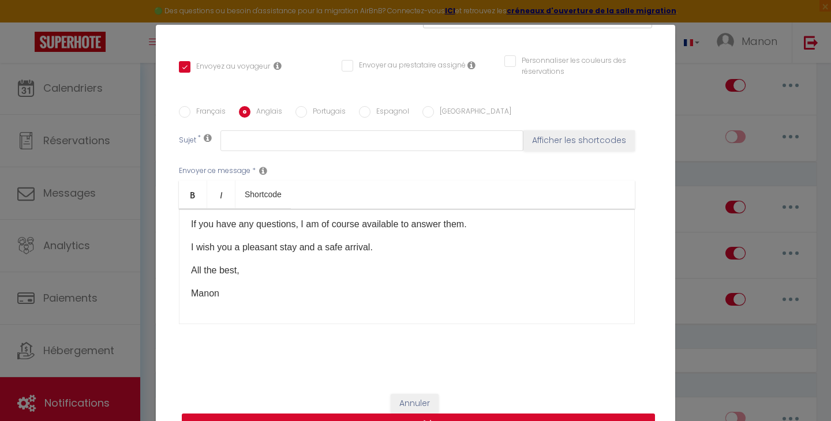
click at [458, 414] on button "Mettre à jour" at bounding box center [418, 425] width 473 height 22
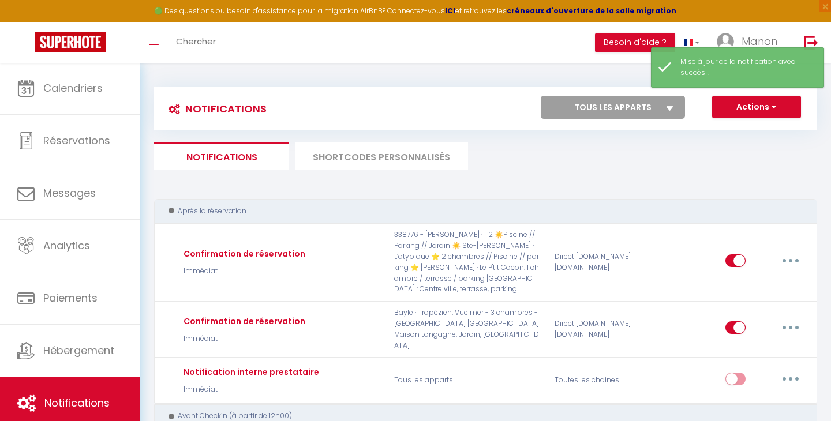
scroll to position [0, 0]
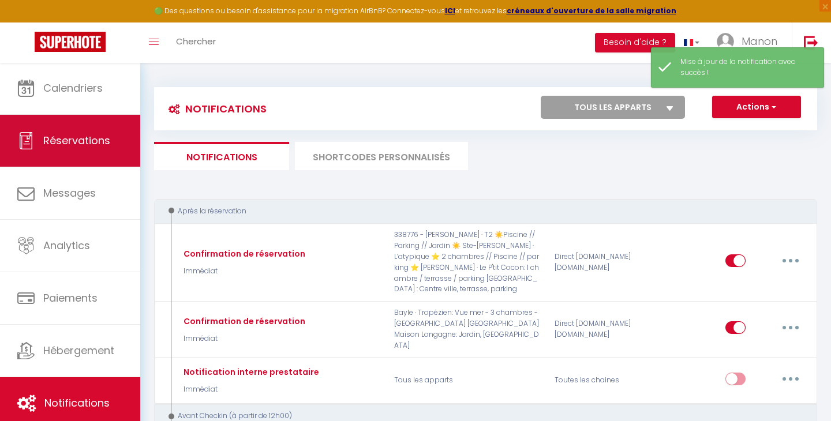
click at [110, 130] on link "Réservations" at bounding box center [70, 141] width 140 height 52
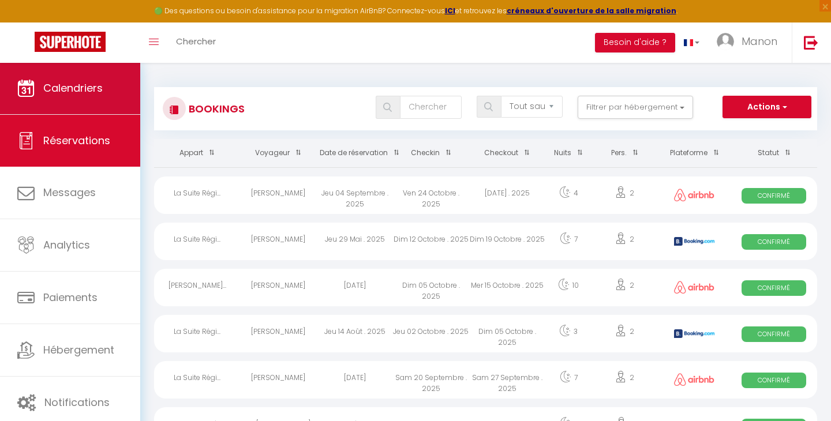
click at [68, 91] on span "Calendriers" at bounding box center [72, 88] width 59 height 14
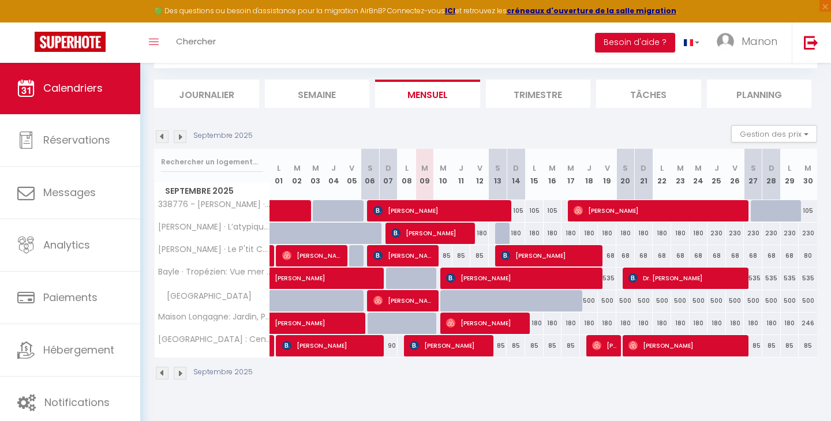
scroll to position [62, 0]
click at [228, 273] on span "Bayle · Tropézien: Vue mer - 3 chambres - Jardin & Piscine" at bounding box center [285, 268] width 244 height 14
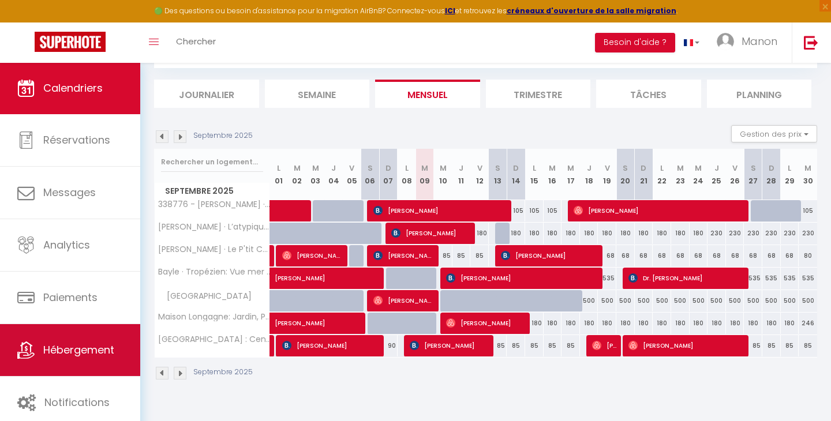
click at [119, 341] on link "Hébergement" at bounding box center [70, 350] width 140 height 52
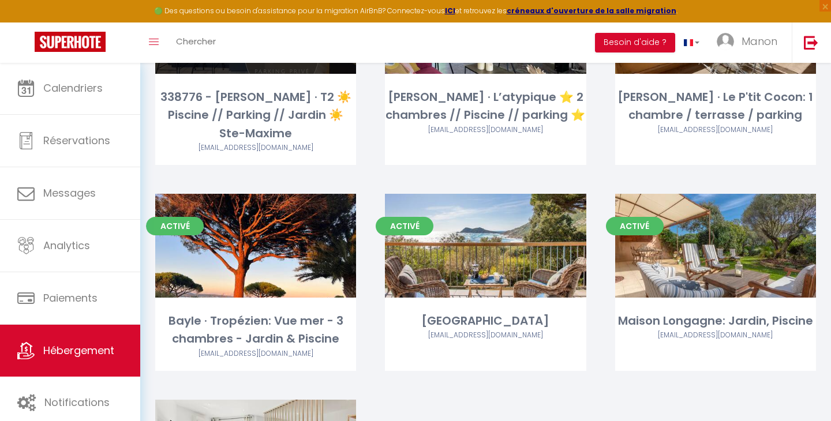
scroll to position [178, 0]
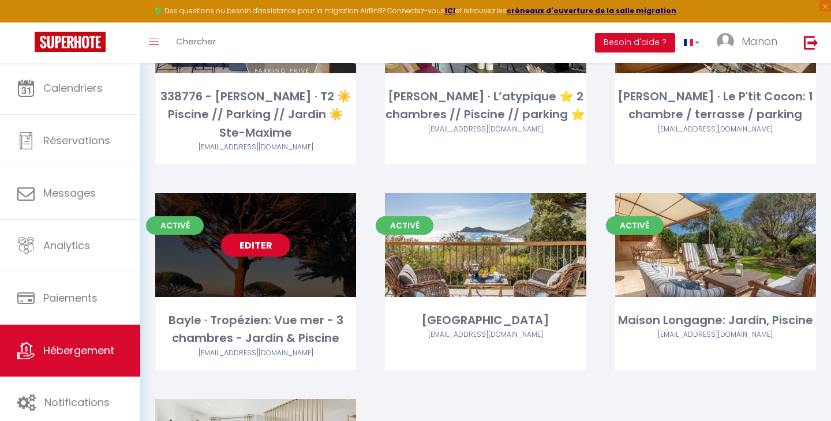
click at [270, 246] on link "Editer" at bounding box center [255, 245] width 69 height 23
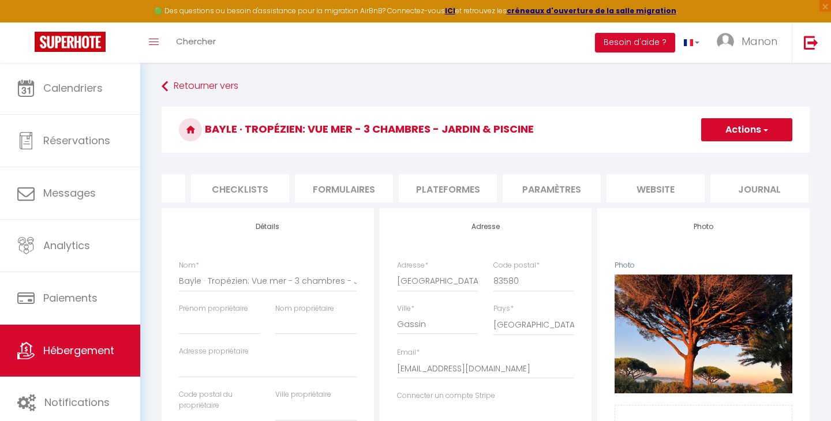
scroll to position [0, 385]
click at [454, 188] on li "Plateformes" at bounding box center [449, 188] width 98 height 28
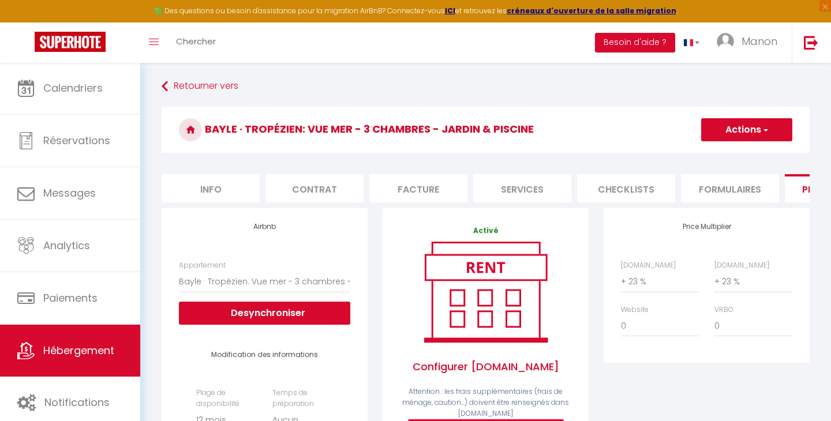
click at [217, 190] on li "Info" at bounding box center [211, 188] width 98 height 28
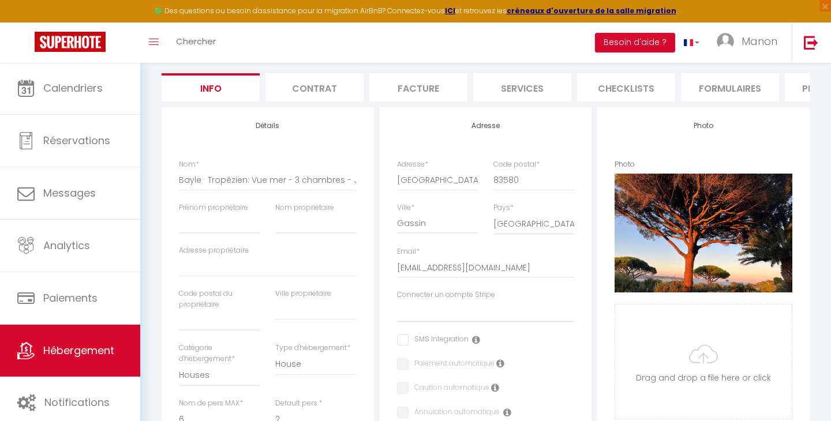
scroll to position [43, 0]
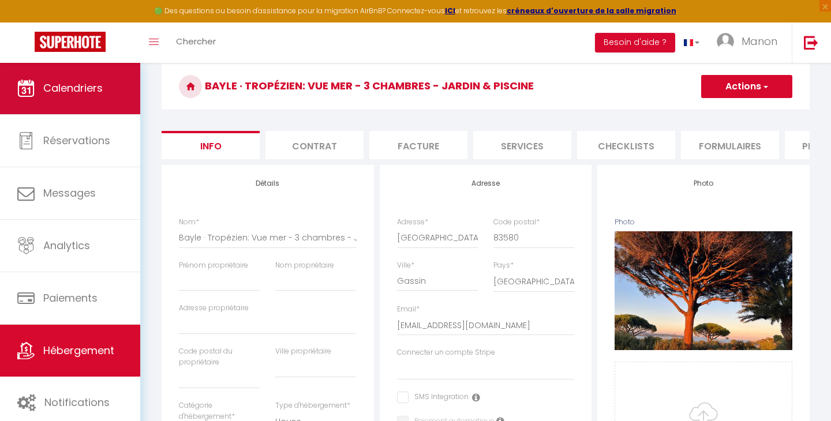
click at [79, 102] on link "Calendriers" at bounding box center [70, 88] width 140 height 52
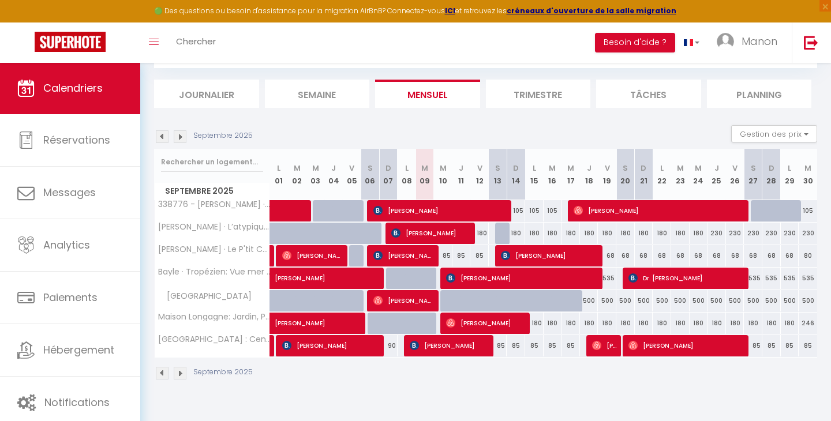
scroll to position [62, 0]
click at [532, 91] on li "Trimestre" at bounding box center [538, 94] width 105 height 28
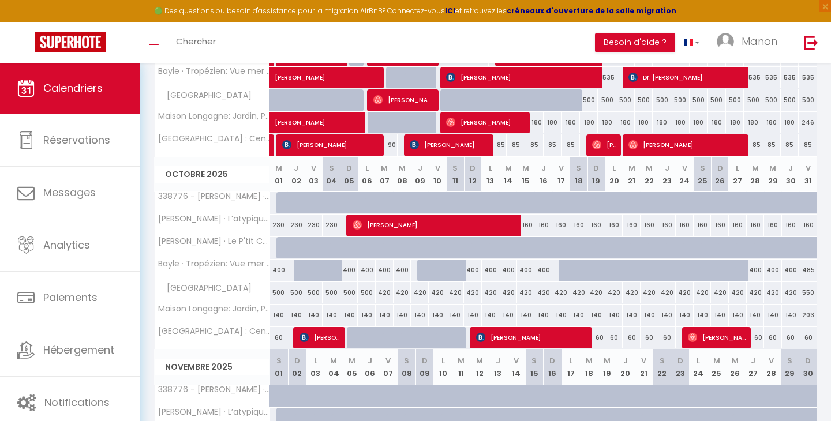
scroll to position [274, 0]
